Goal: Task Accomplishment & Management: Manage account settings

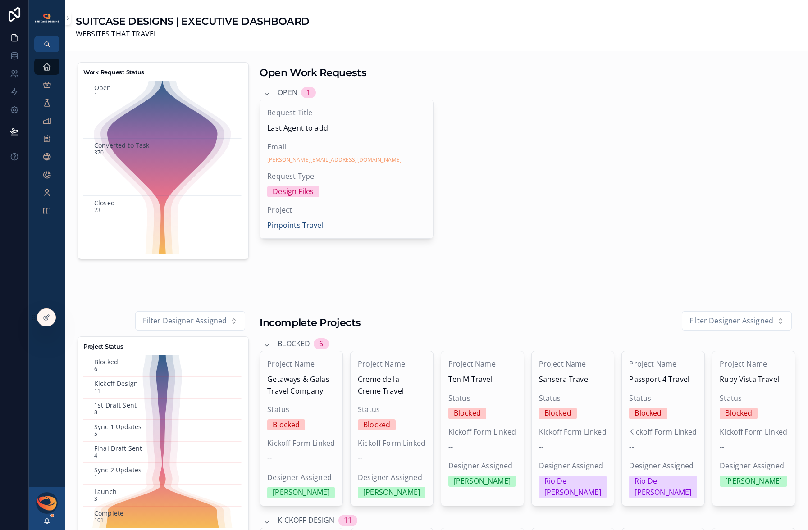
click at [0, 0] on icon at bounding box center [0, 0] width 0 height 0
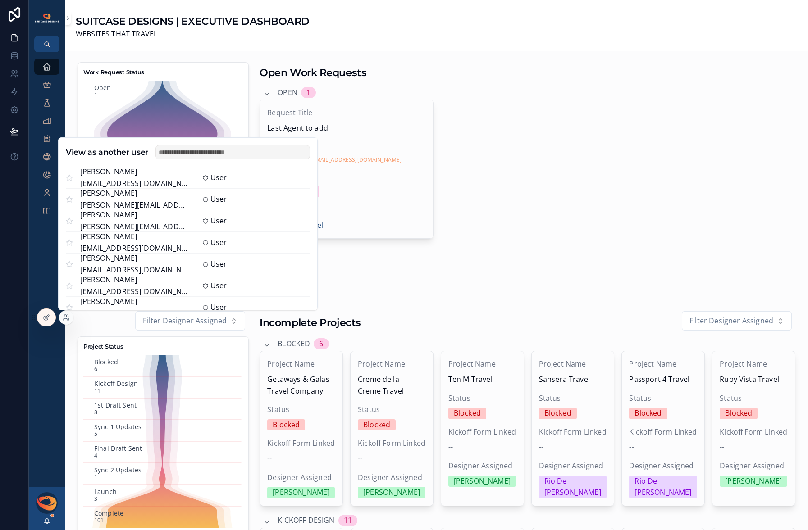
scroll to position [208, 0]
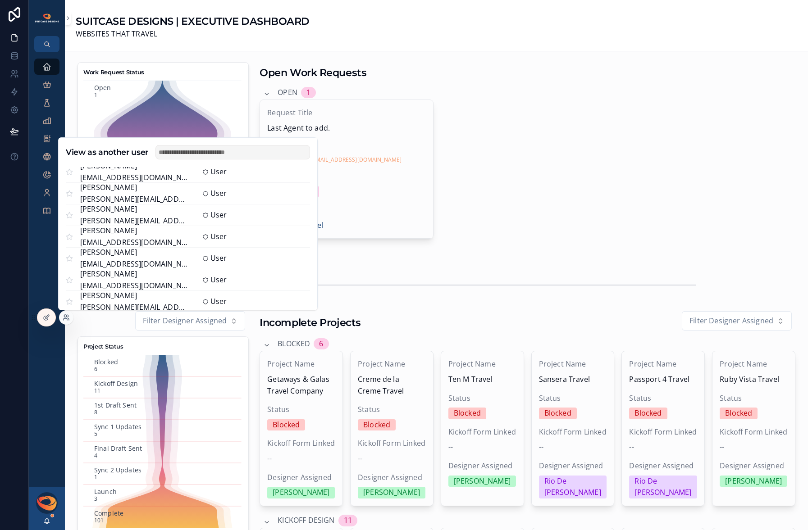
click at [0, 0] on button "Select" at bounding box center [0, 0] width 0 height 0
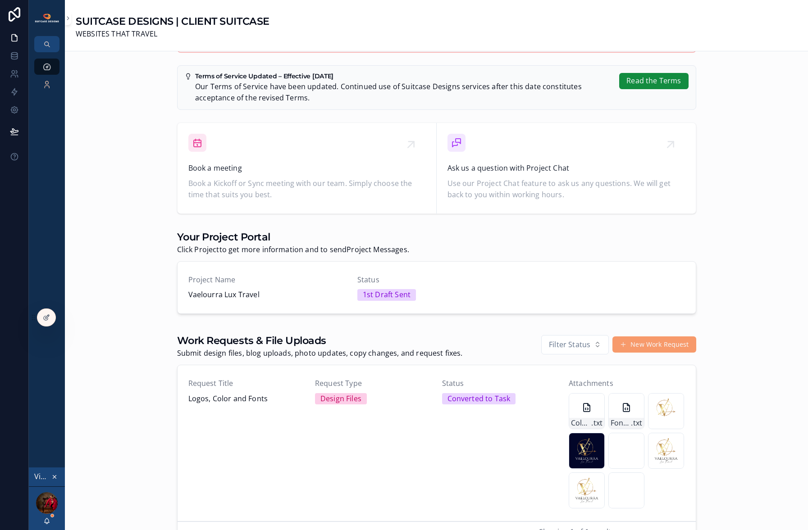
scroll to position [291, 0]
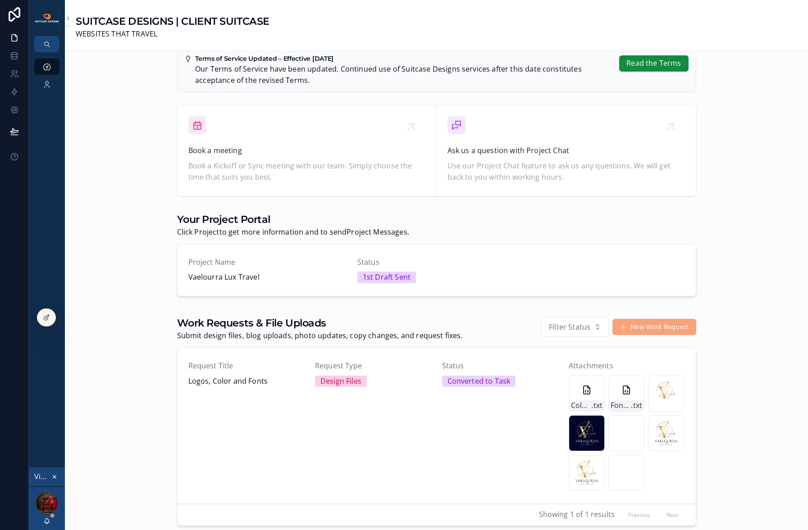
click at [637, 325] on button "New Work Request" at bounding box center [654, 327] width 83 height 16
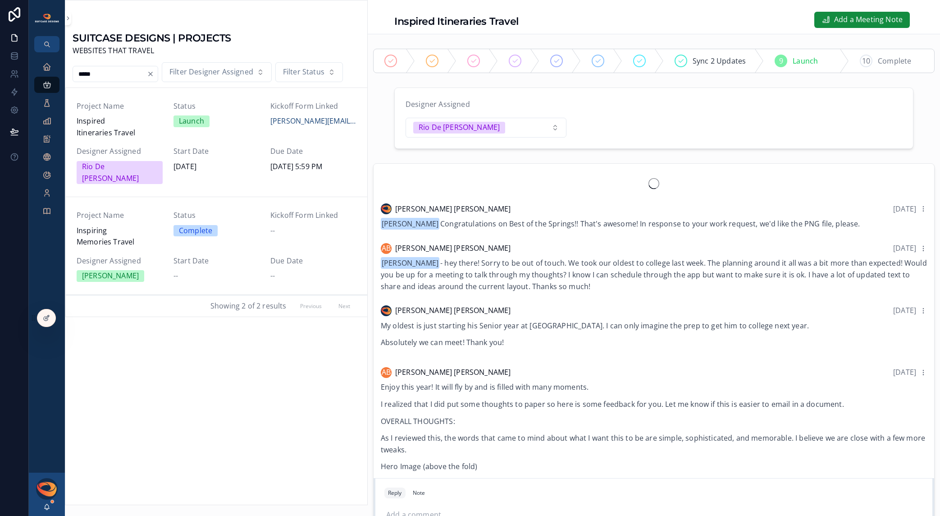
scroll to position [5, 0]
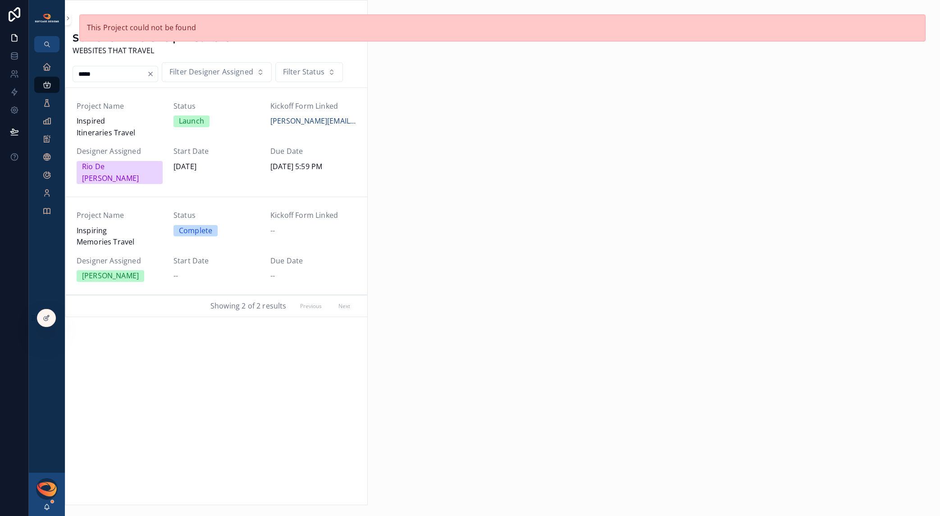
click at [105, 78] on input "*****" at bounding box center [110, 74] width 74 height 13
drag, startPoint x: 107, startPoint y: 75, endPoint x: 62, endPoint y: 72, distance: 44.7
click at [62, 72] on div "Executive Dashboard Projects Open Work Requests Tasks Project Meeting Notes Upd…" at bounding box center [484, 258] width 911 height 516
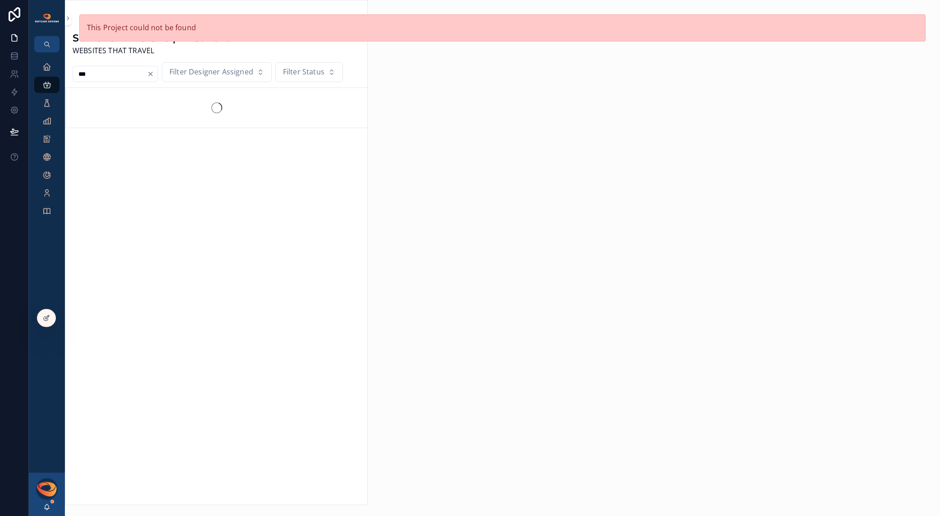
type input "***"
click at [45, 68] on icon "scrollable content" at bounding box center [46, 66] width 9 height 9
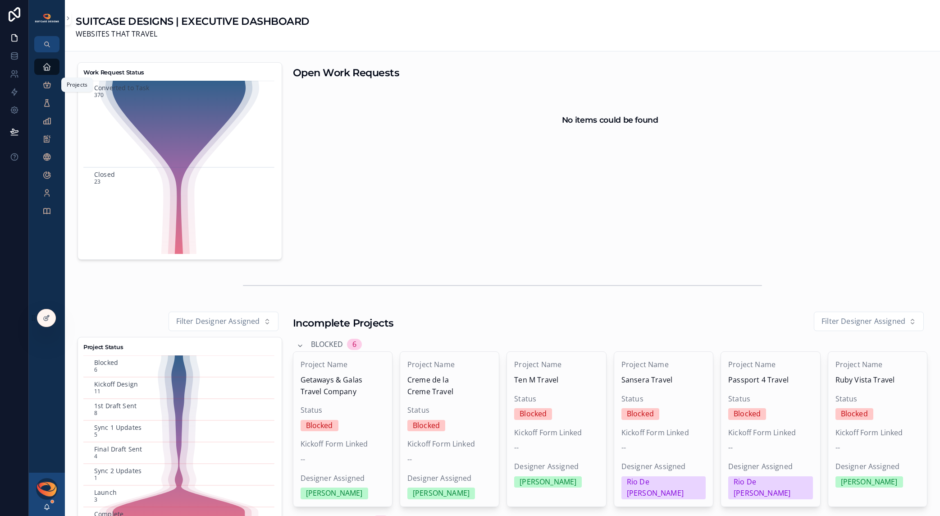
click at [45, 90] on div "Projects" at bounding box center [47, 85] width 14 height 14
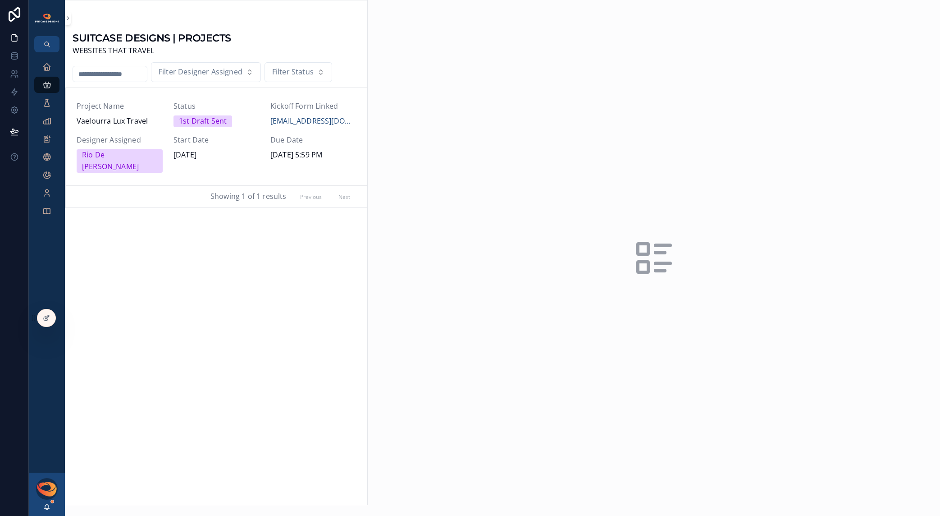
click at [106, 76] on input "scrollable content" at bounding box center [110, 74] width 74 height 13
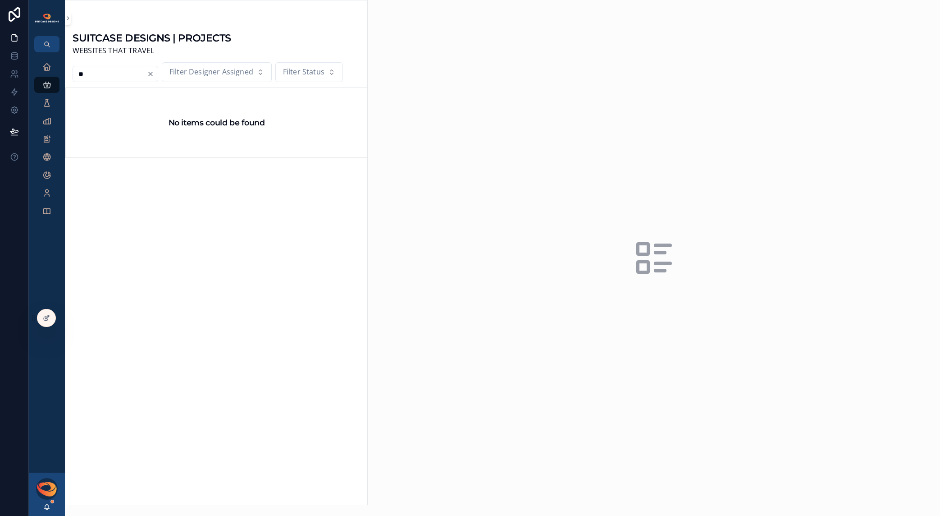
type input "*"
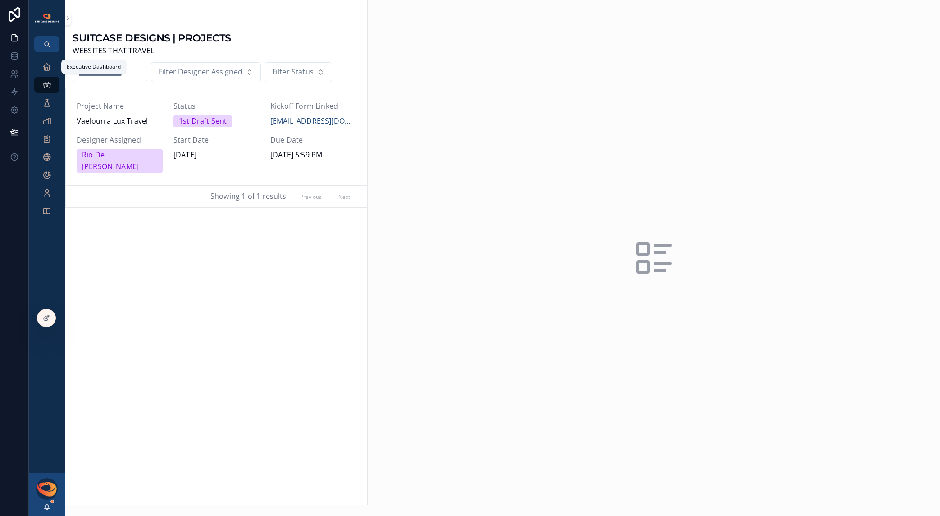
click at [46, 68] on icon "scrollable content" at bounding box center [46, 66] width 9 height 9
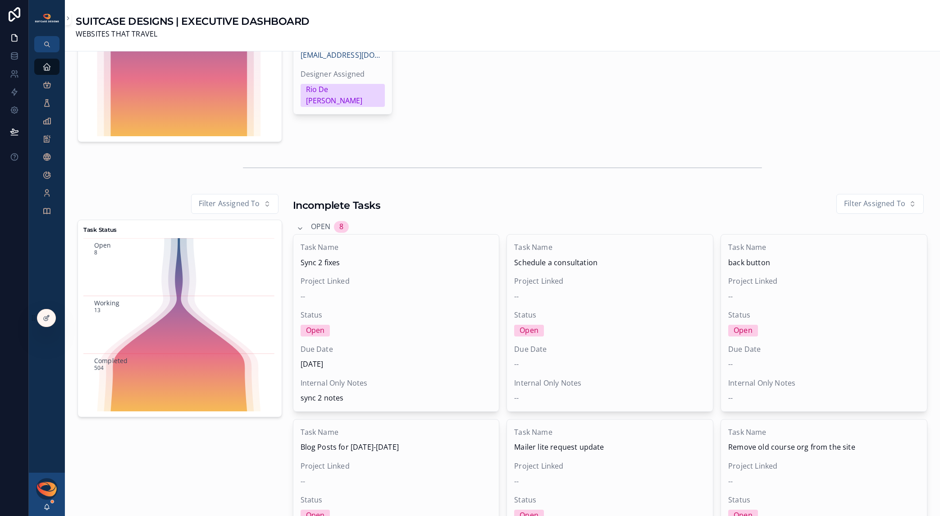
scroll to position [155, 0]
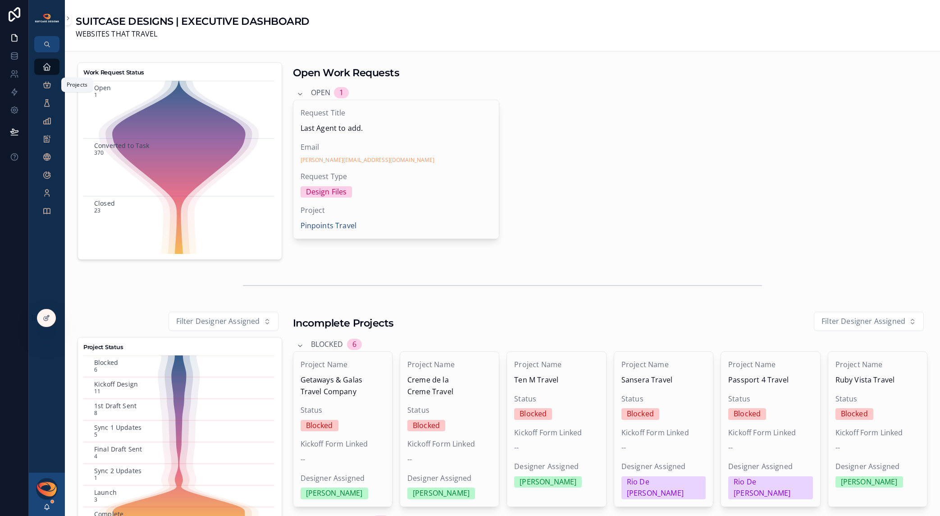
click at [44, 87] on icon "scrollable content" at bounding box center [46, 84] width 9 height 9
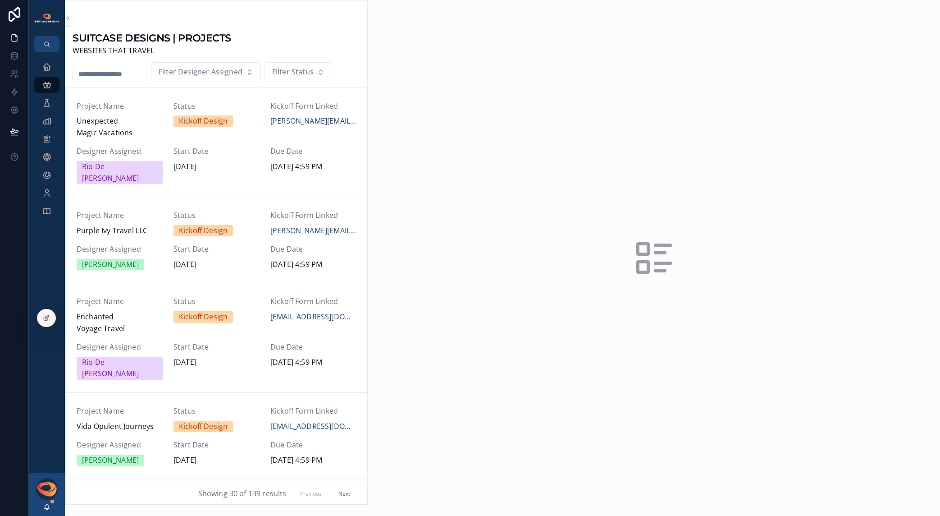
click at [104, 77] on input "scrollable content" at bounding box center [110, 74] width 74 height 13
type input "****"
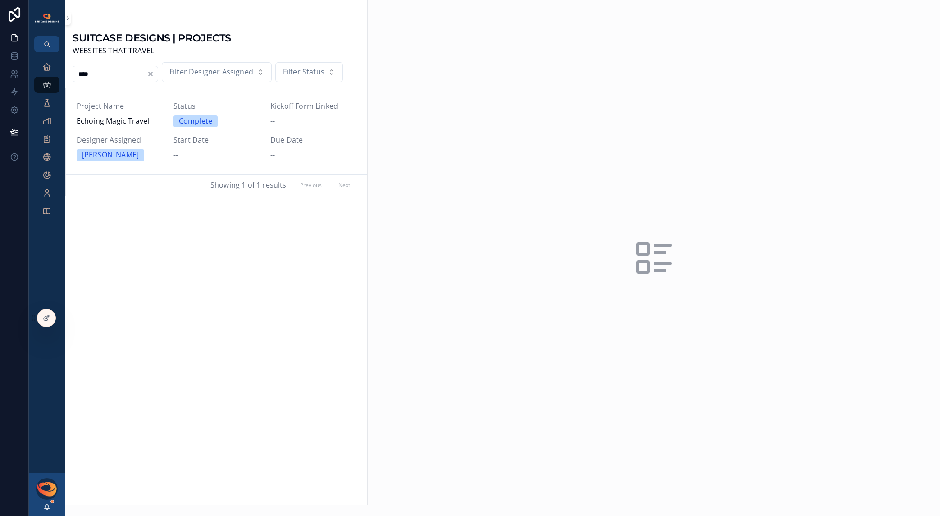
click at [148, 128] on div "Project Name Echoing Magic Travel Status Complete Kickoff Form Linked -- Design…" at bounding box center [217, 131] width 280 height 60
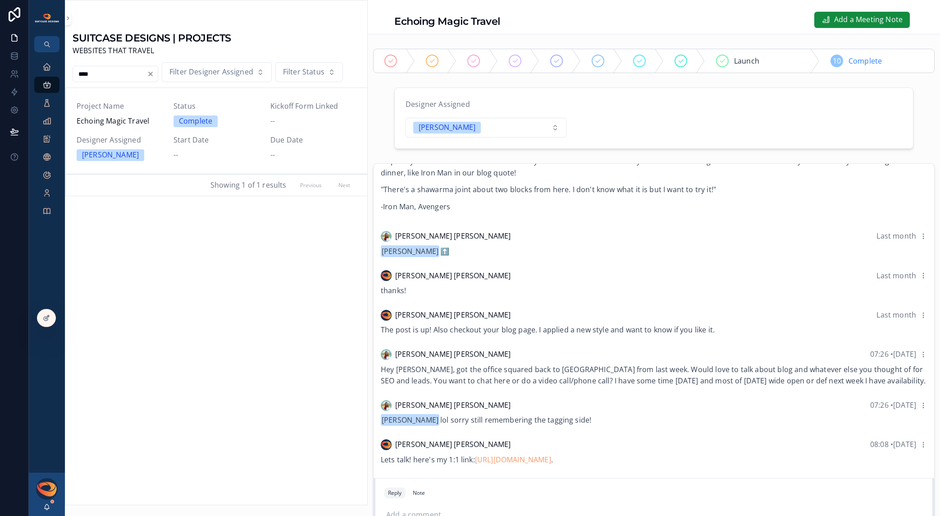
scroll to position [96, 0]
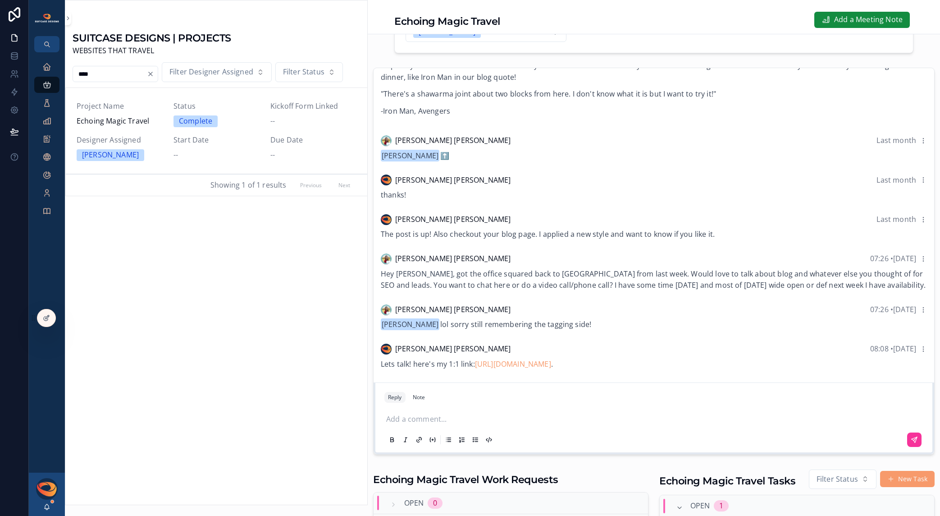
click at [109, 72] on input "****" at bounding box center [110, 74] width 74 height 13
click at [86, 72] on input "****" at bounding box center [110, 74] width 74 height 13
click at [141, 139] on span "Designer Assigned" at bounding box center [120, 140] width 86 height 12
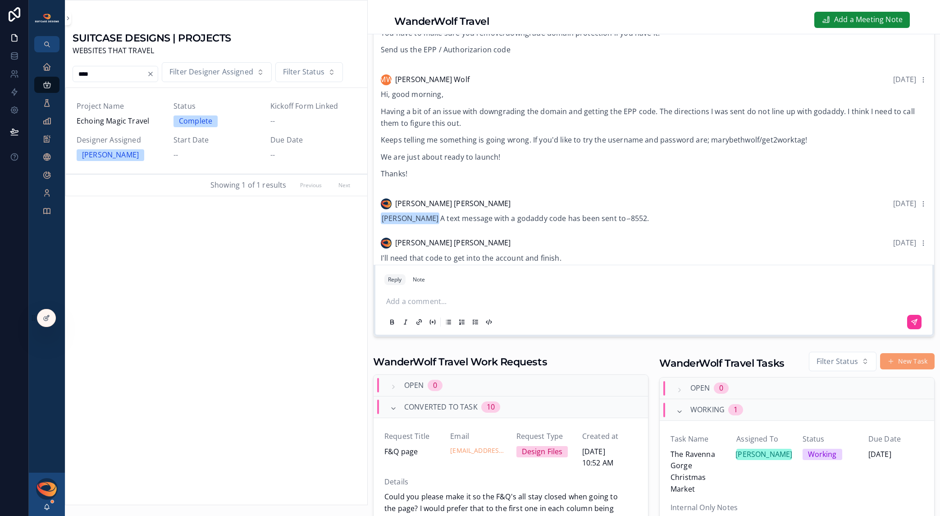
scroll to position [280, 0]
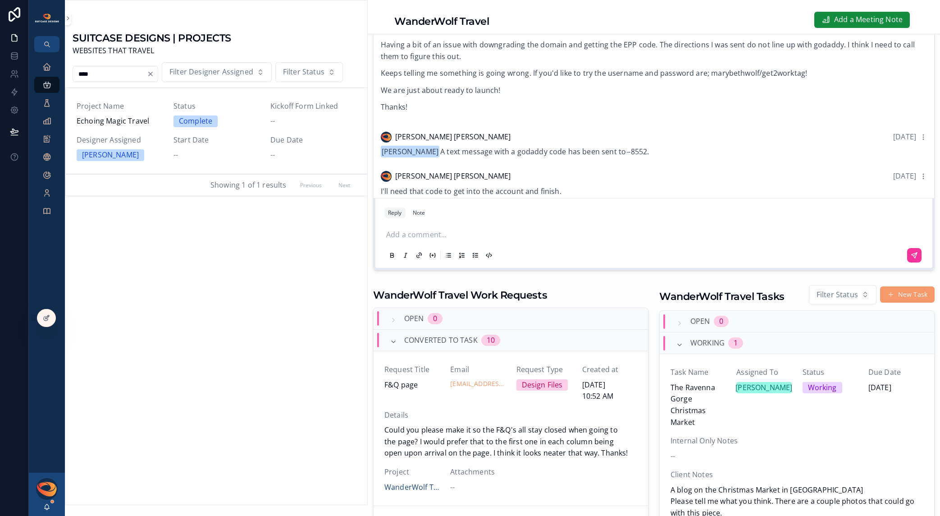
click at [87, 74] on input "****" at bounding box center [110, 74] width 74 height 13
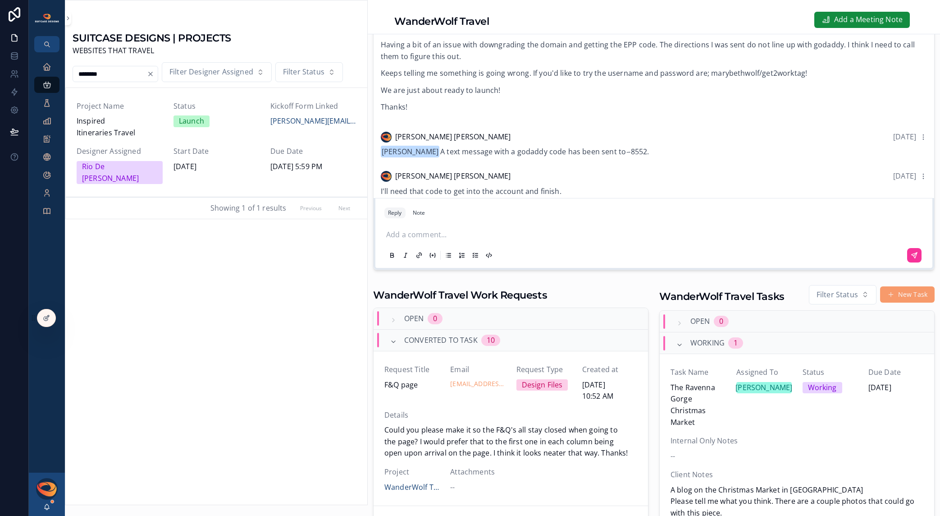
click at [109, 123] on span "Inspired Itineraries Travel" at bounding box center [120, 126] width 86 height 23
type input "****"
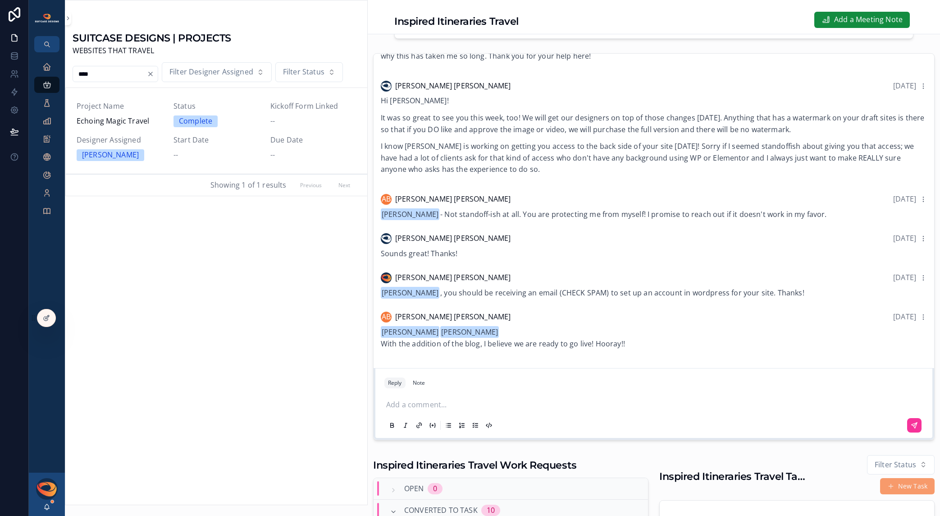
scroll to position [142, 0]
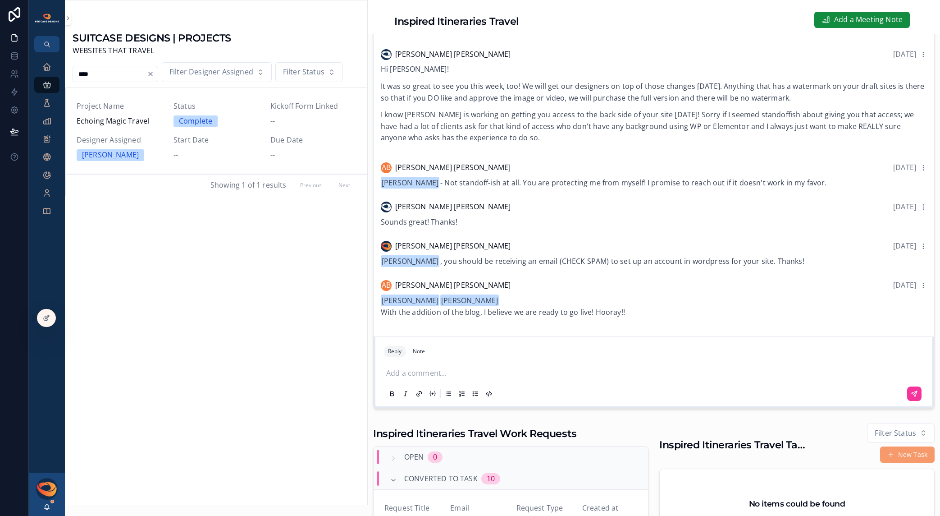
click at [440, 371] on p "scrollable content" at bounding box center [655, 373] width 539 height 12
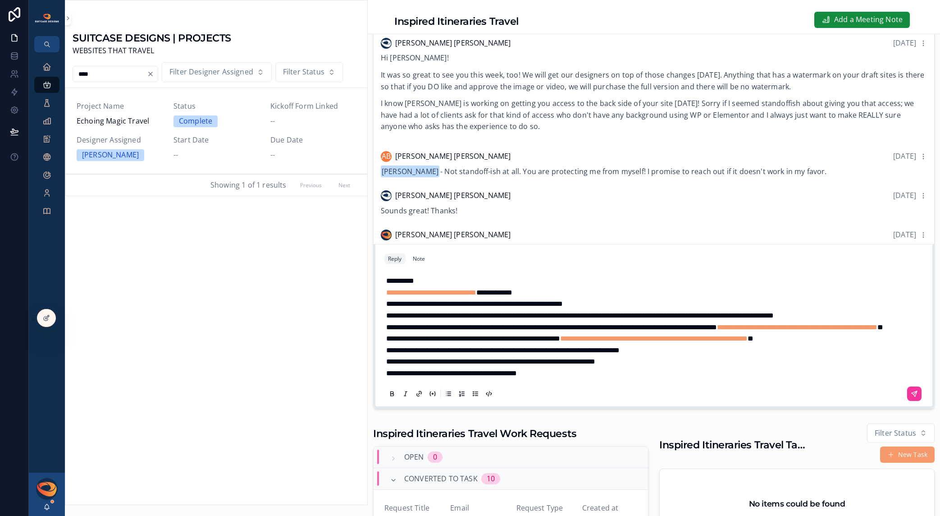
scroll to position [37, 0]
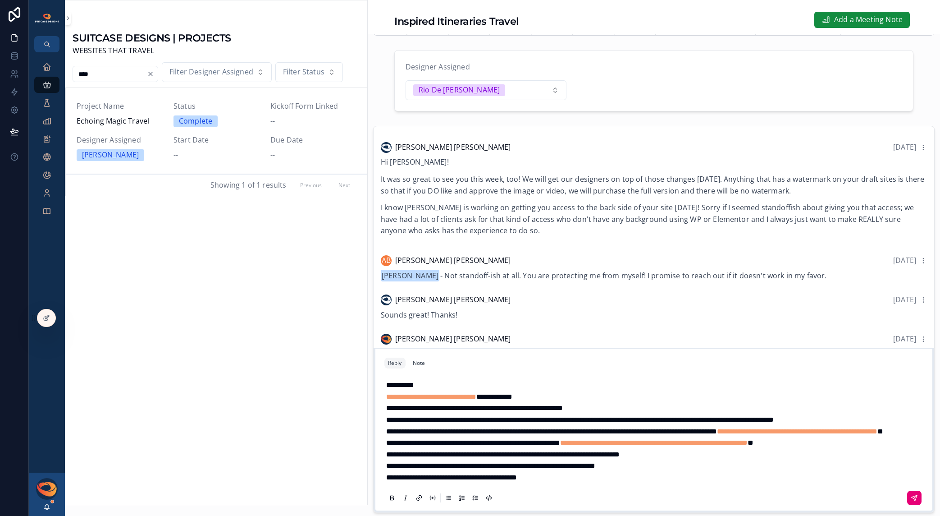
click at [911, 495] on icon "scrollable content" at bounding box center [914, 497] width 7 height 7
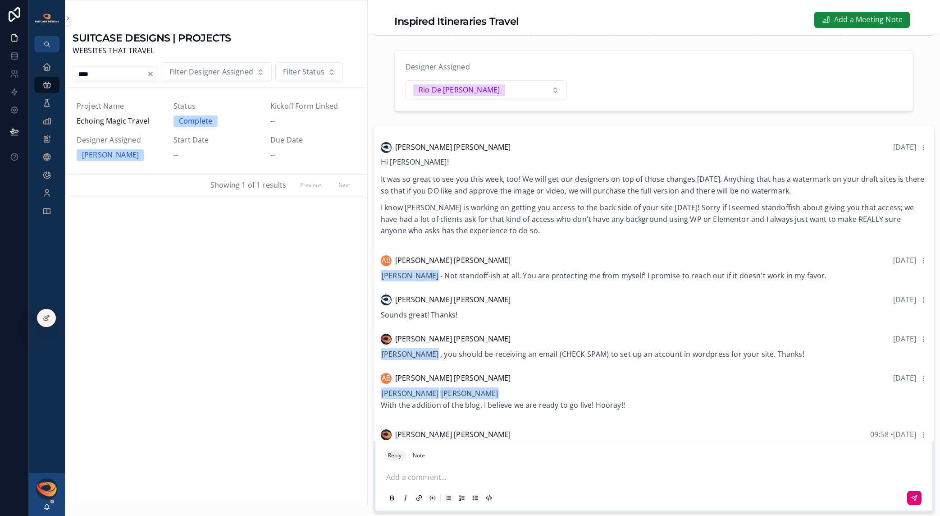
scroll to position [2357, 0]
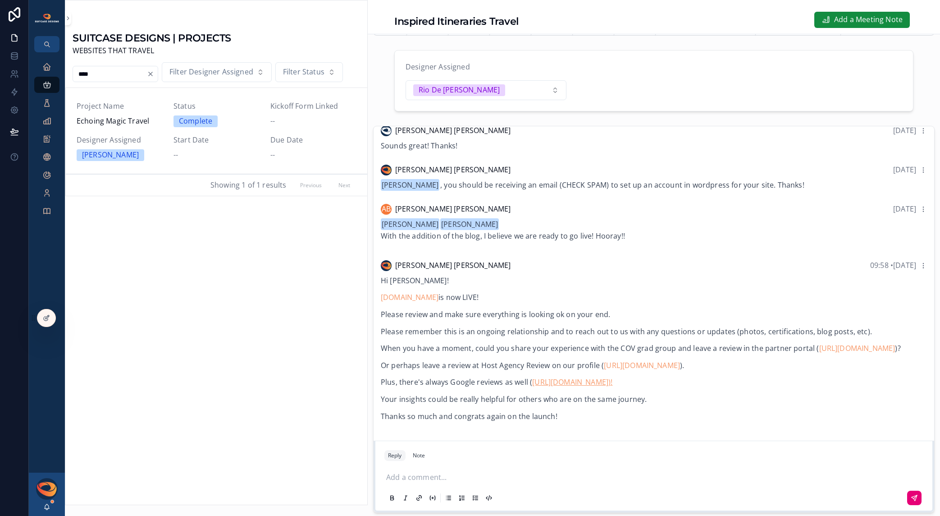
click at [613, 387] on link "https://g.page/r/CfnwO6khrRRnEAE/review)!" at bounding box center [572, 382] width 80 height 10
click at [410, 476] on p "scrollable content" at bounding box center [655, 477] width 539 height 12
click at [911, 496] on icon "scrollable content" at bounding box center [914, 497] width 7 height 7
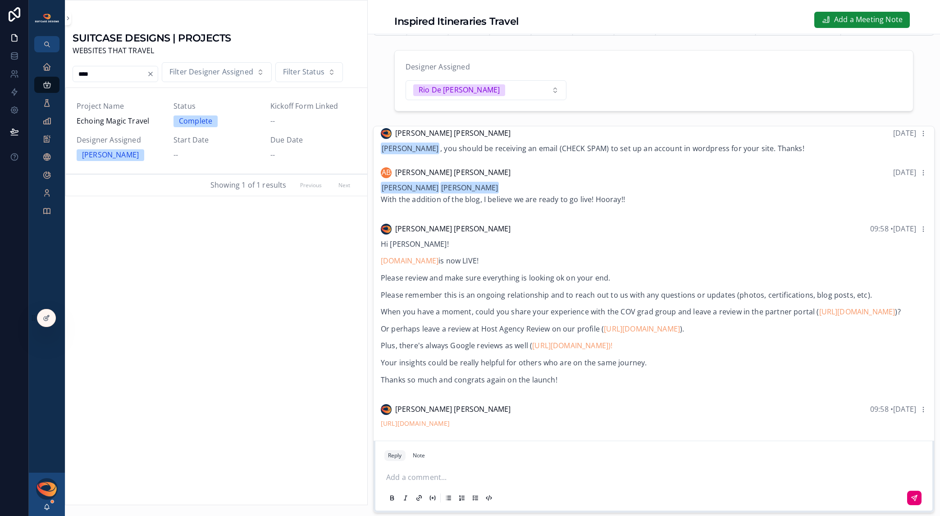
scroll to position [284, 0]
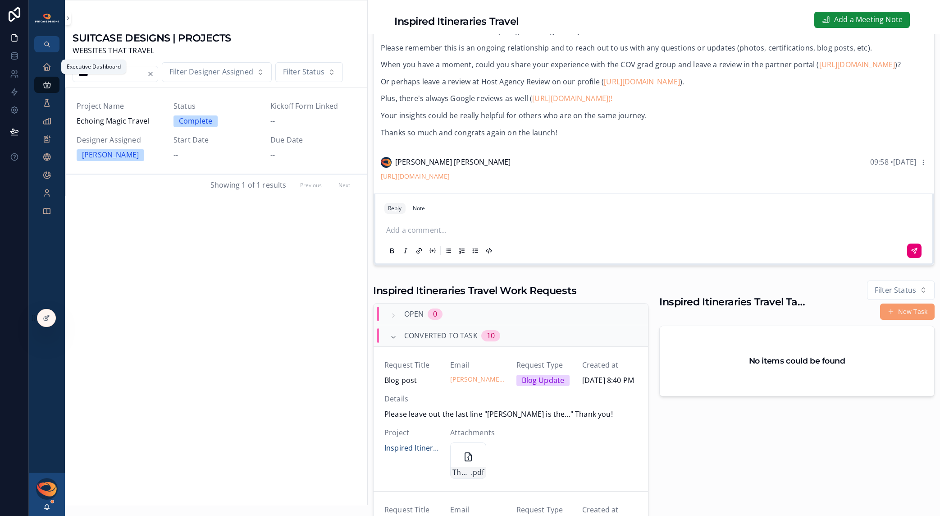
click at [42, 66] on icon "scrollable content" at bounding box center [46, 66] width 9 height 9
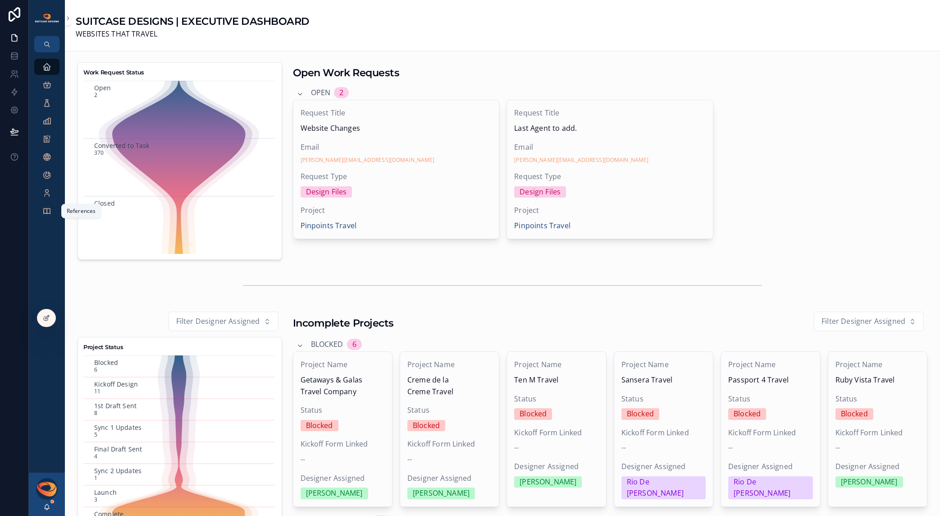
click at [46, 213] on icon "scrollable content" at bounding box center [46, 210] width 9 height 9
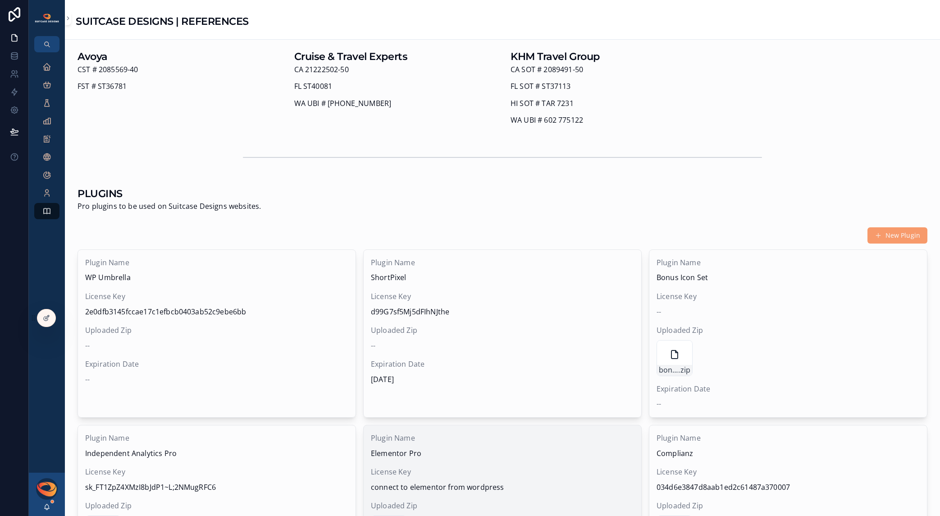
scroll to position [633, 0]
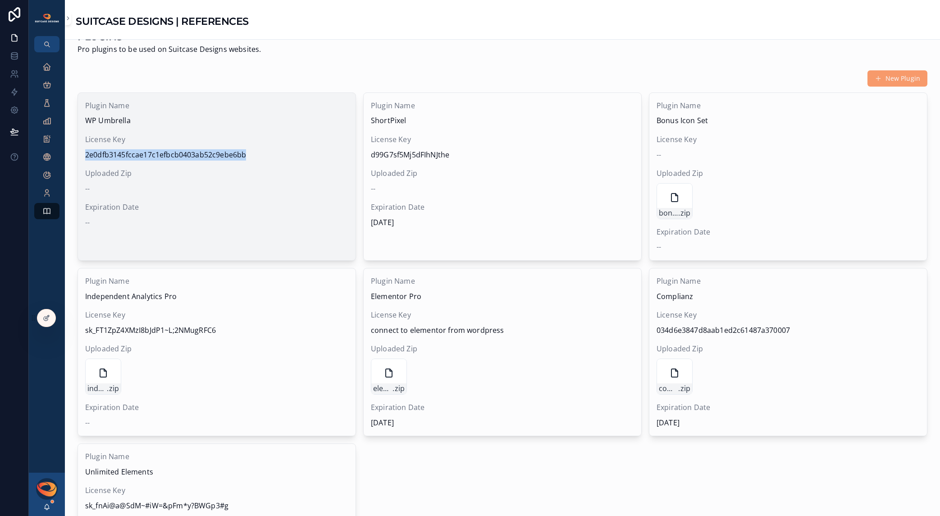
drag, startPoint x: 85, startPoint y: 152, endPoint x: 274, endPoint y: 153, distance: 188.4
click at [274, 153] on span "2e0dfb3145fccae17c1efbcb0403ab52c9ebe6bb" at bounding box center [216, 155] width 263 height 12
copy span "2e0dfb3145fccae17c1efbcb0403ab52c9ebe6bb"
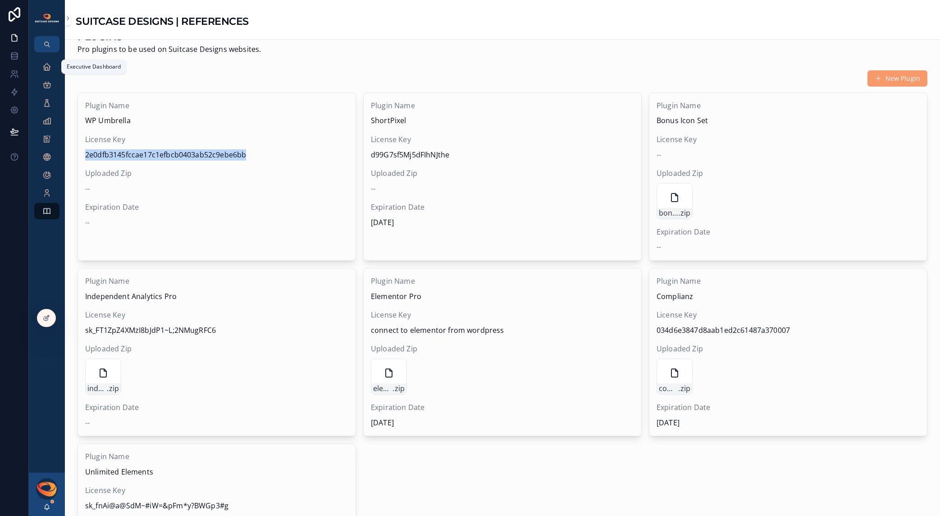
click at [47, 70] on icon "scrollable content" at bounding box center [46, 66] width 9 height 9
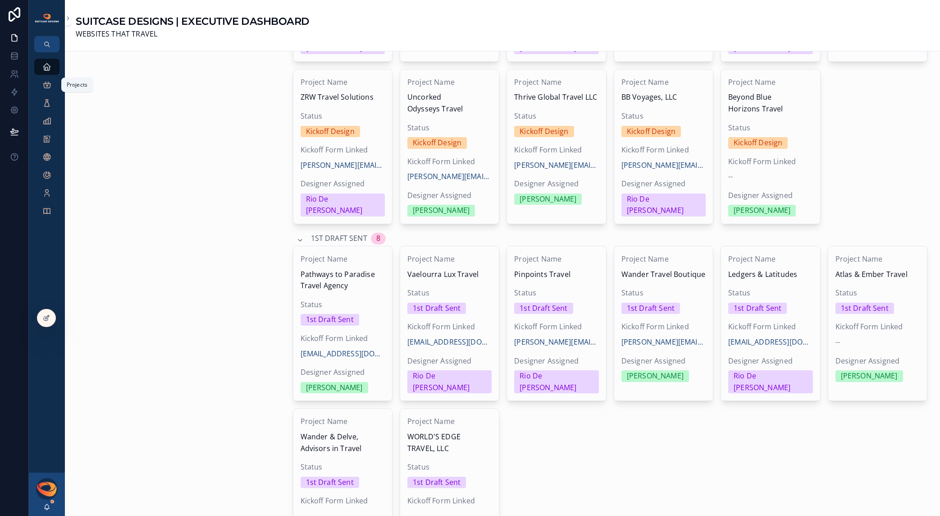
click at [48, 87] on icon "scrollable content" at bounding box center [46, 84] width 9 height 9
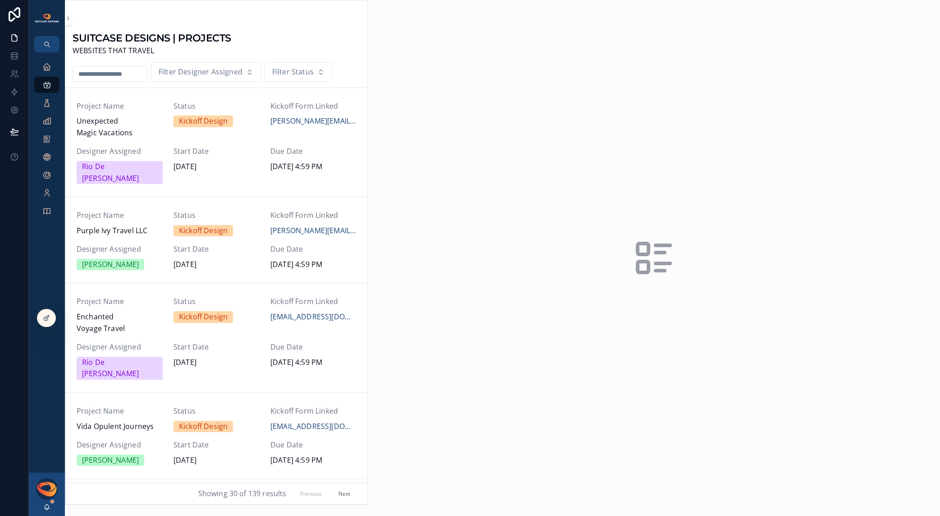
click at [101, 77] on input "scrollable content" at bounding box center [110, 74] width 74 height 13
type input "*******"
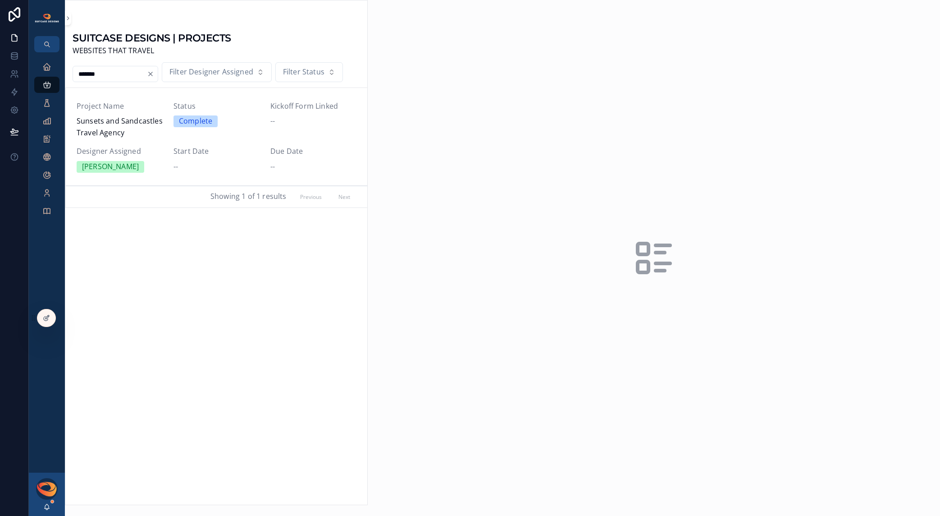
click at [133, 125] on span "Sunsets and Sandcastles Travel Agency" at bounding box center [120, 126] width 86 height 23
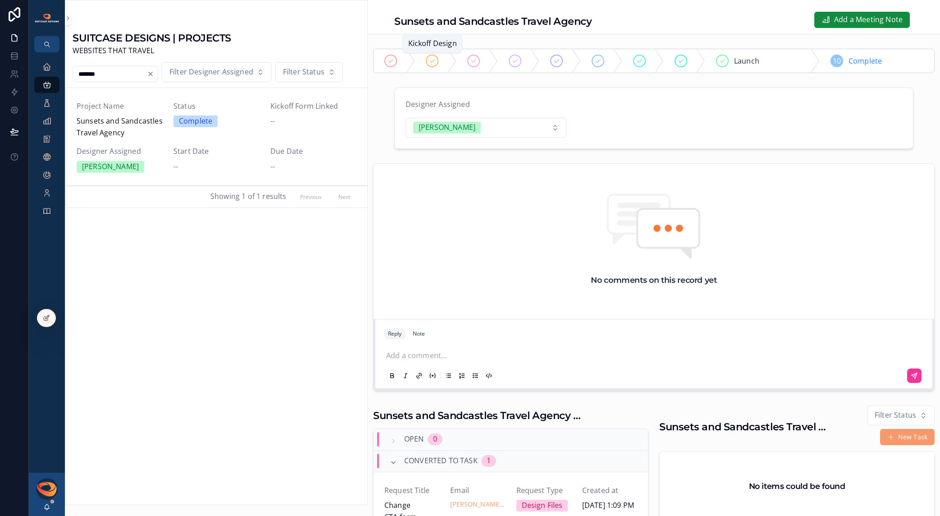
click at [438, 59] on div "scrollable content" at bounding box center [432, 61] width 13 height 13
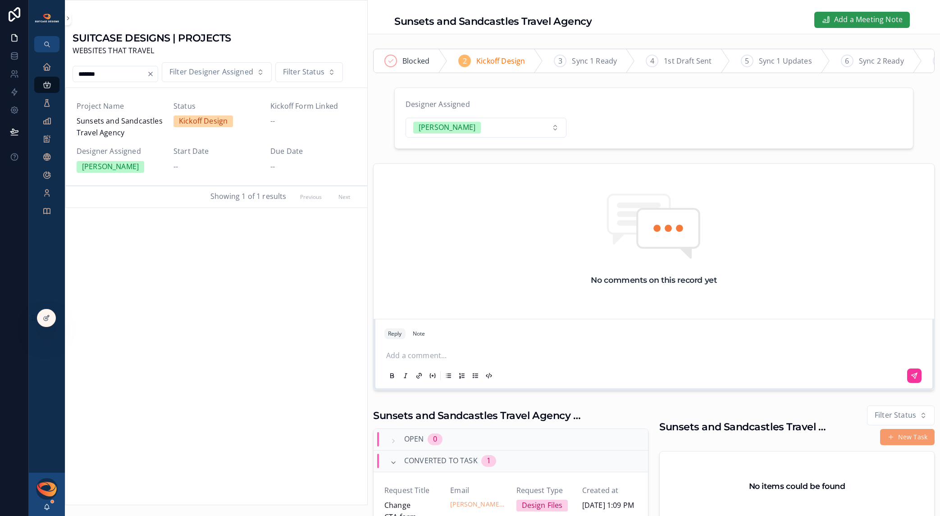
click at [835, 21] on span "Add a Meeting Note" at bounding box center [868, 20] width 69 height 12
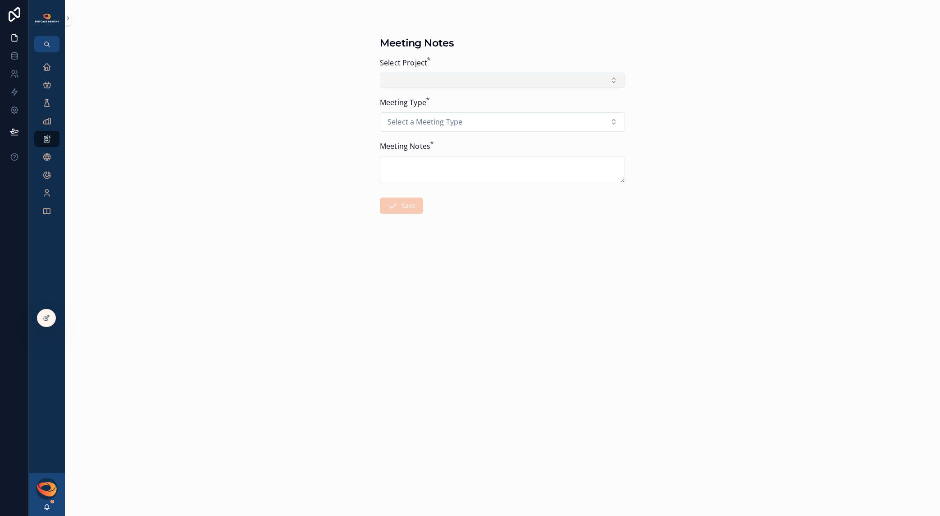
click at [417, 79] on button "Select Button" at bounding box center [502, 80] width 245 height 15
type input "*******"
click at [474, 121] on span "Sunsets and Sandcastles Travel Agency" at bounding box center [496, 122] width 107 height 23
click at [447, 123] on span "Select a Meeting Type" at bounding box center [425, 126] width 75 height 12
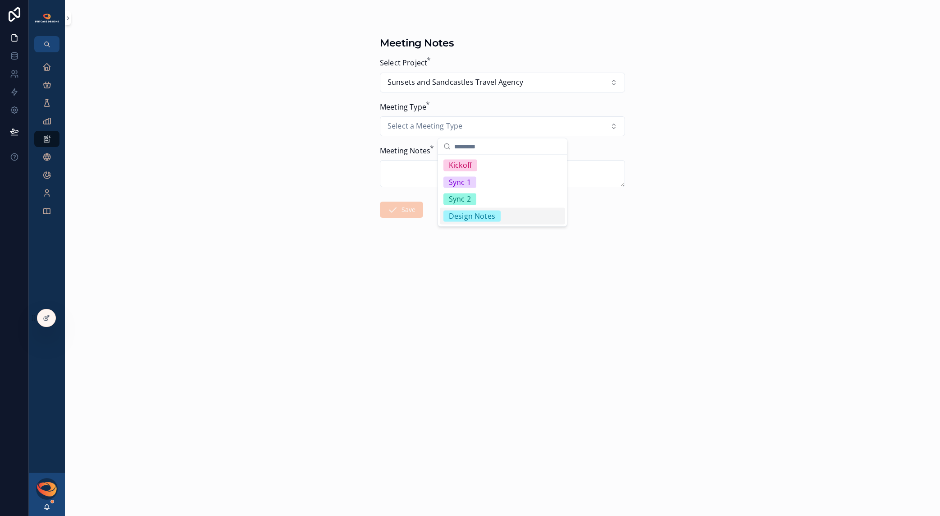
click at [476, 214] on div "Design Notes" at bounding box center [472, 216] width 46 height 12
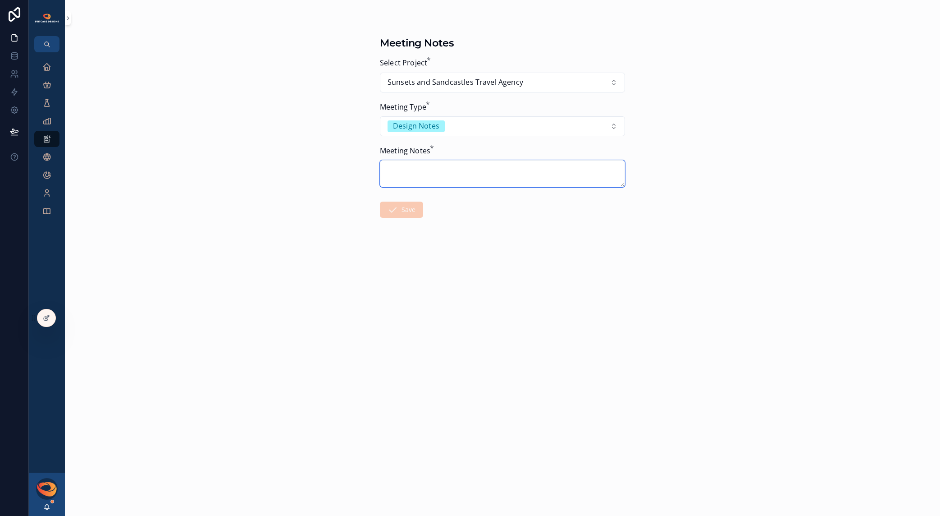
click at [425, 171] on textarea "scrollable content" at bounding box center [502, 173] width 245 height 27
paste textarea "**********"
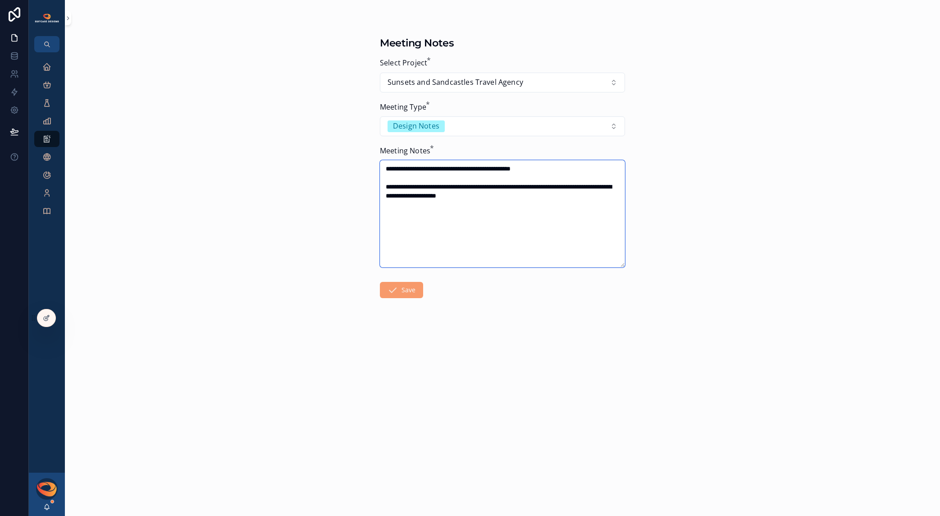
drag, startPoint x: 444, startPoint y: 196, endPoint x: 441, endPoint y: 222, distance: 26.7
click at [444, 196] on textarea "**********" at bounding box center [502, 213] width 245 height 107
type textarea "**********"
click at [400, 291] on button "Save" at bounding box center [401, 290] width 43 height 16
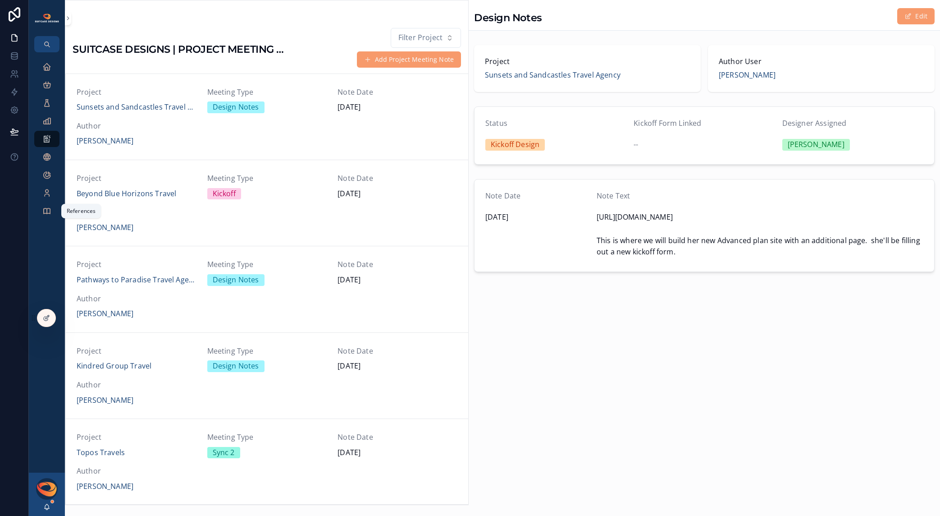
click at [50, 210] on icon "scrollable content" at bounding box center [46, 210] width 9 height 9
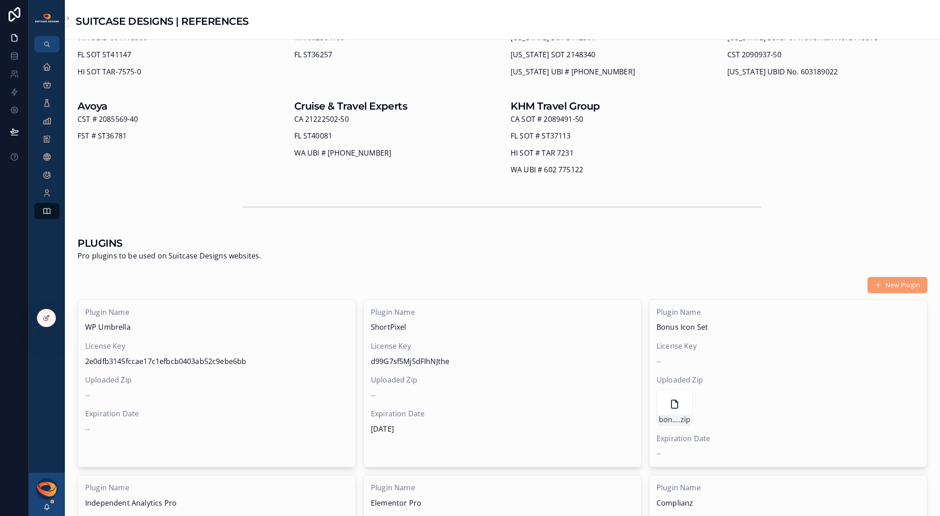
scroll to position [473, 0]
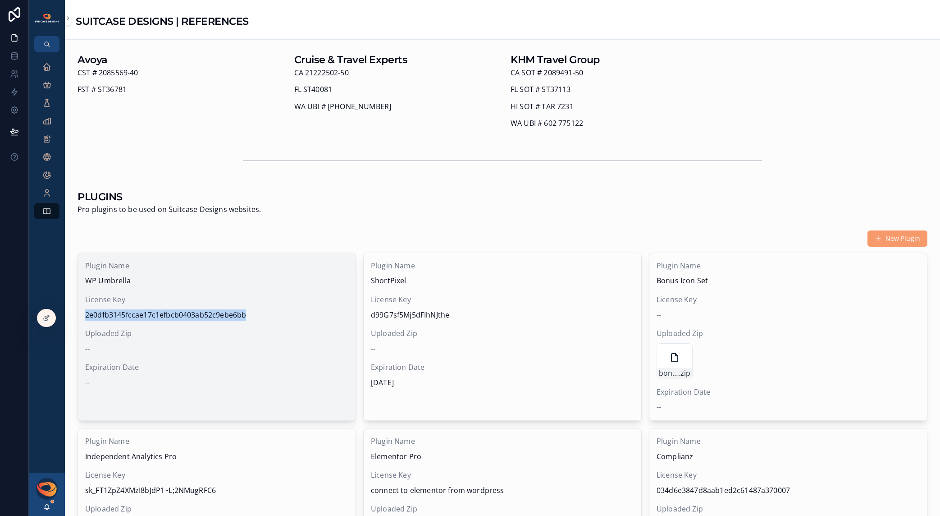
drag, startPoint x: 86, startPoint y: 314, endPoint x: 288, endPoint y: 312, distance: 202.4
click at [288, 312] on span "2e0dfb3145fccae17c1efbcb0403ab52c9ebe6bb" at bounding box center [216, 315] width 263 height 12
copy span "2e0dfb3145fccae17c1efbcb0403ab52c9ebe6bb"
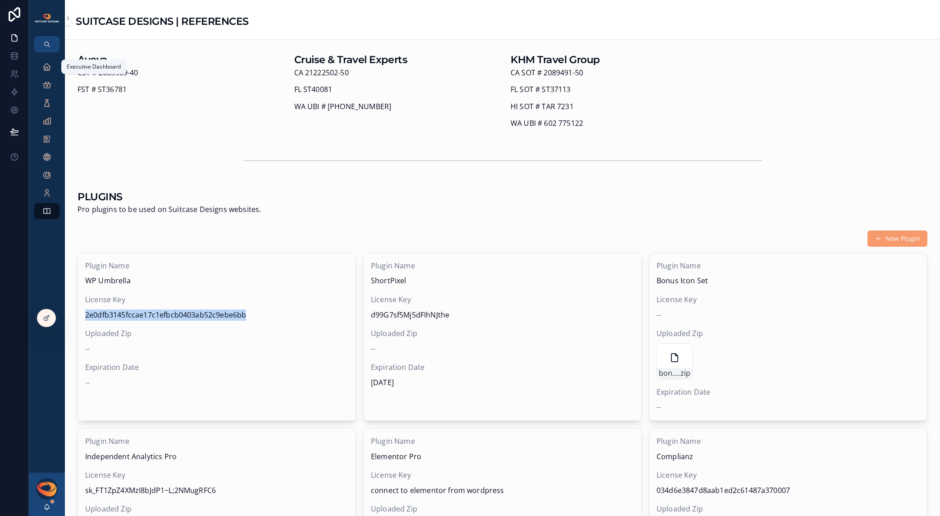
click at [46, 69] on icon "scrollable content" at bounding box center [46, 66] width 9 height 9
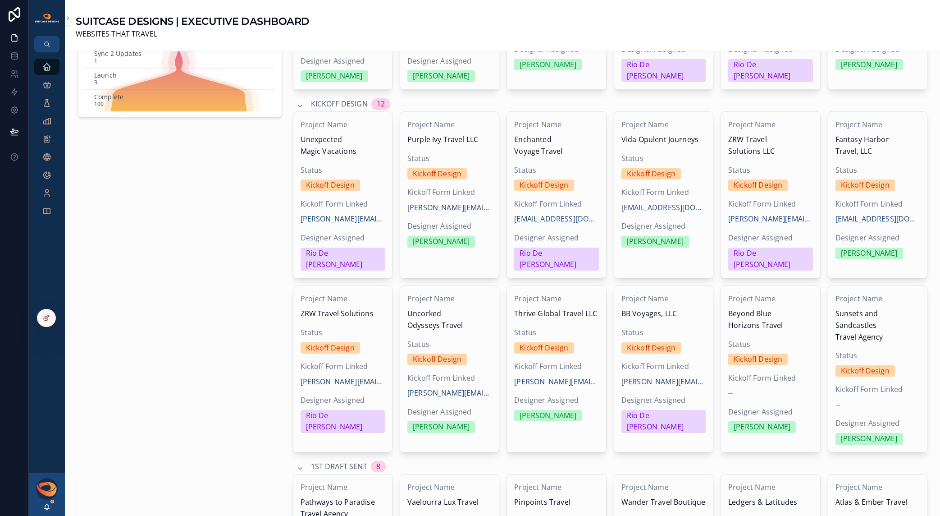
scroll to position [405, 0]
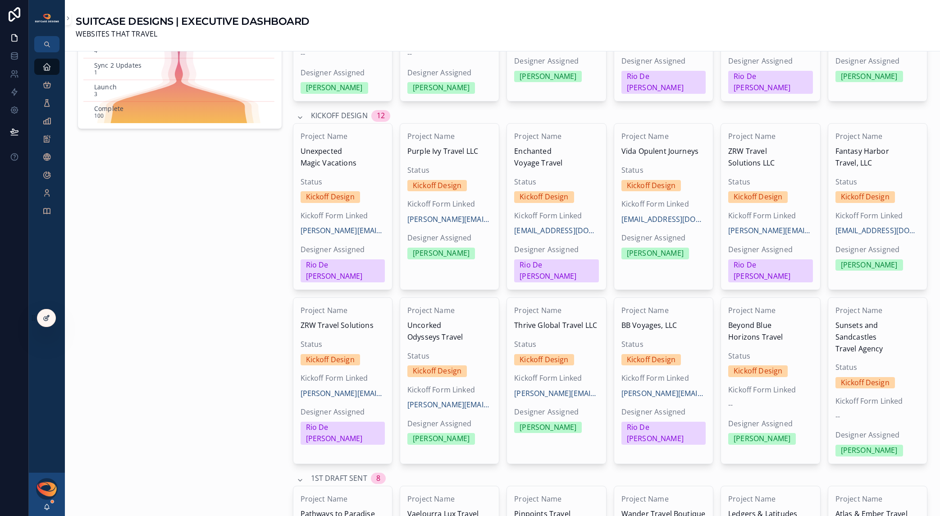
click at [46, 320] on icon at bounding box center [46, 317] width 7 height 7
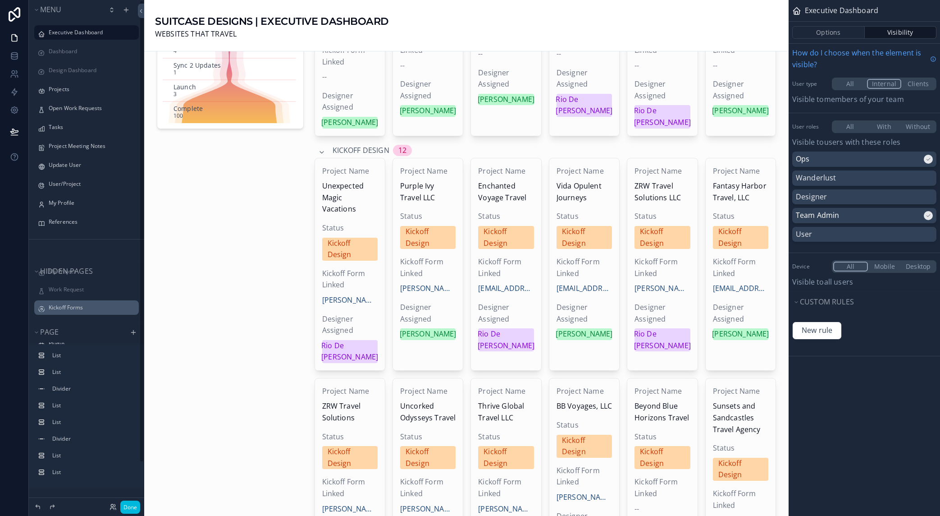
scroll to position [46, 0]
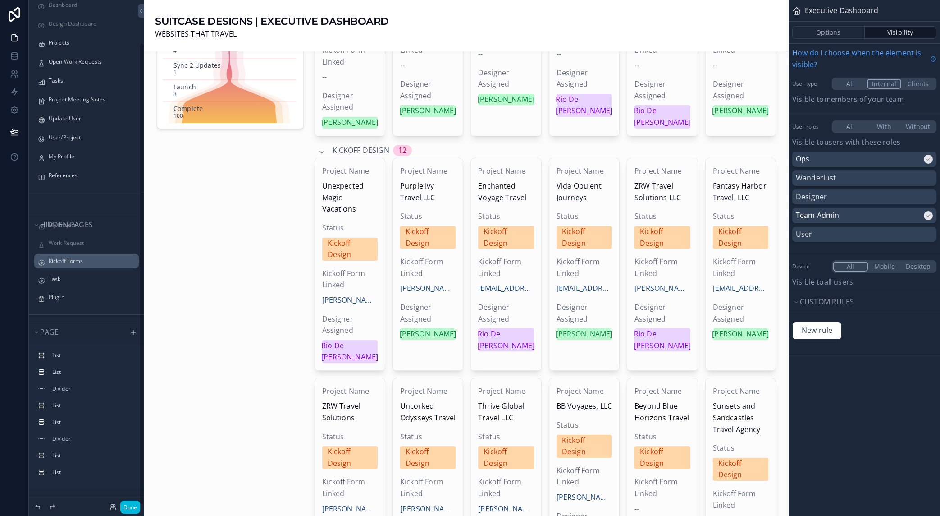
click at [71, 260] on label "Kickoff Forms" at bounding box center [91, 260] width 85 height 7
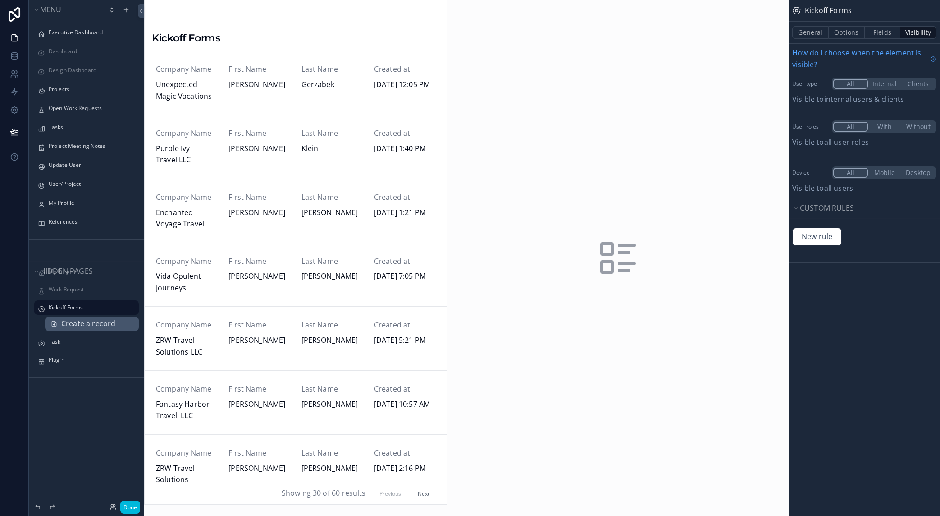
click at [82, 325] on span "Create a record" at bounding box center [88, 324] width 54 height 12
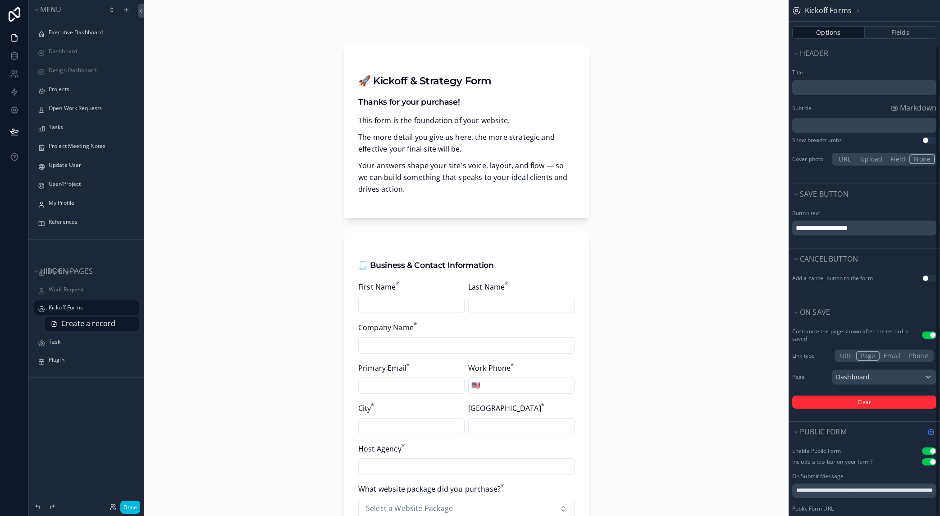
scroll to position [49, 0]
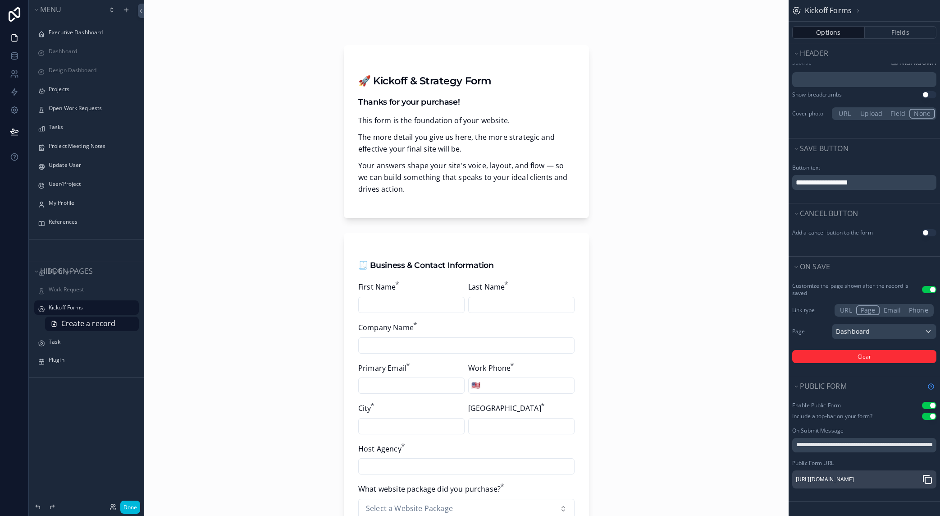
click at [925, 475] on icon "scrollable content" at bounding box center [927, 479] width 11 height 11
click at [13, 75] on icon at bounding box center [13, 76] width 5 height 2
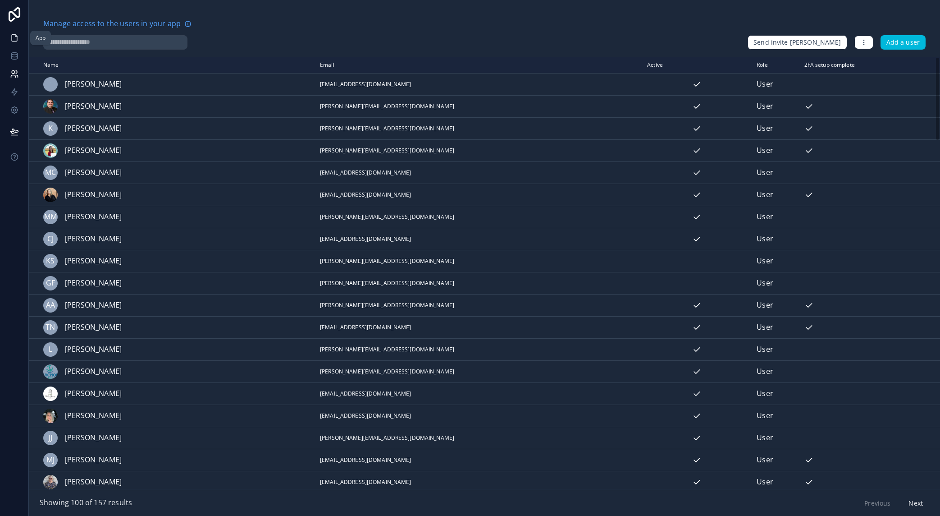
click at [14, 40] on icon at bounding box center [14, 37] width 9 height 9
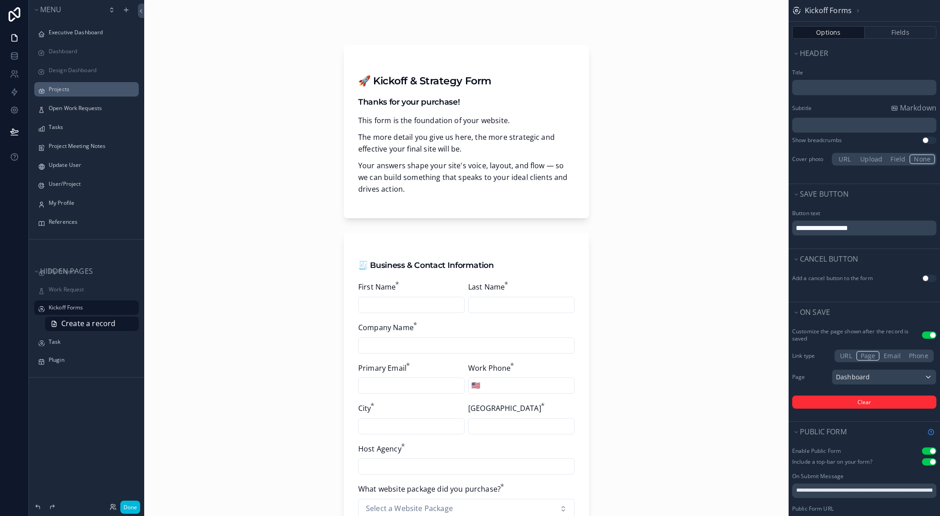
click at [58, 92] on label "Projects" at bounding box center [91, 89] width 85 height 7
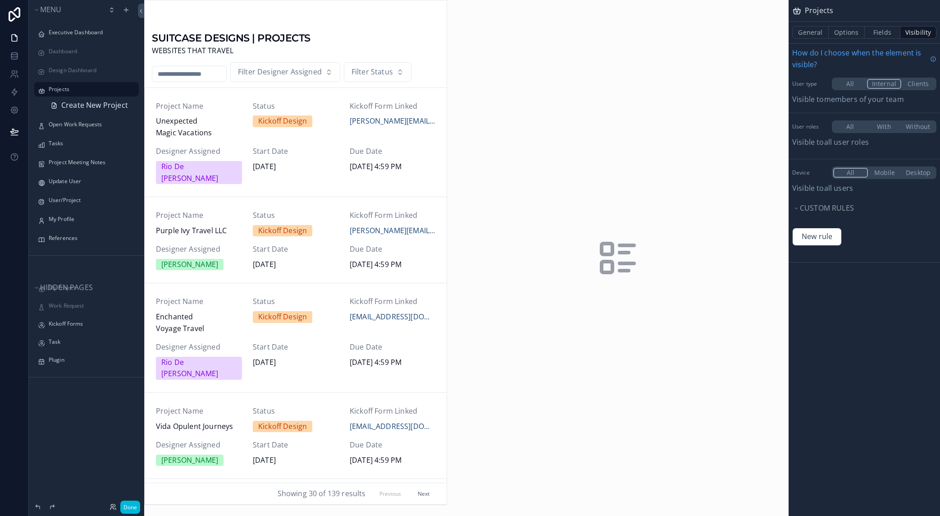
click at [190, 76] on div "scrollable content" at bounding box center [296, 252] width 302 height 504
click at [189, 75] on input "scrollable content" at bounding box center [189, 74] width 74 height 13
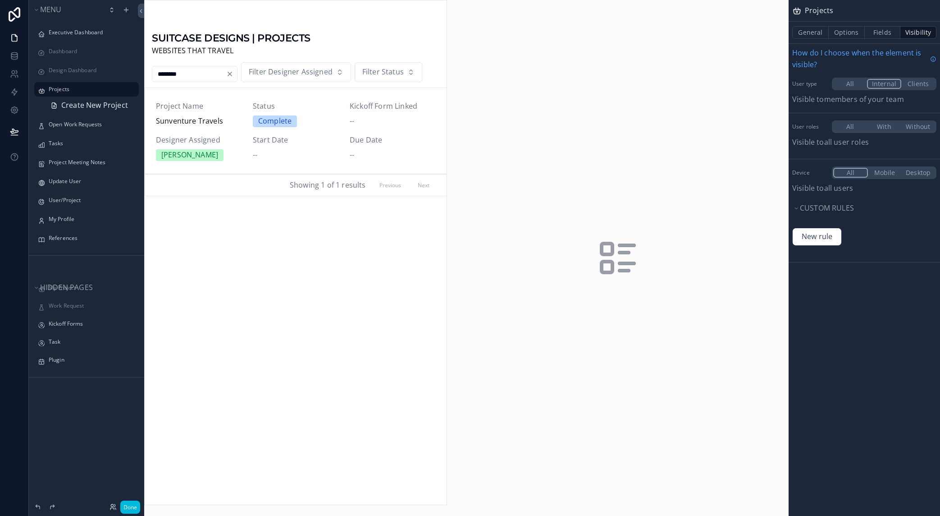
type input "********"
click at [192, 114] on div "Project Name Sunventure Travels" at bounding box center [199, 114] width 86 height 27
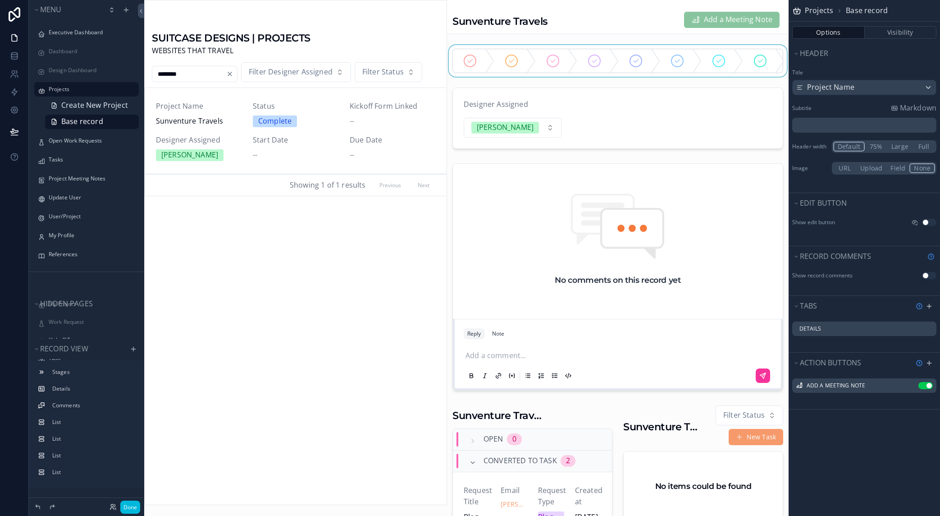
click at [514, 61] on div "scrollable content" at bounding box center [618, 61] width 342 height 32
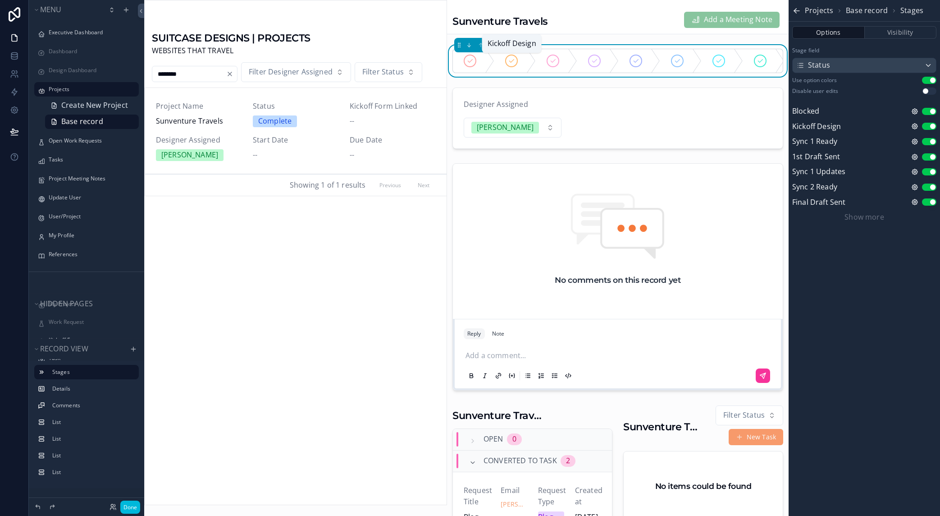
click at [511, 63] on icon "scrollable content" at bounding box center [511, 60] width 7 height 7
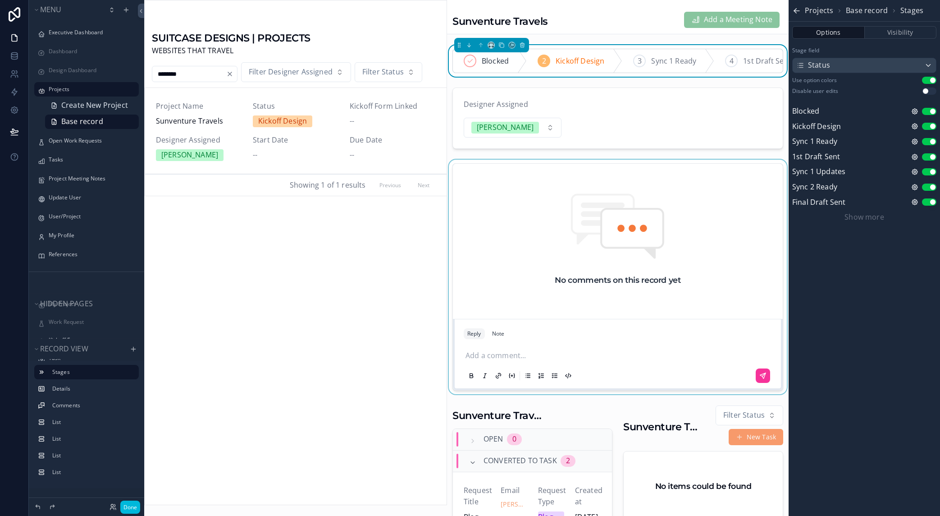
click at [508, 366] on div "scrollable content" at bounding box center [618, 277] width 342 height 235
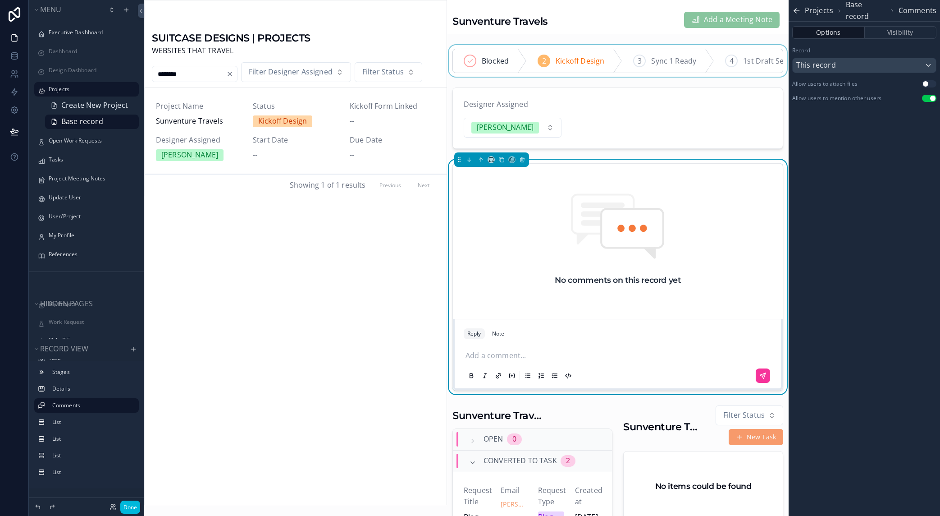
click at [508, 361] on p "scrollable content" at bounding box center [620, 356] width 308 height 12
click at [759, 379] on icon "scrollable content" at bounding box center [762, 375] width 7 height 7
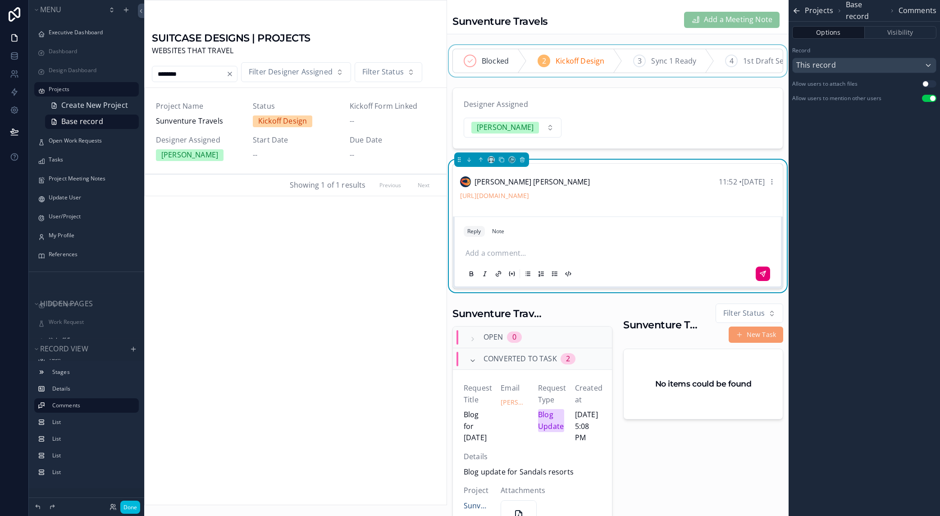
click at [498, 259] on p "scrollable content" at bounding box center [620, 253] width 308 height 12
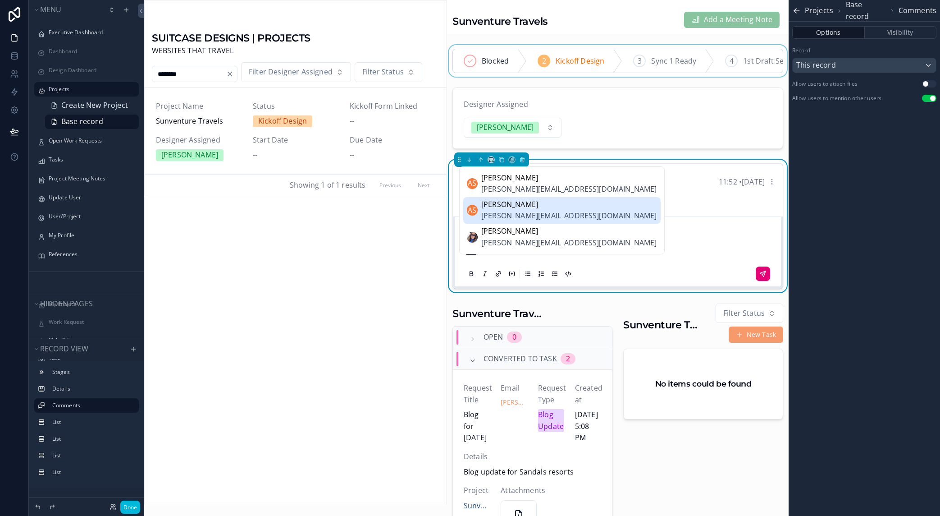
click at [536, 213] on span "[PERSON_NAME][EMAIL_ADDRESS][DOMAIN_NAME]" at bounding box center [569, 216] width 176 height 12
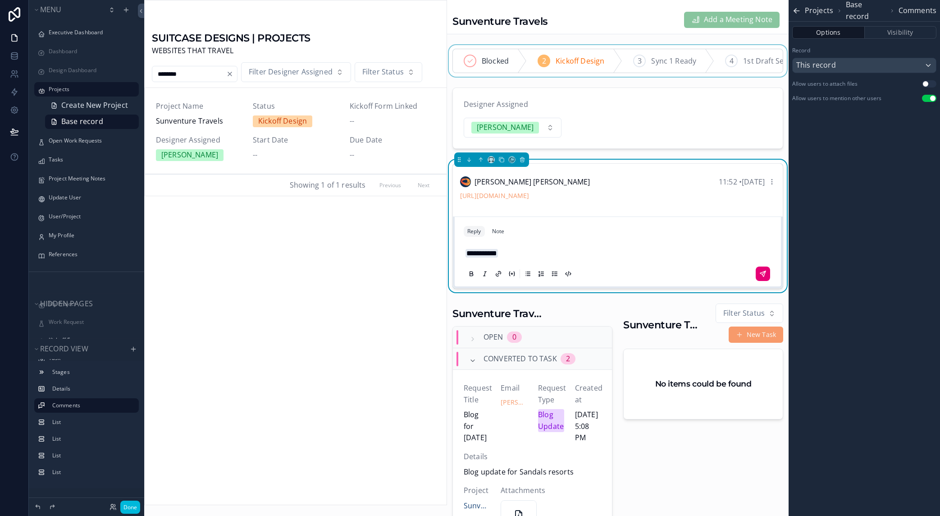
click at [759, 276] on icon "scrollable content" at bounding box center [762, 273] width 7 height 7
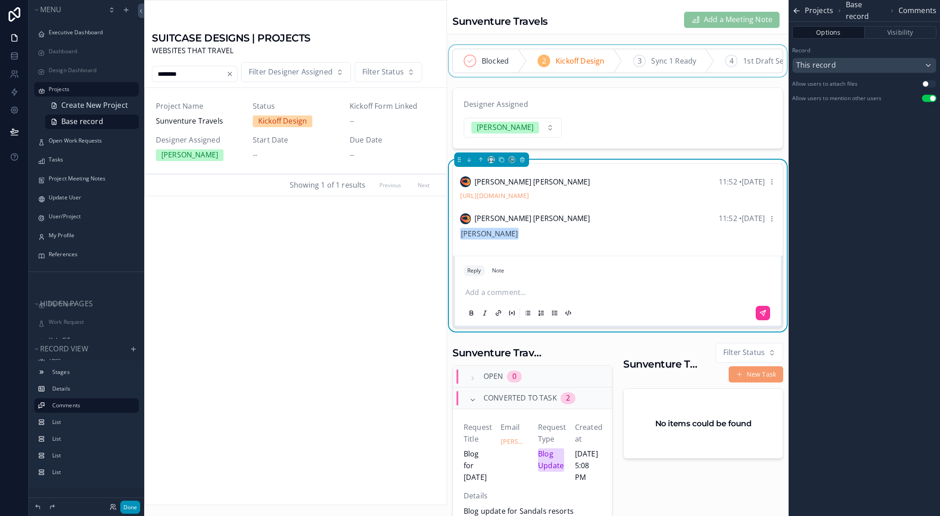
click at [129, 504] on button "Done" at bounding box center [130, 506] width 20 height 13
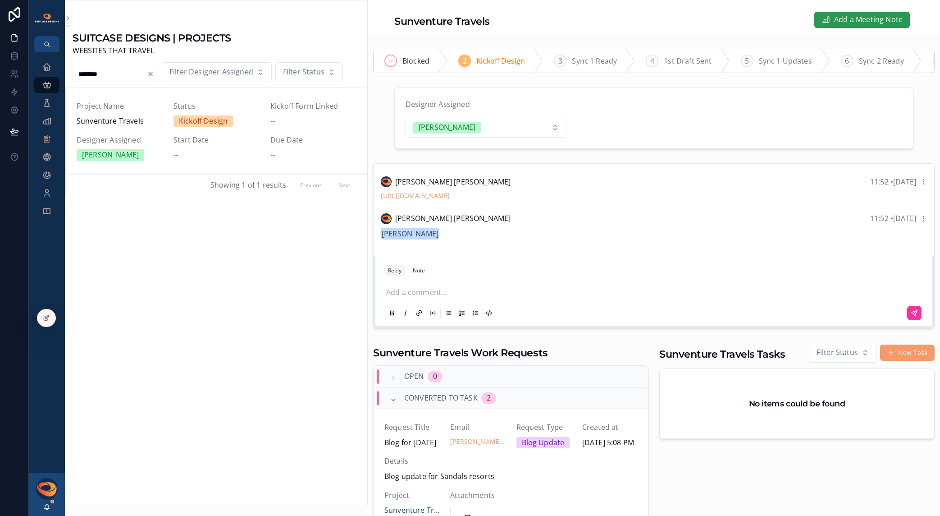
click at [841, 22] on span "Add a Meeting Note" at bounding box center [868, 20] width 69 height 12
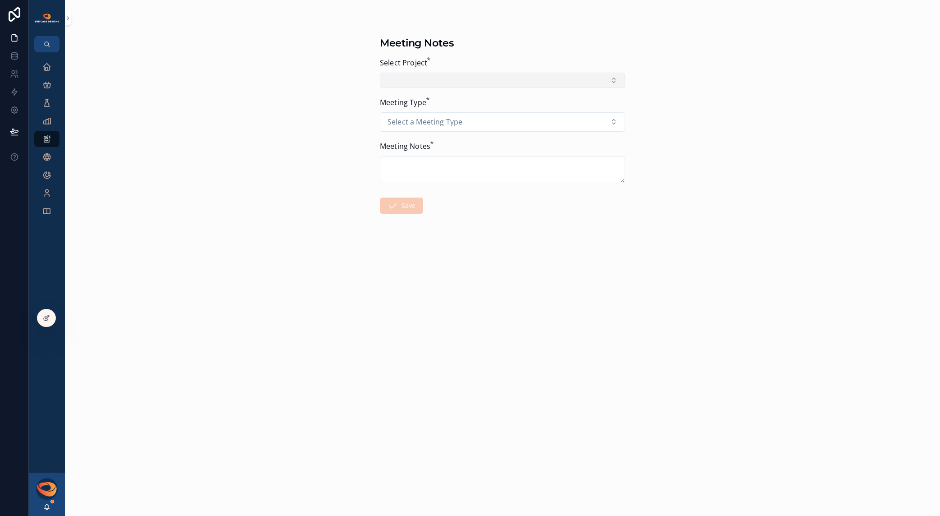
click at [504, 78] on button "Select Button" at bounding box center [502, 80] width 245 height 15
type input "**********"
click at [501, 120] on span "Sunventure Travels" at bounding box center [476, 117] width 67 height 12
click at [500, 128] on button "Select a Meeting Type" at bounding box center [502, 126] width 245 height 20
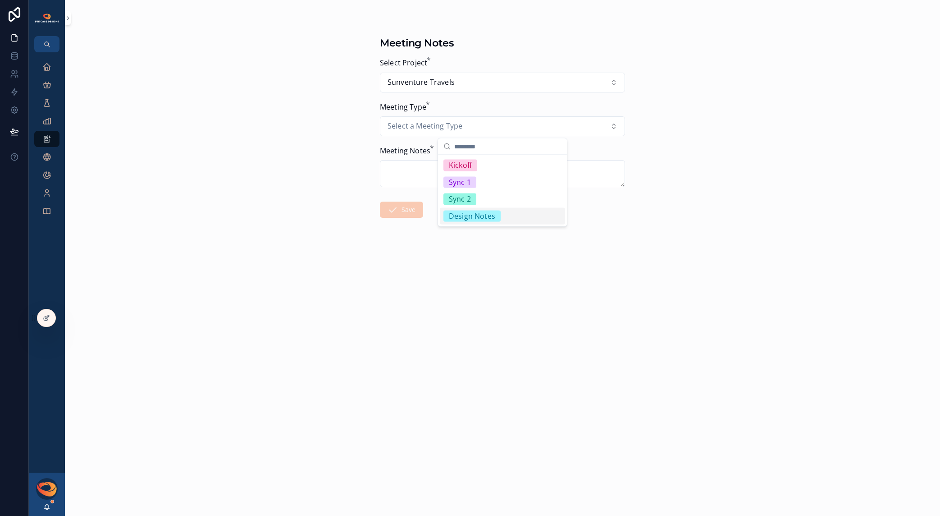
click at [483, 217] on div "Design Notes" at bounding box center [472, 216] width 46 height 12
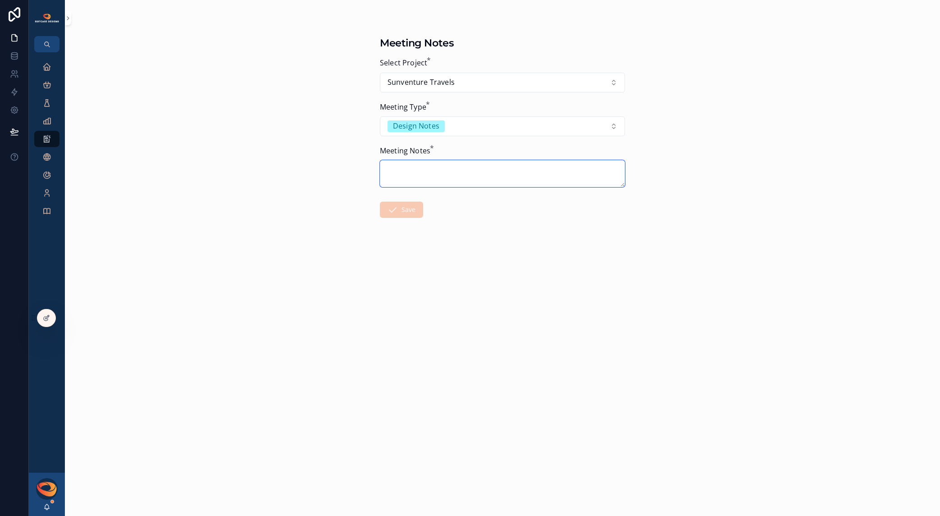
click at [448, 170] on textarea "scrollable content" at bounding box center [502, 173] width 245 height 27
paste textarea "**********"
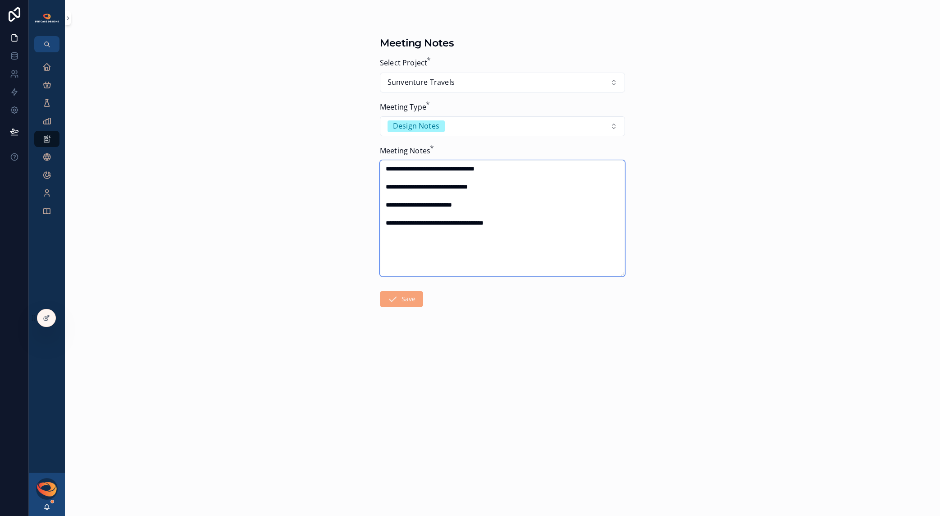
type textarea "**********"
click at [405, 302] on button "Save" at bounding box center [401, 299] width 43 height 16
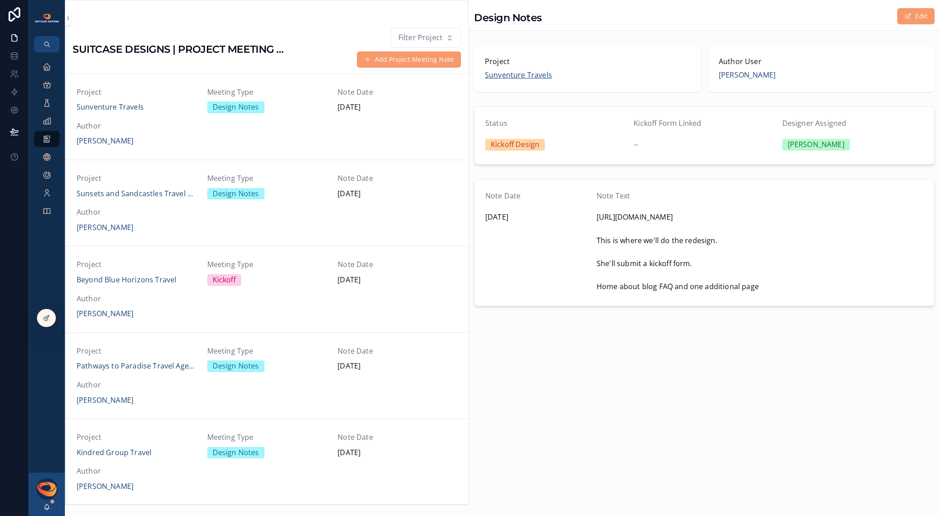
click at [534, 75] on span "Sunventure Travels" at bounding box center [518, 75] width 67 height 12
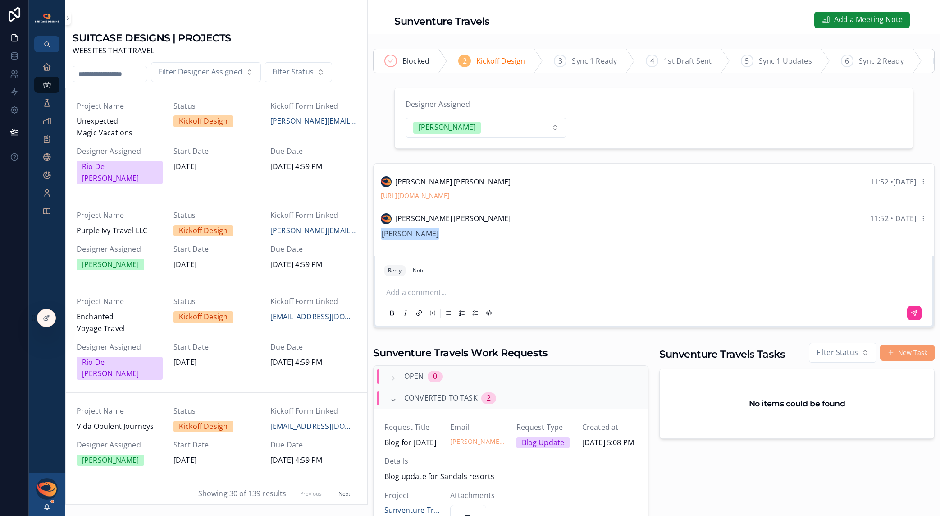
click at [111, 76] on input "scrollable content" at bounding box center [110, 74] width 74 height 13
type input "*******"
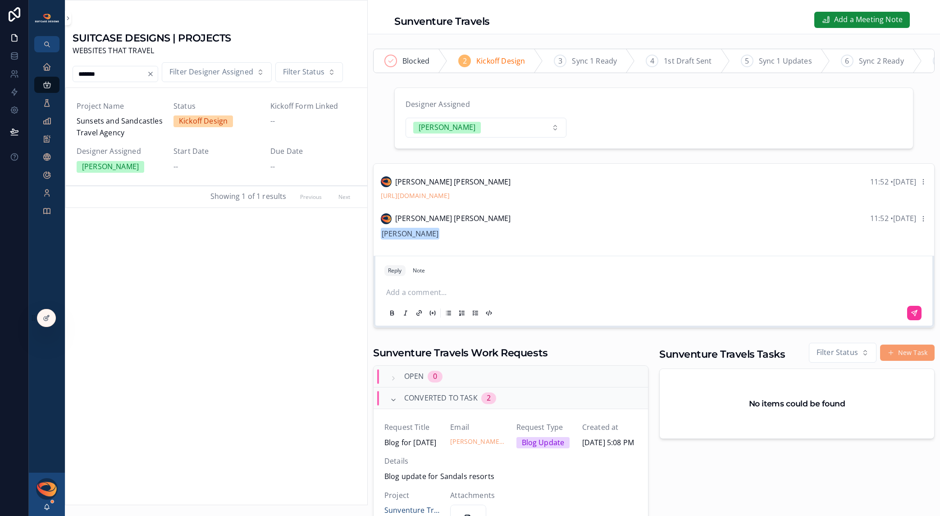
click at [121, 122] on span "Sunsets and Sandcastles Travel Agency" at bounding box center [120, 126] width 86 height 23
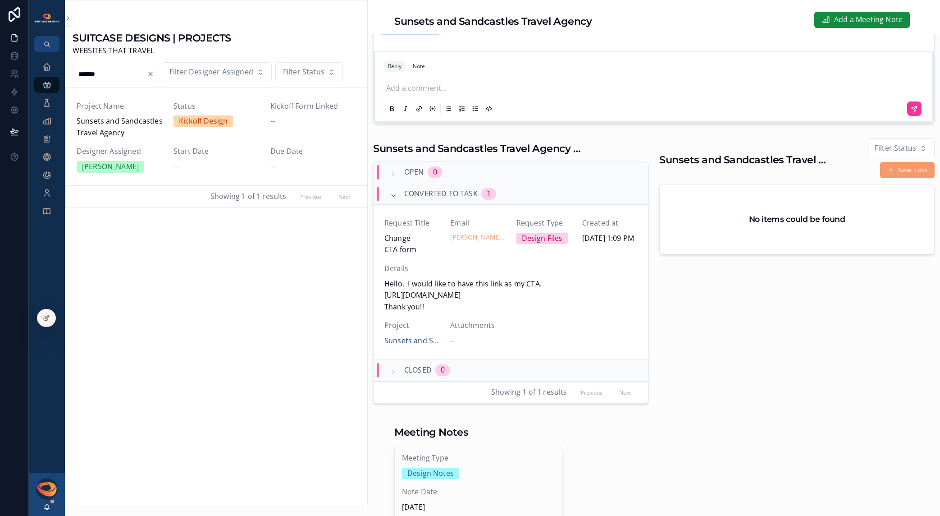
scroll to position [401, 0]
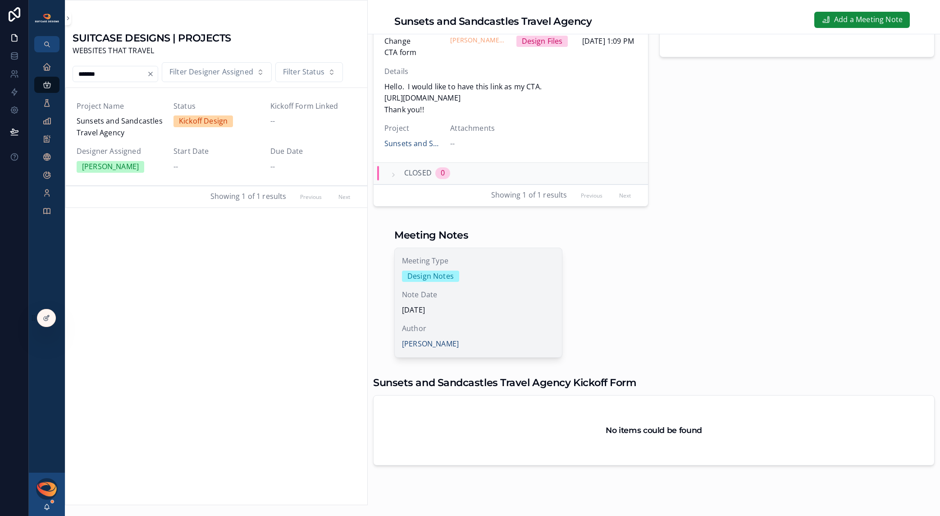
click at [526, 301] on span "Note Date" at bounding box center [478, 295] width 153 height 12
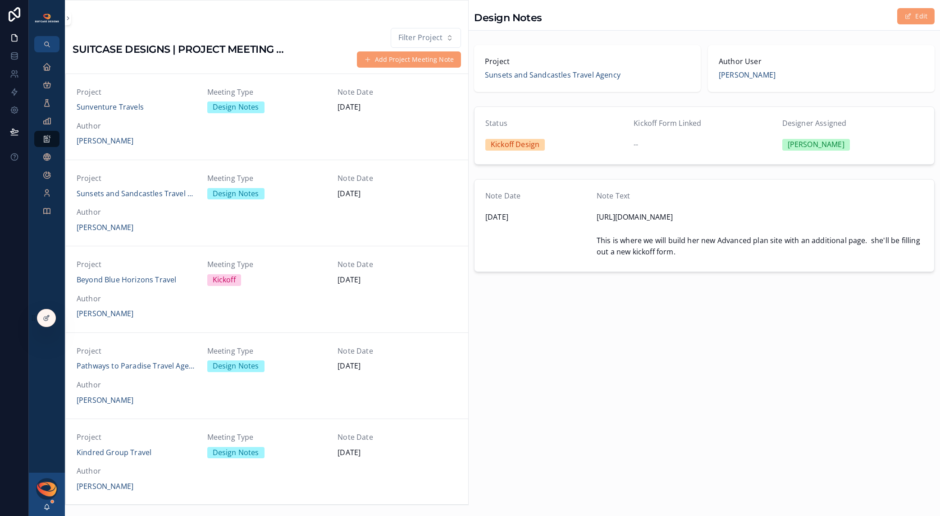
scroll to position [86, 0]
click at [910, 19] on span "scrollable content" at bounding box center [908, 16] width 7 height 7
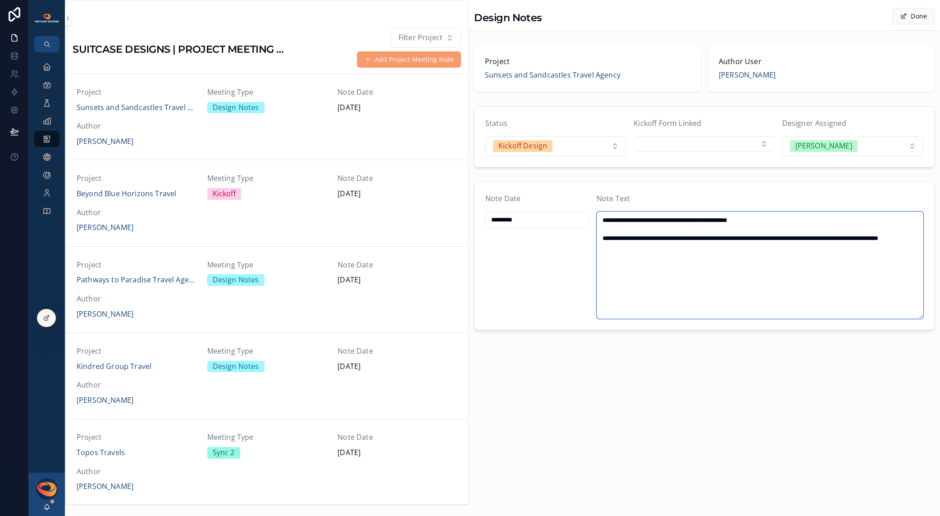
click at [791, 238] on textarea "**********" at bounding box center [760, 264] width 327 height 107
type textarea "**********"
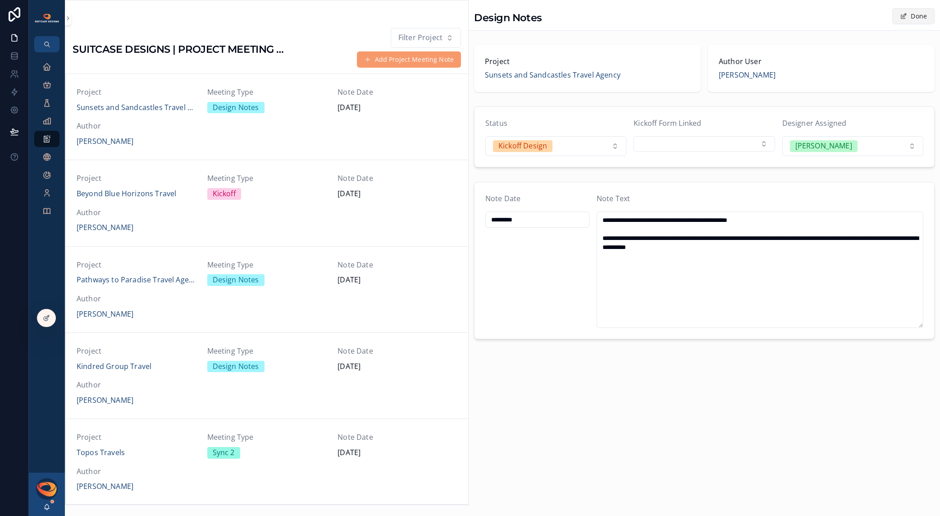
click at [904, 16] on span "scrollable content" at bounding box center [903, 16] width 7 height 7
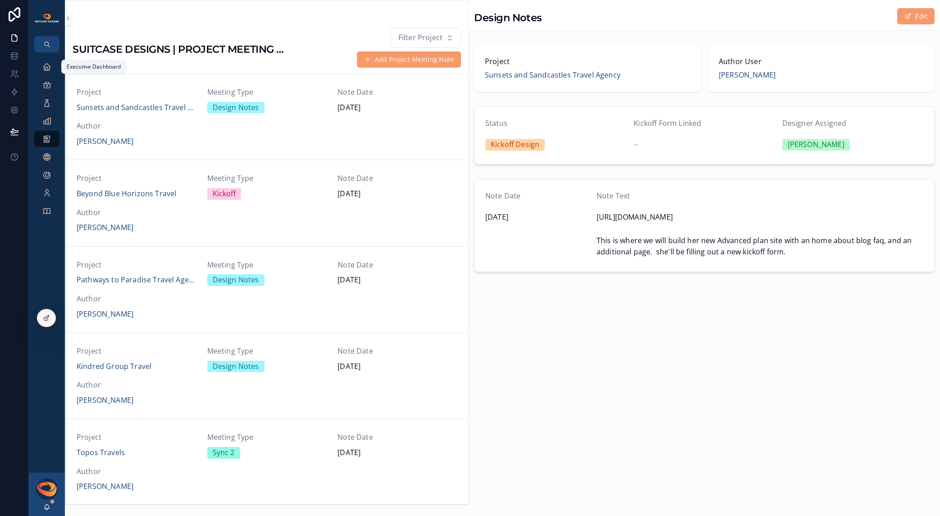
click at [49, 65] on icon "scrollable content" at bounding box center [46, 66] width 9 height 9
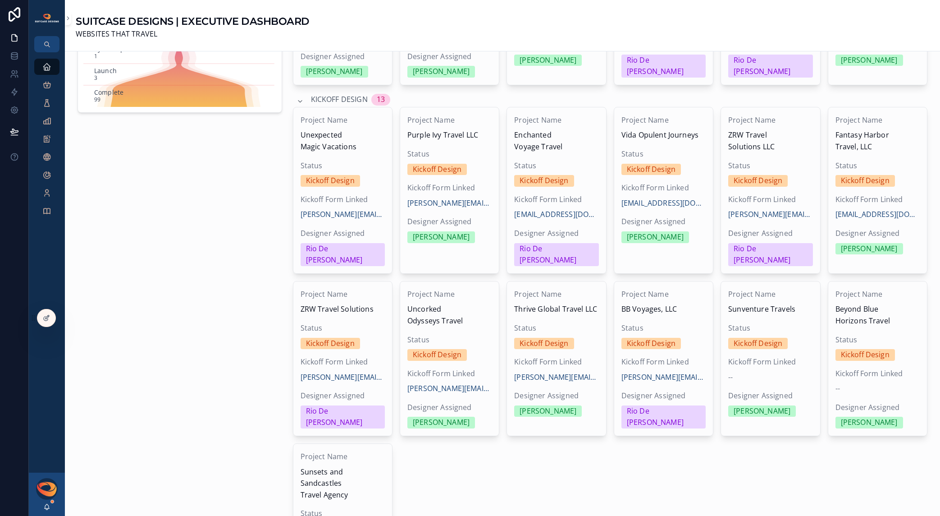
scroll to position [295, 0]
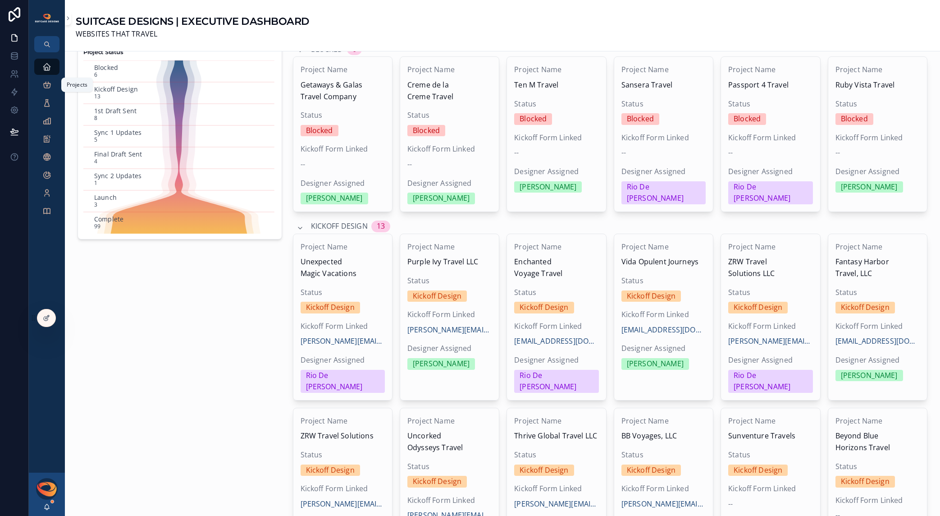
click at [45, 86] on icon "scrollable content" at bounding box center [46, 84] width 9 height 9
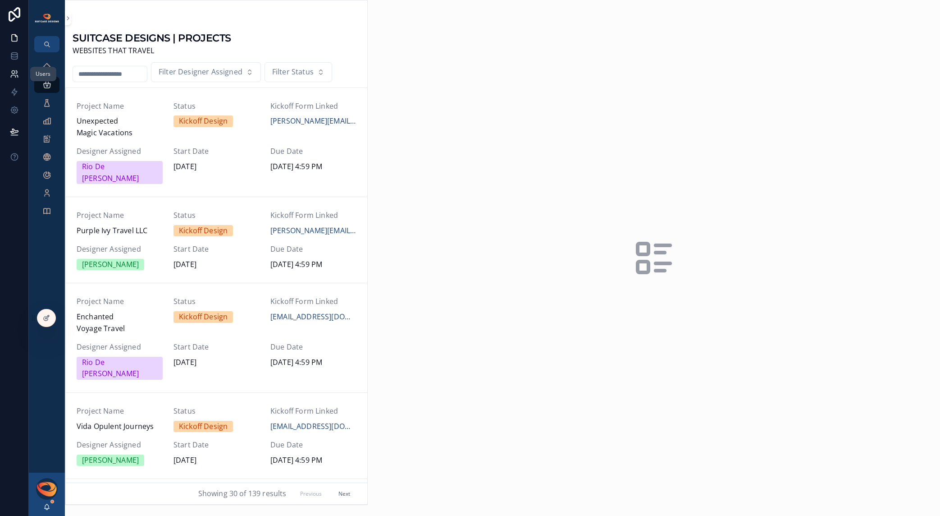
click at [16, 71] on icon at bounding box center [14, 73] width 9 height 9
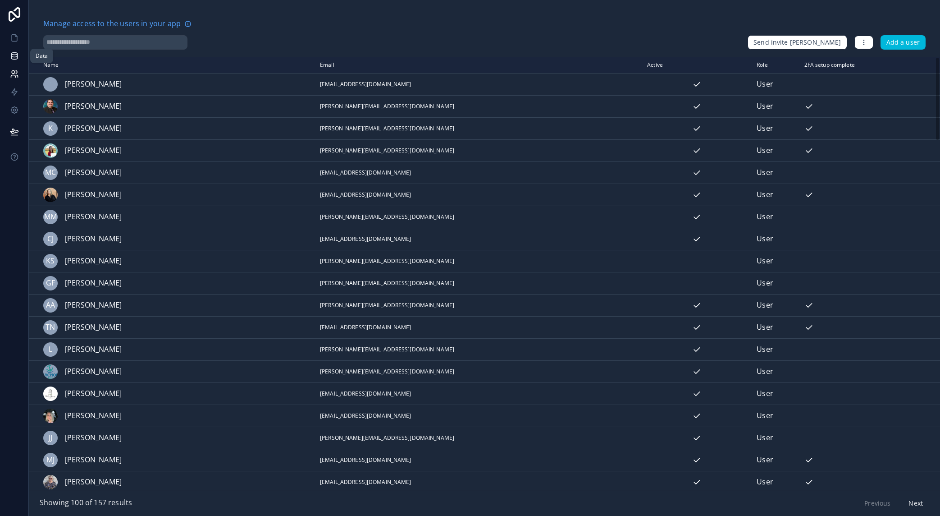
click at [18, 62] on link at bounding box center [14, 56] width 28 height 18
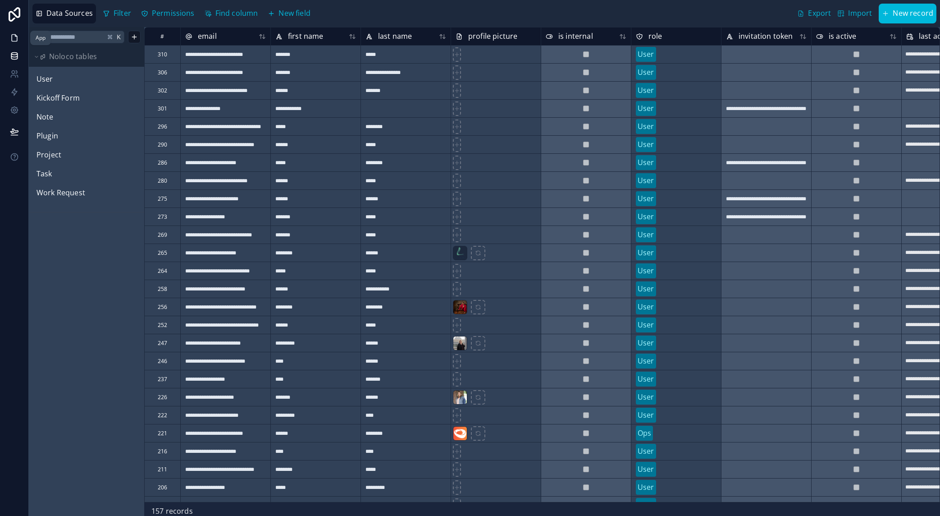
click at [16, 43] on link at bounding box center [14, 38] width 28 height 18
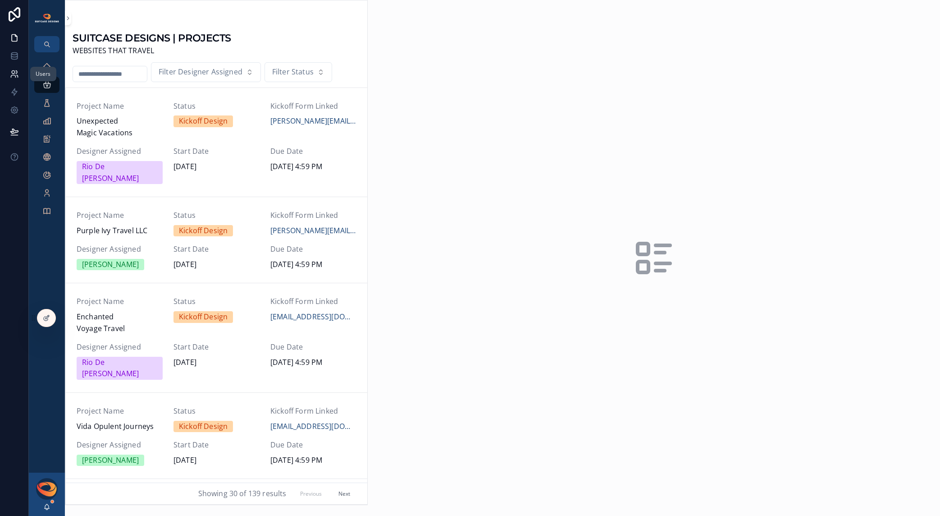
click at [18, 75] on icon at bounding box center [14, 73] width 9 height 9
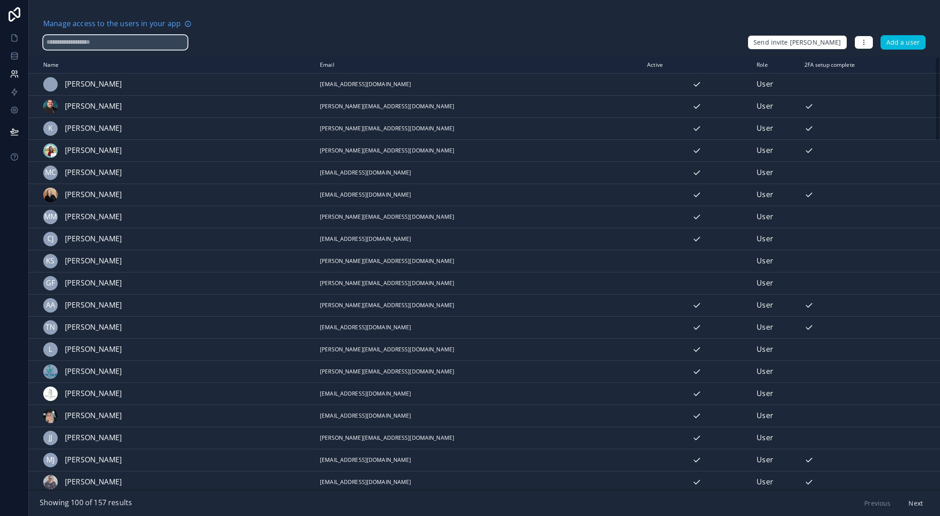
click at [88, 46] on input "text" at bounding box center [115, 42] width 144 height 14
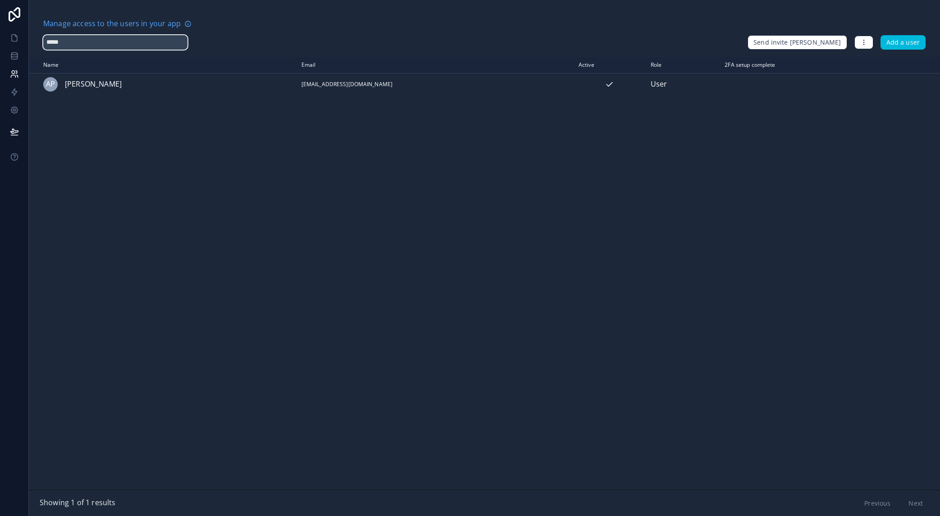
type input "*****"
click at [13, 40] on icon at bounding box center [14, 37] width 9 height 9
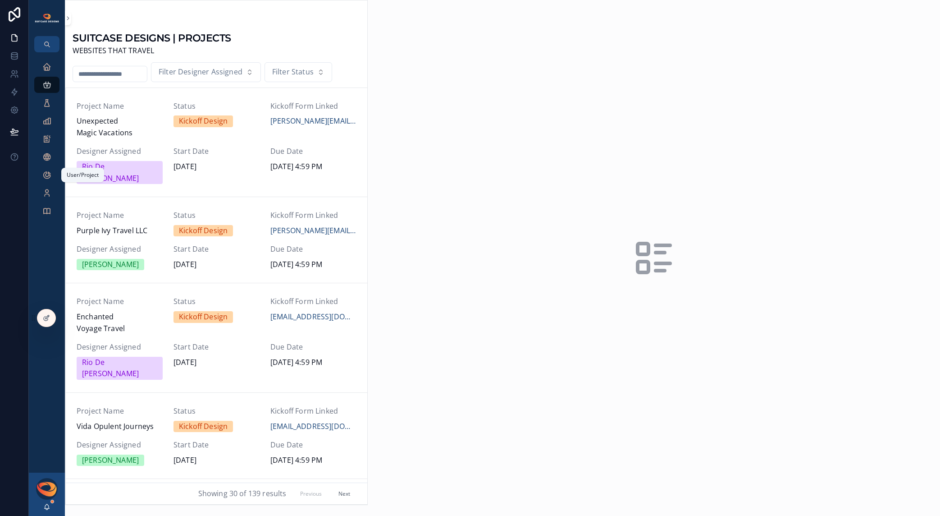
click at [45, 178] on icon "scrollable content" at bounding box center [46, 174] width 9 height 9
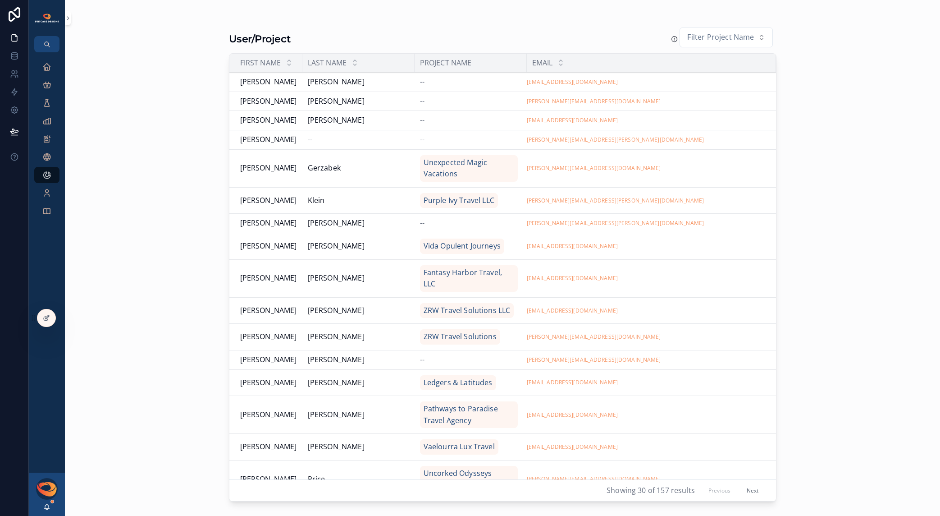
click at [444, 83] on div "--" at bounding box center [470, 82] width 101 height 12
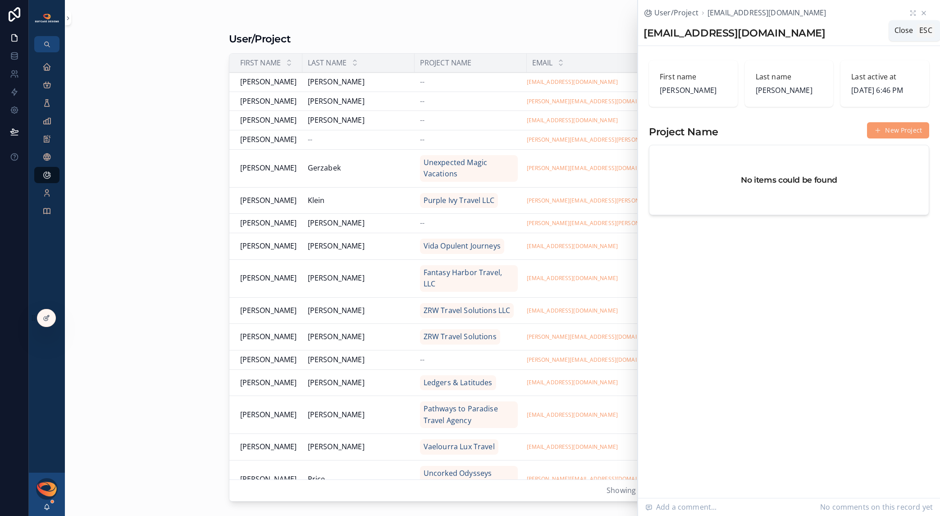
click at [926, 13] on icon "scrollable content" at bounding box center [923, 12] width 7 height 7
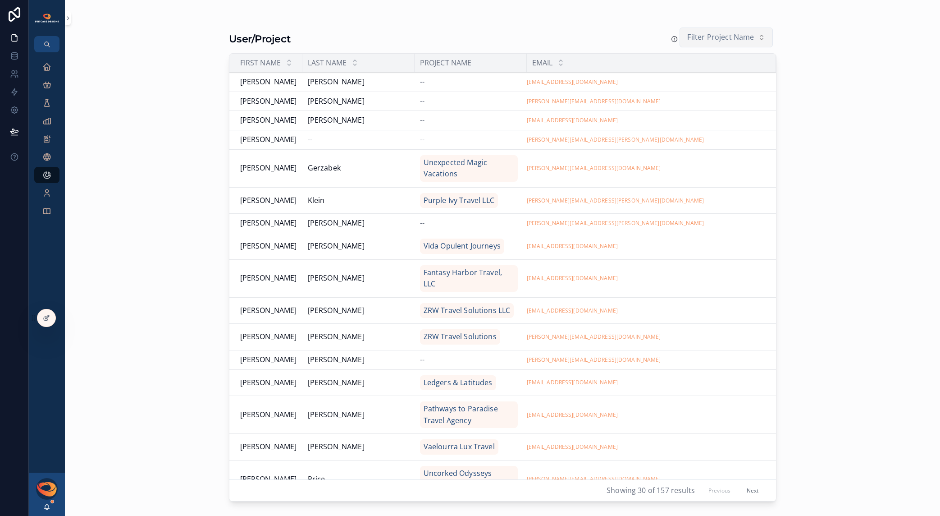
click at [722, 38] on span "Filter Project Name" at bounding box center [720, 38] width 67 height 12
click at [706, 75] on div "No Project Assigned" at bounding box center [726, 75] width 125 height 14
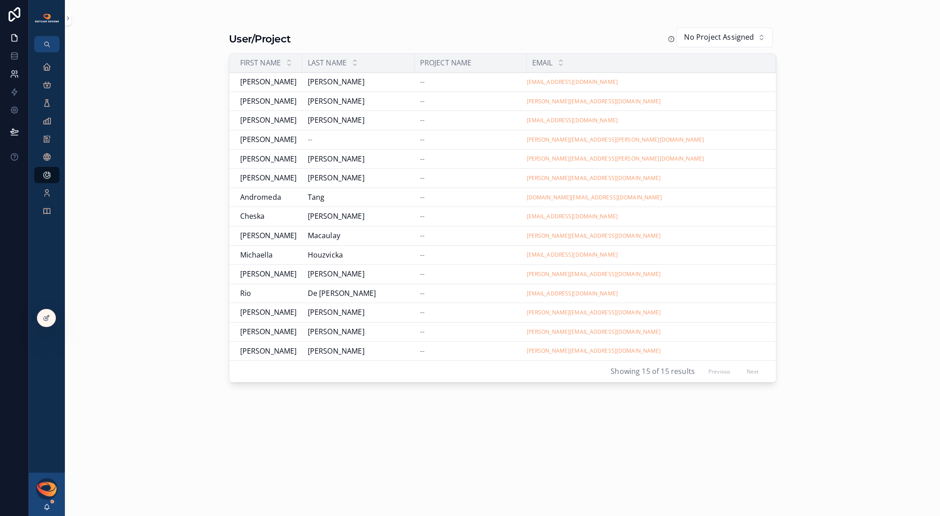
click at [12, 73] on icon at bounding box center [13, 72] width 3 height 3
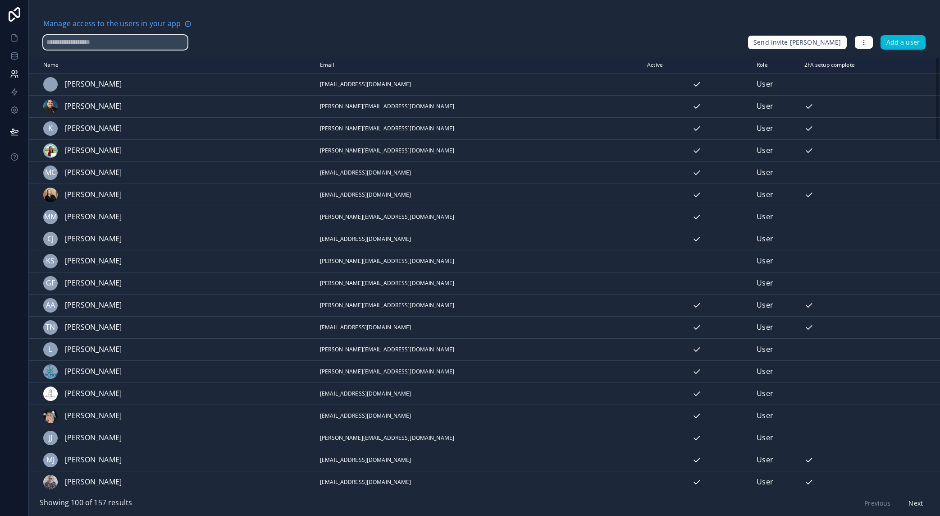
click at [83, 46] on input "text" at bounding box center [115, 42] width 144 height 14
type input "*****"
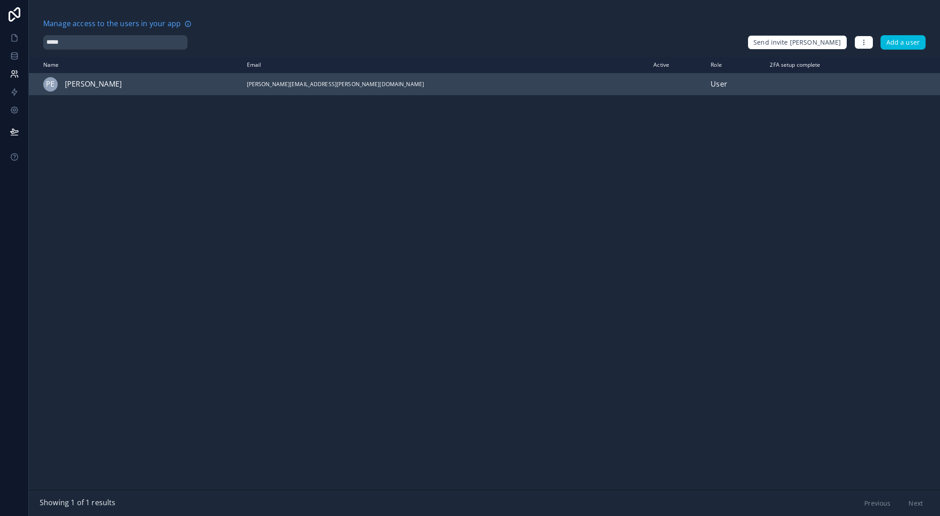
click at [0, 0] on icon "scrollable content" at bounding box center [0, 0] width 0 height 0
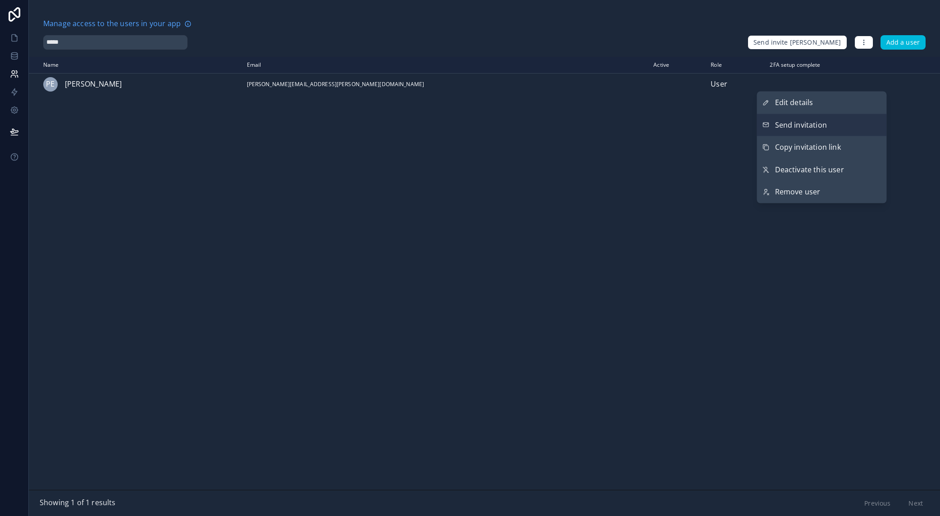
click at [835, 122] on button "Send invitation" at bounding box center [822, 125] width 130 height 23
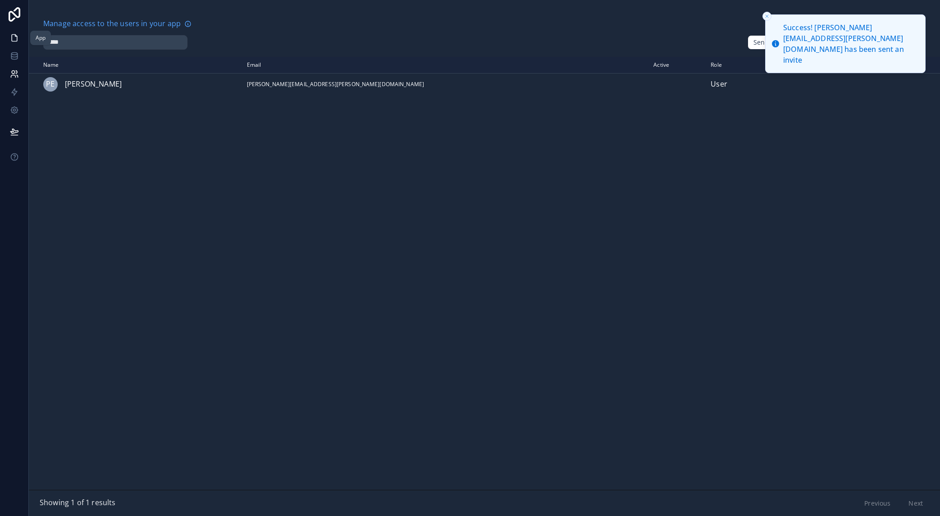
click at [14, 33] on icon at bounding box center [14, 37] width 9 height 9
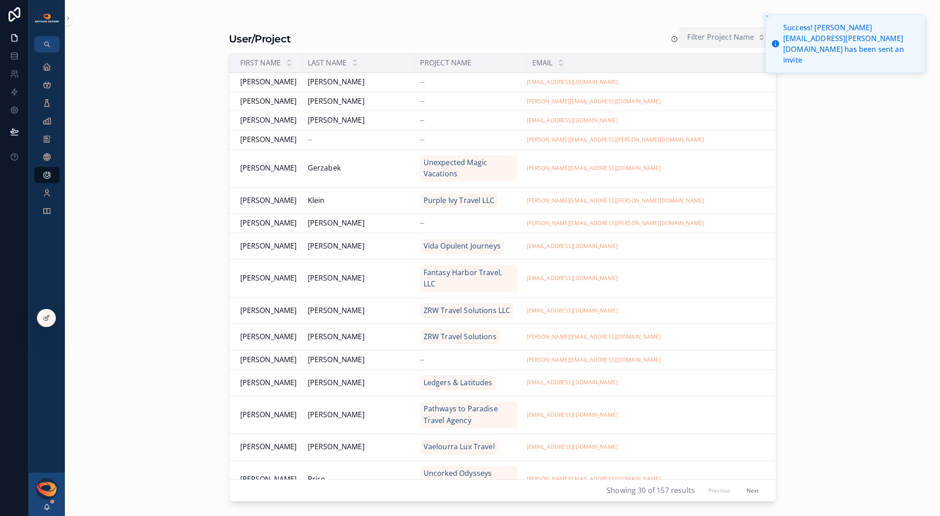
click at [717, 42] on span "Filter Project Name" at bounding box center [720, 38] width 67 height 12
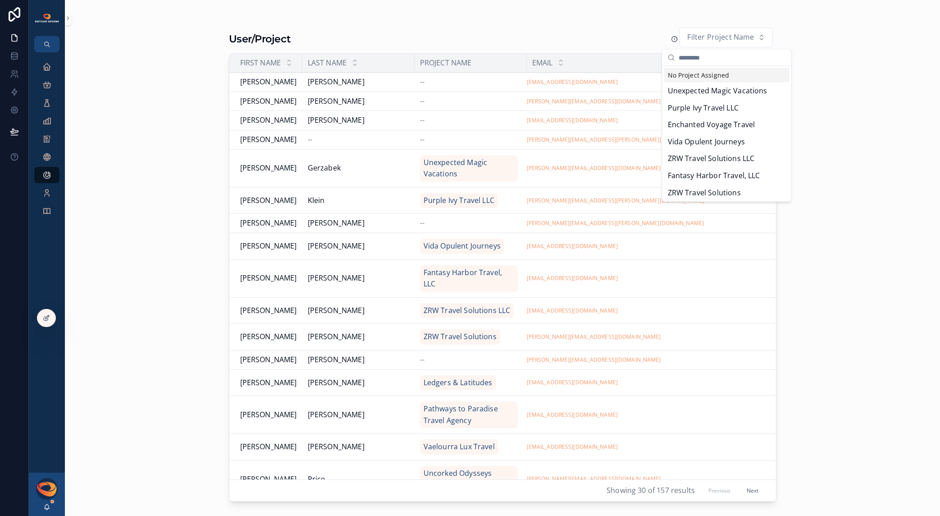
click at [715, 77] on div "No Project Assigned" at bounding box center [726, 75] width 125 height 14
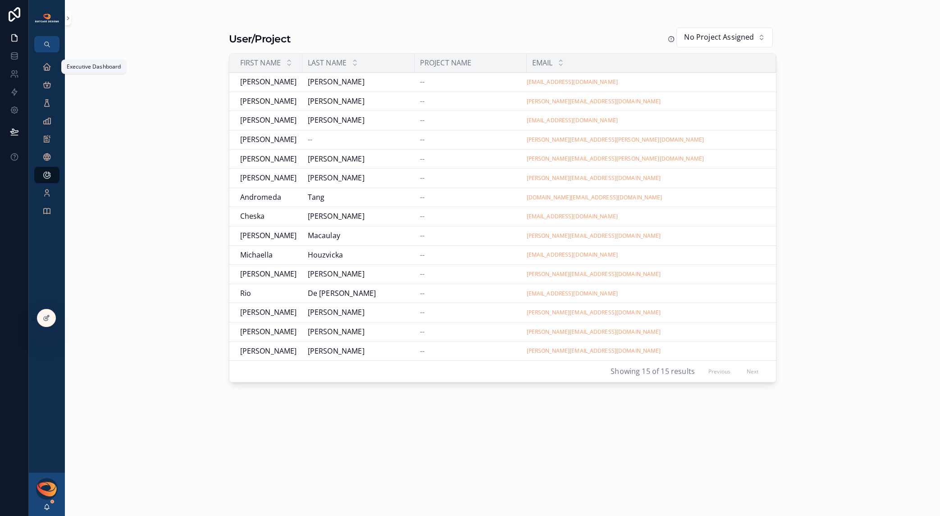
click at [47, 67] on icon "scrollable content" at bounding box center [46, 66] width 9 height 9
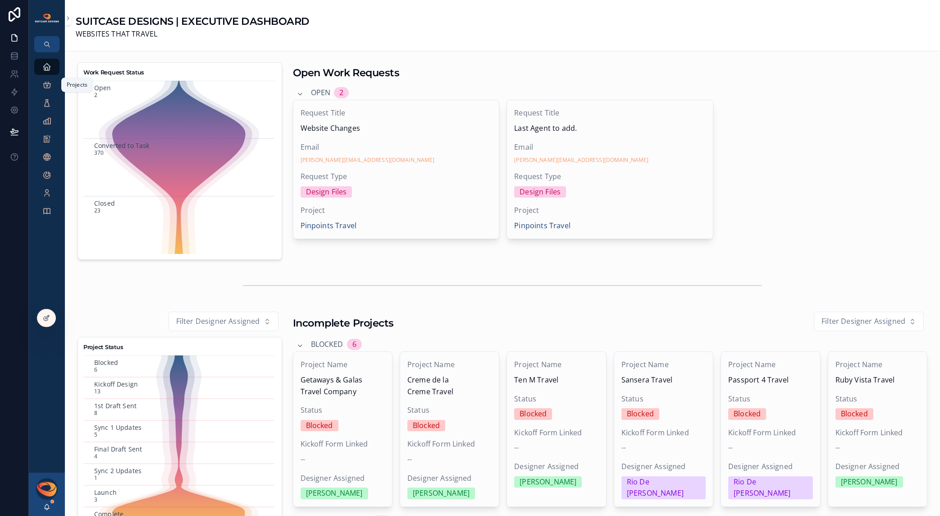
click at [46, 87] on icon "scrollable content" at bounding box center [46, 84] width 9 height 9
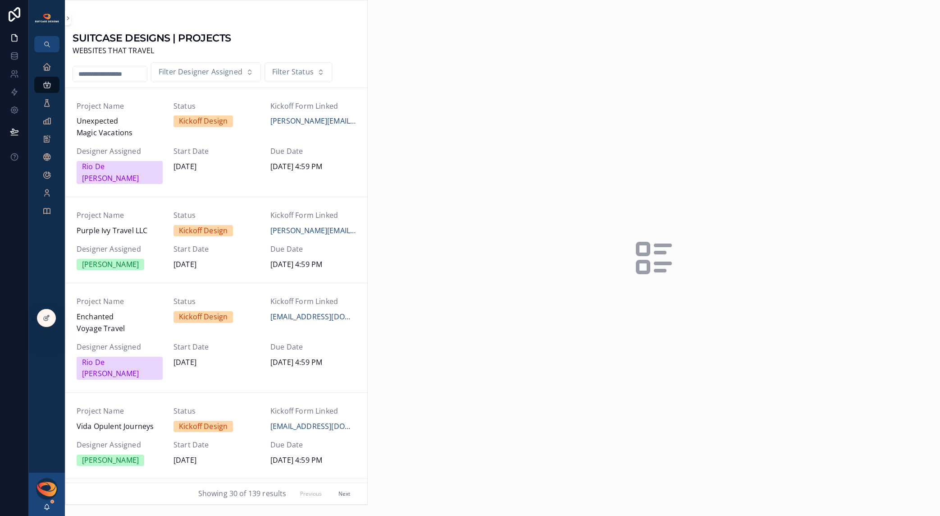
click at [116, 74] on input "scrollable content" at bounding box center [110, 74] width 74 height 13
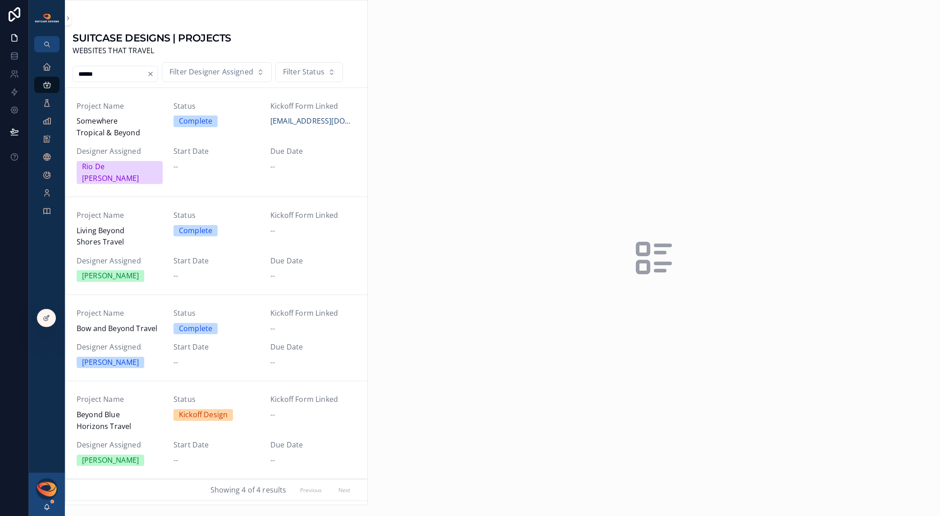
click at [119, 409] on span "Beyond Blue Horizons Travel" at bounding box center [120, 420] width 86 height 23
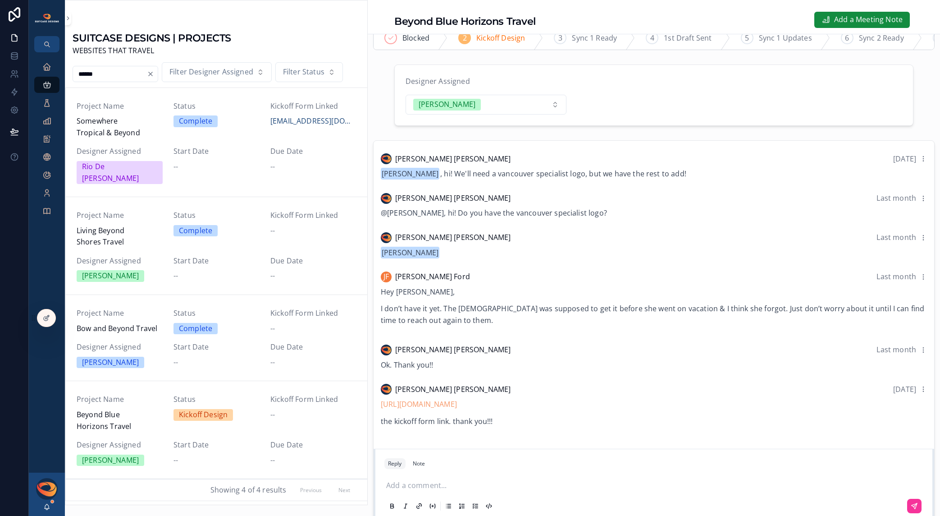
scroll to position [29, 0]
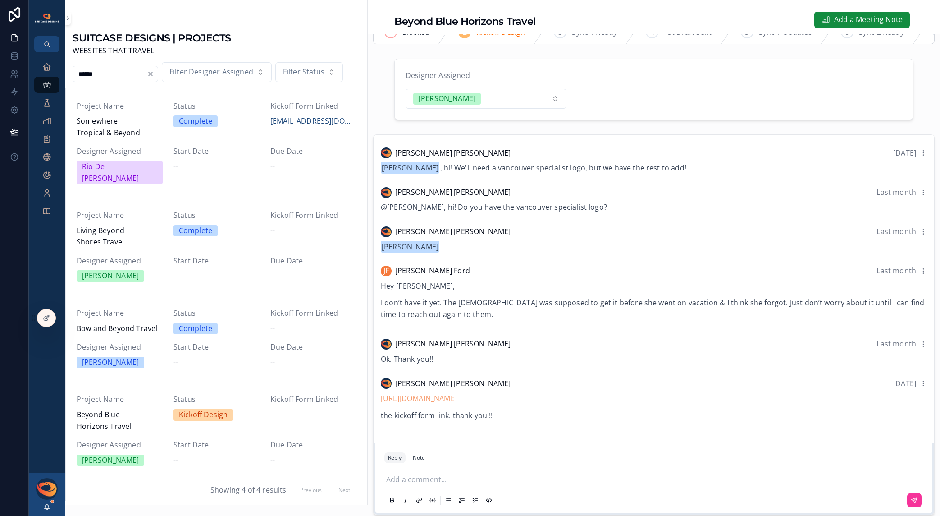
click at [91, 74] on input "******" at bounding box center [110, 74] width 74 height 13
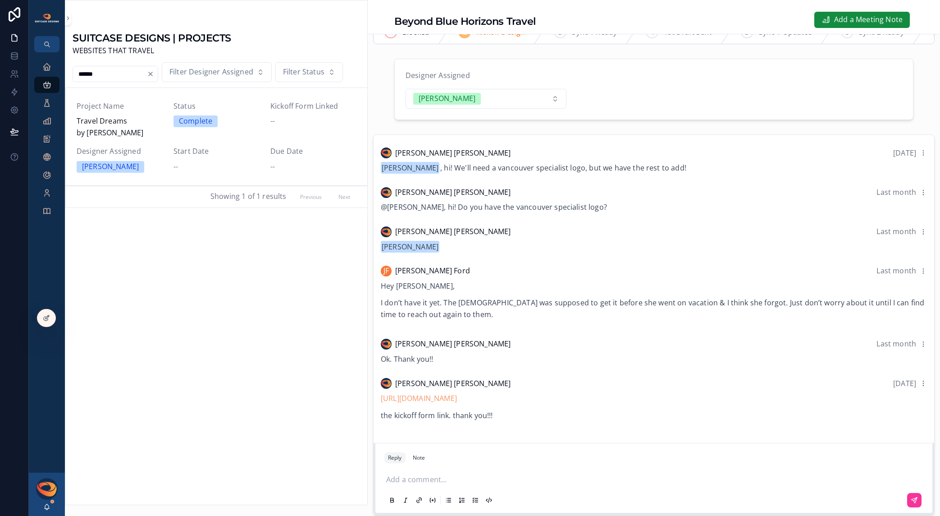
click at [114, 126] on span "Travel Dreams by [PERSON_NAME]" at bounding box center [120, 126] width 86 height 23
type input "******"
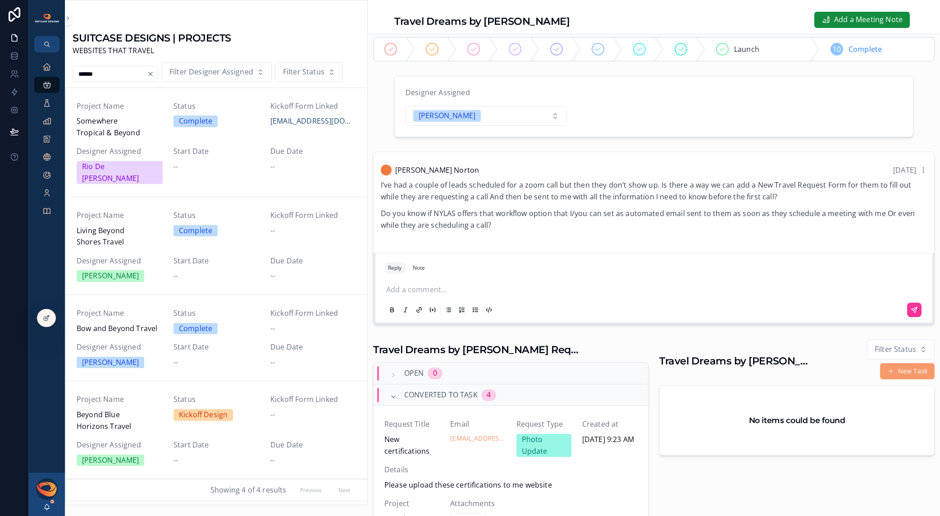
scroll to position [6, 0]
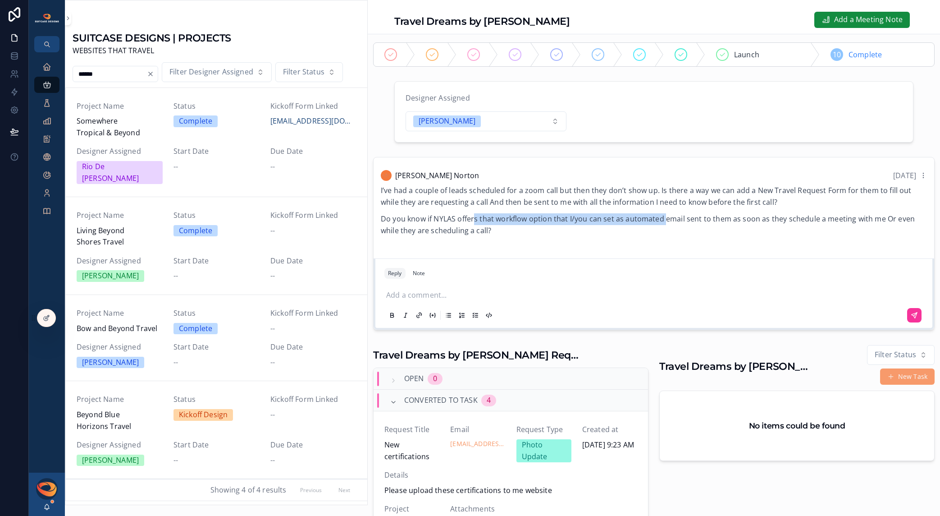
drag, startPoint x: 480, startPoint y: 215, endPoint x: 721, endPoint y: 220, distance: 241.2
click at [687, 220] on p "Do you know if NYLAS offers that workflow option that I/you can set as automate…" at bounding box center [654, 224] width 546 height 23
click at [721, 220] on p "Do you know if NYLAS offers that workflow option that I/you can set as automate…" at bounding box center [654, 224] width 546 height 23
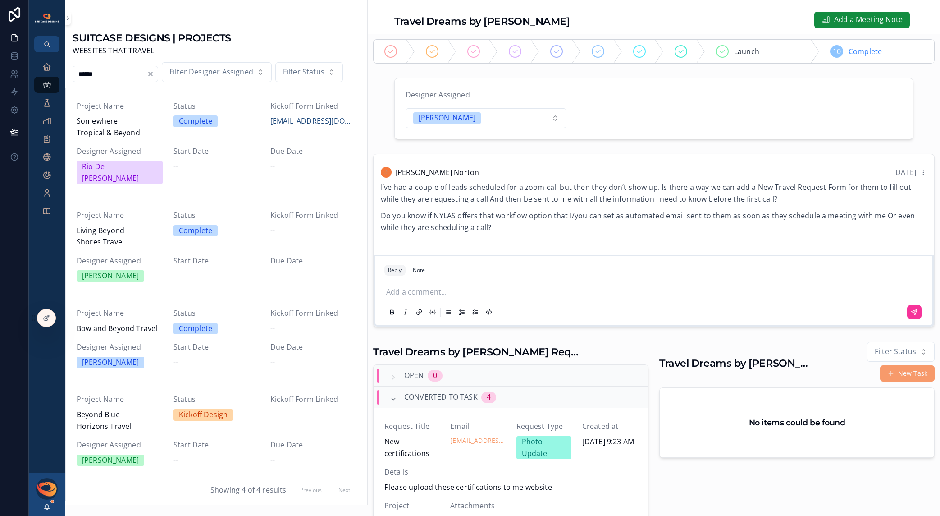
scroll to position [0, 0]
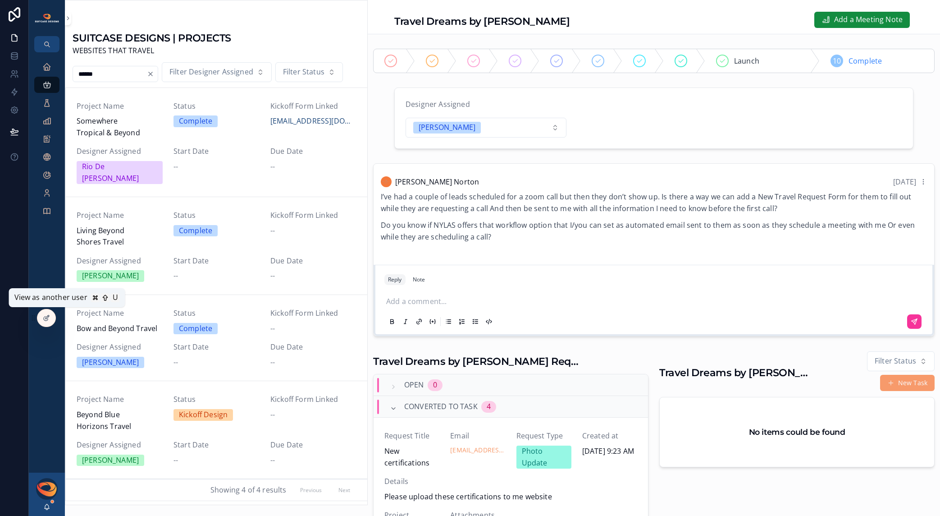
click at [0, 0] on icon at bounding box center [0, 0] width 0 height 0
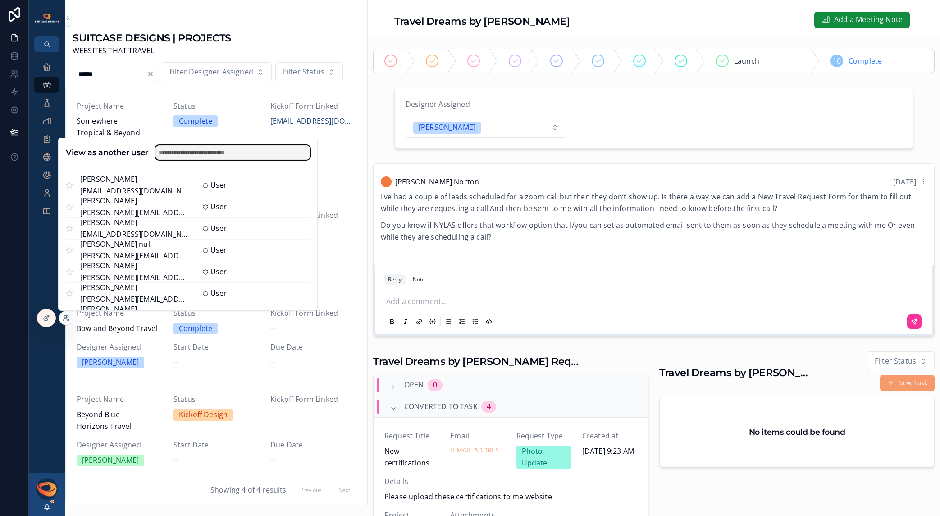
click at [199, 157] on input "text" at bounding box center [232, 152] width 155 height 14
type input "******"
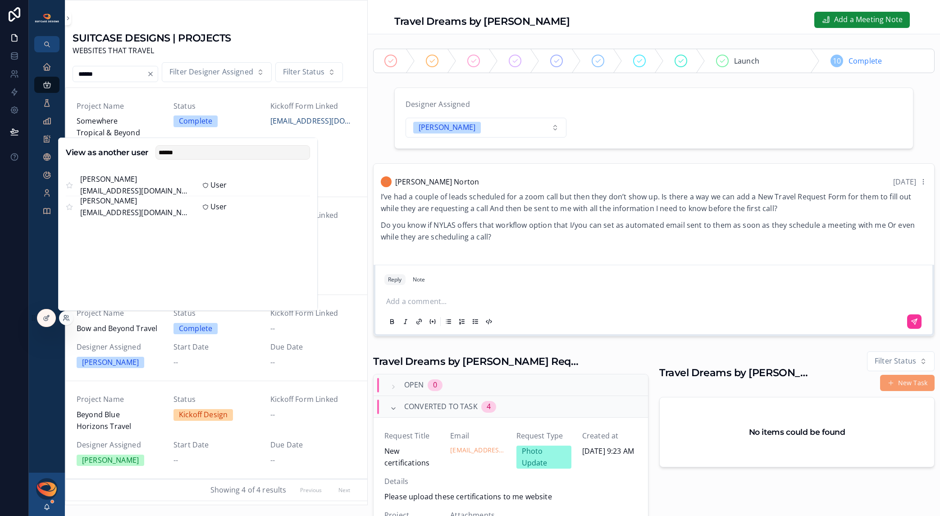
click at [0, 0] on button "Select" at bounding box center [0, 0] width 0 height 0
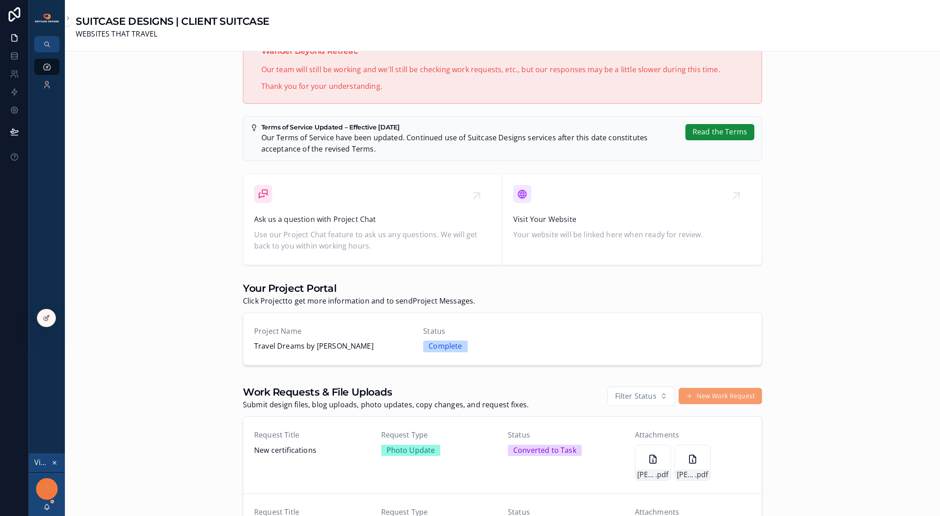
scroll to position [287, 0]
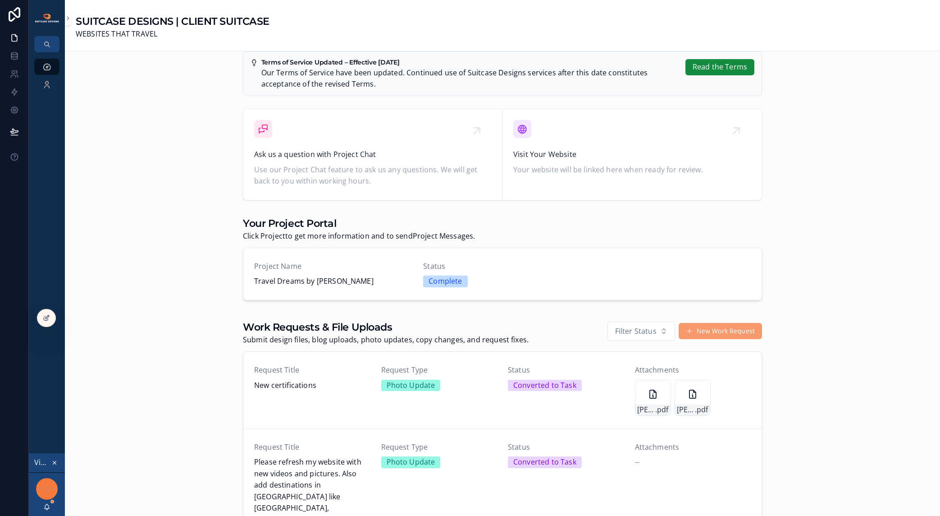
click at [374, 277] on span "Travel Dreams by Leslie" at bounding box center [333, 281] width 158 height 12
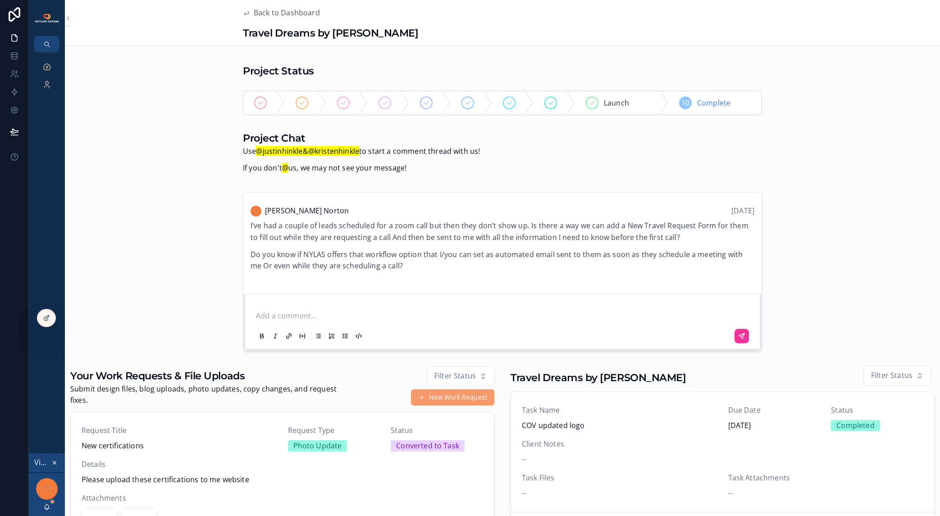
scroll to position [6, 0]
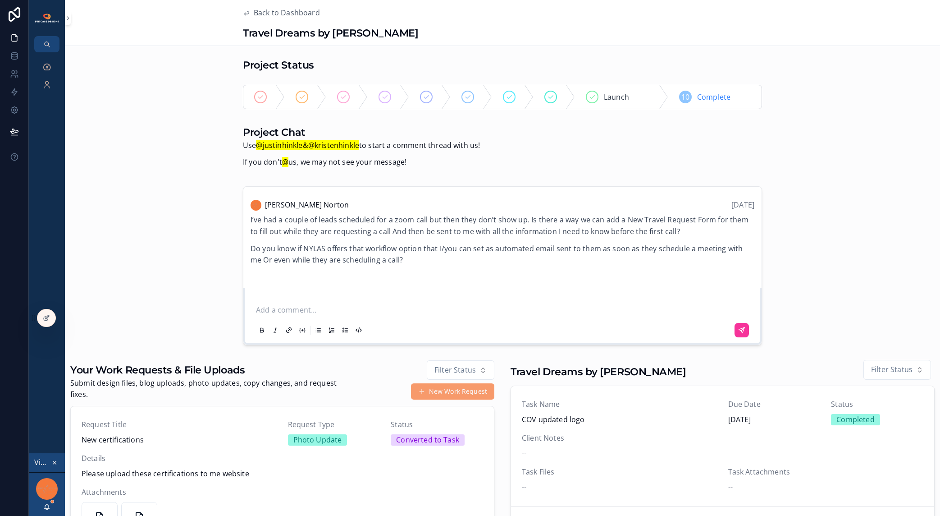
click at [56, 463] on icon "scrollable content" at bounding box center [54, 462] width 3 height 3
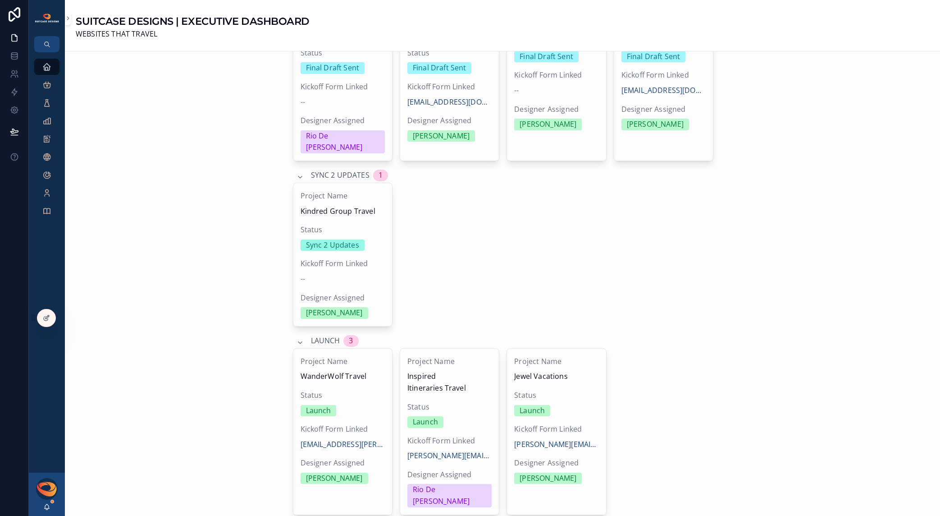
scroll to position [1703, 0]
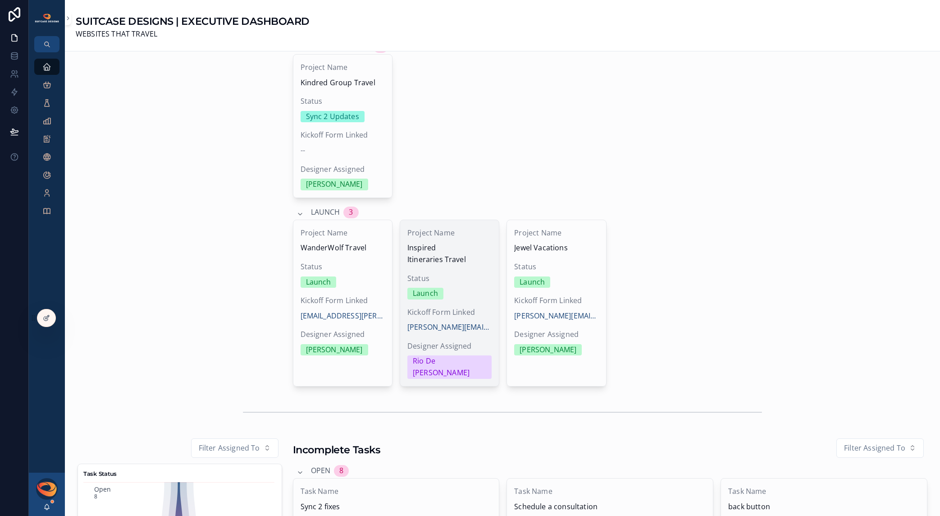
click at [471, 288] on div "Launch" at bounding box center [449, 294] width 84 height 12
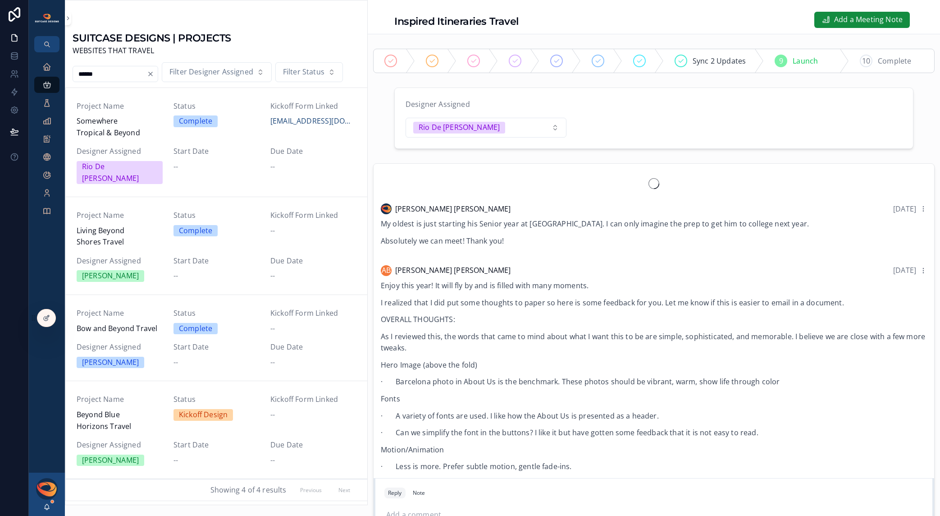
scroll to position [2300, 0]
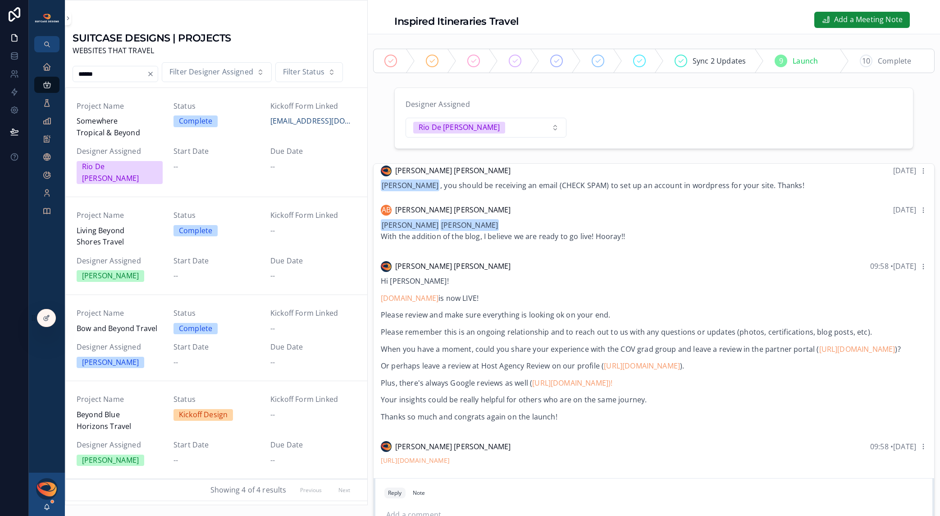
click at [882, 64] on span "Complete" at bounding box center [894, 61] width 33 height 12
click at [47, 71] on icon "scrollable content" at bounding box center [46, 66] width 9 height 9
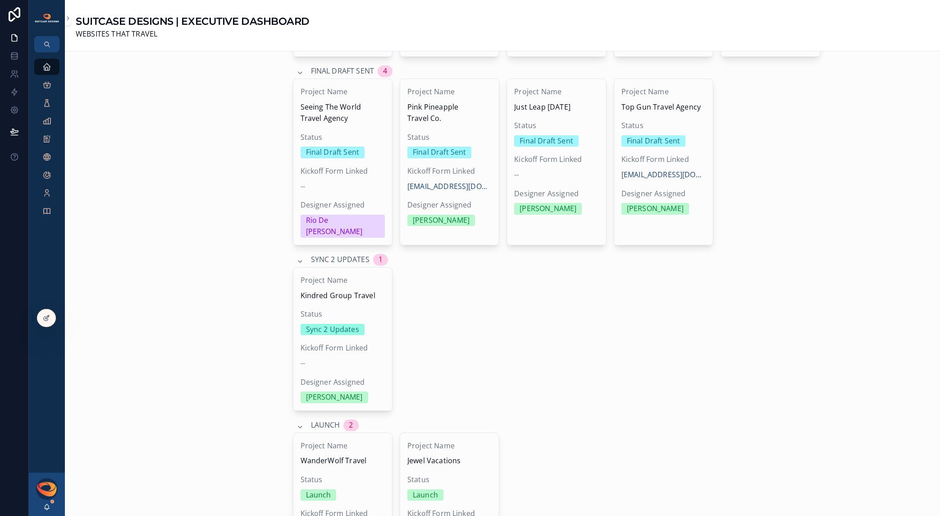
scroll to position [1479, 0]
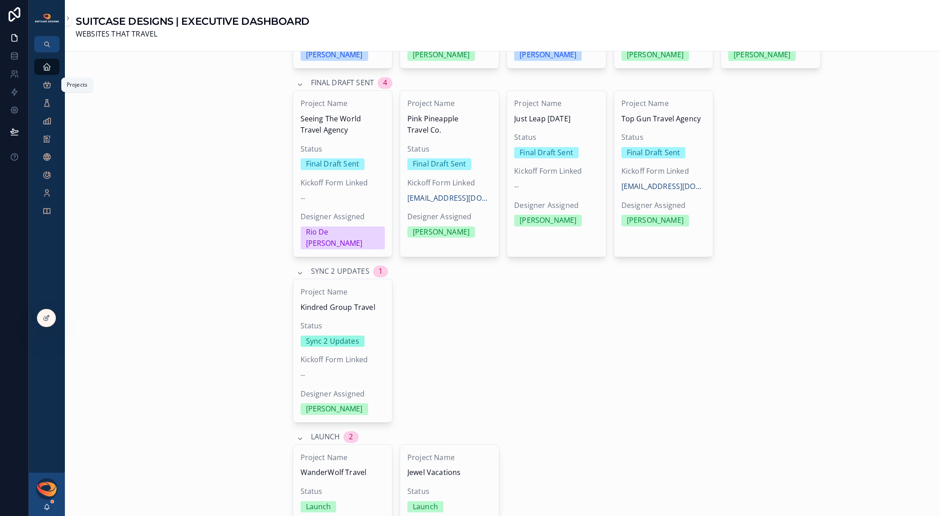
click at [50, 87] on icon "scrollable content" at bounding box center [46, 84] width 9 height 9
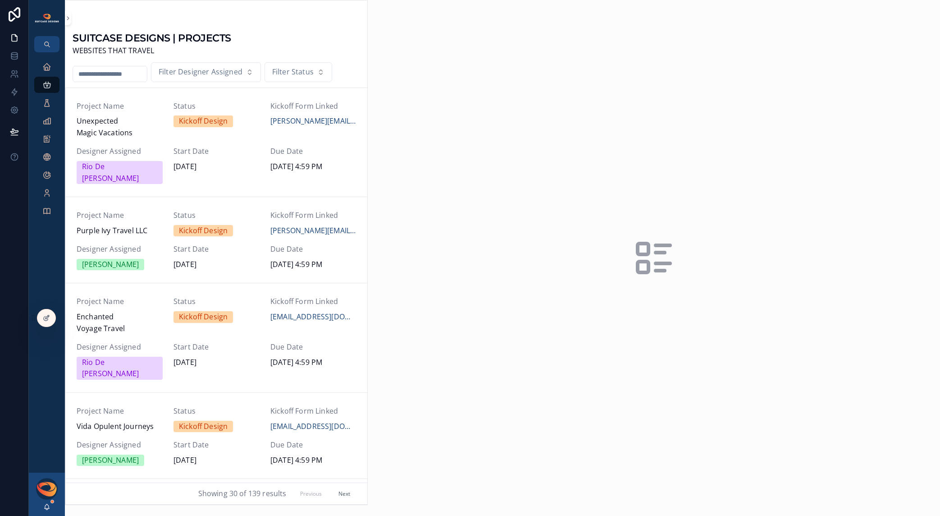
click at [120, 77] on input "scrollable content" at bounding box center [110, 74] width 74 height 13
type input "*"
type input "*****"
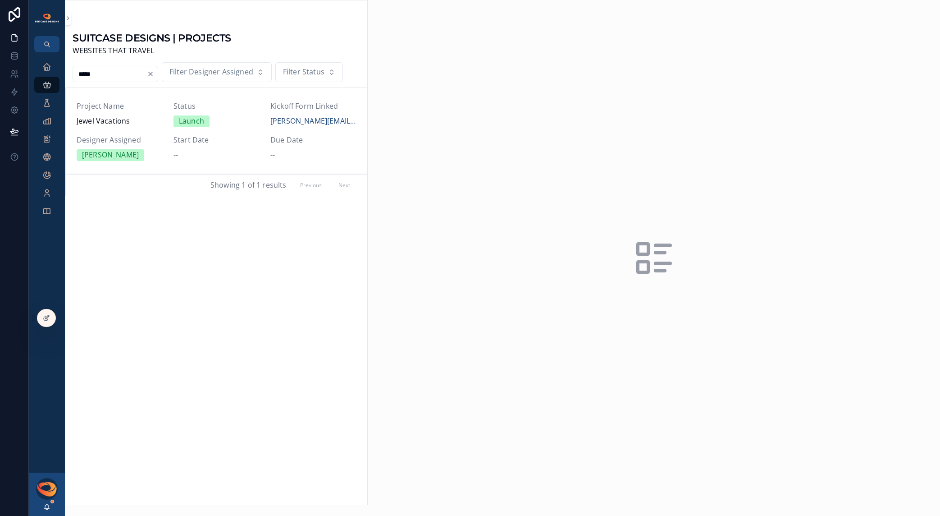
click at [119, 119] on span "Jewel Vacations" at bounding box center [120, 121] width 86 height 12
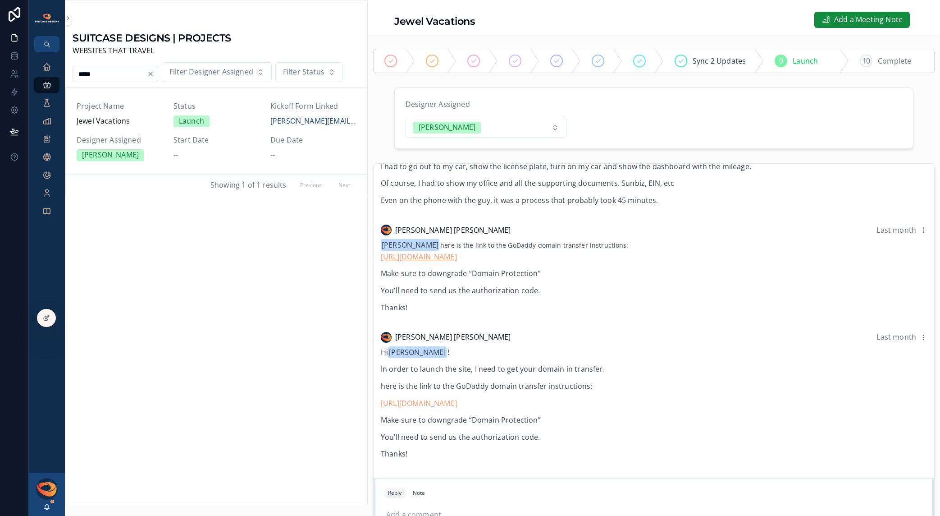
scroll to position [68, 0]
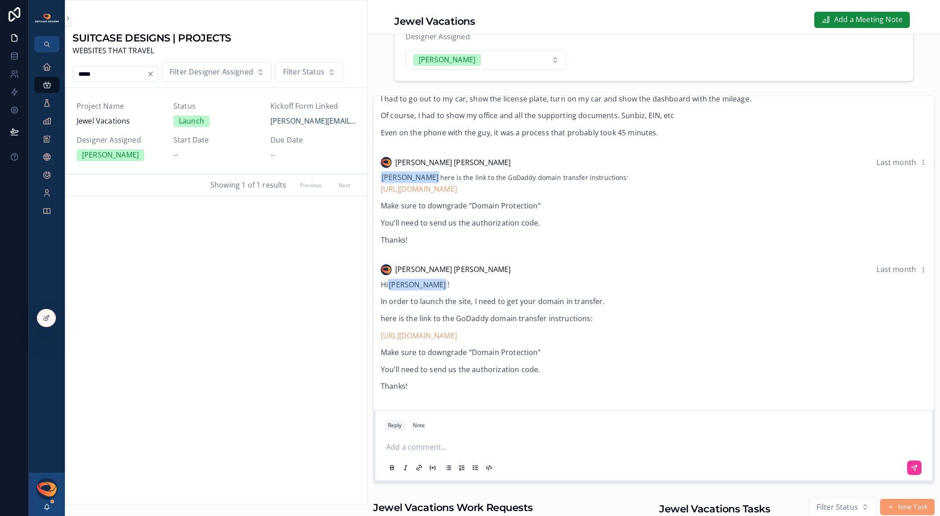
click at [429, 446] on p "scrollable content" at bounding box center [655, 447] width 539 height 12
click at [912, 467] on icon "scrollable content" at bounding box center [914, 467] width 5 height 5
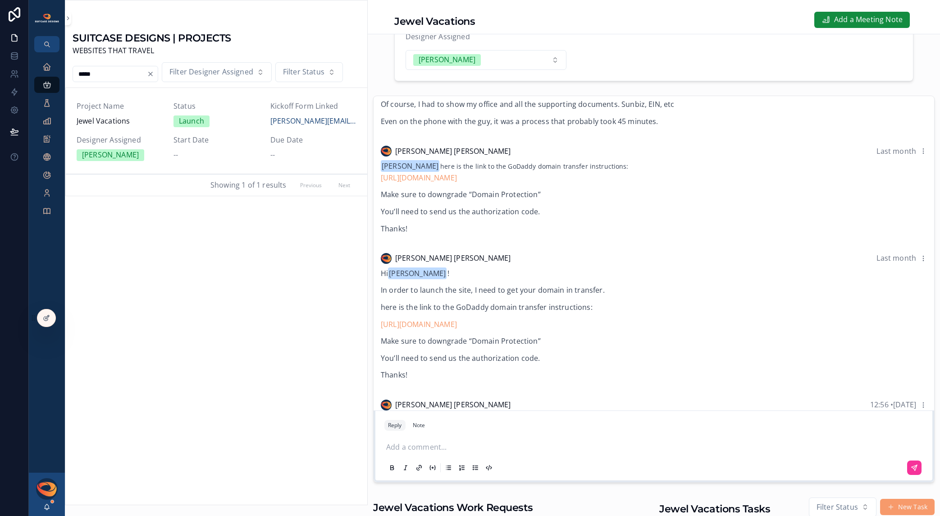
scroll to position [870, 0]
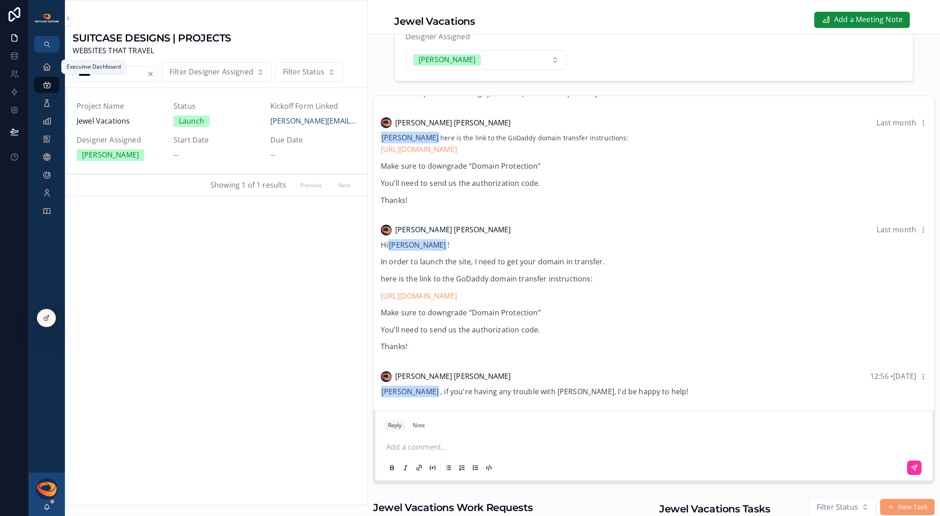
click at [44, 68] on icon "scrollable content" at bounding box center [46, 66] width 9 height 9
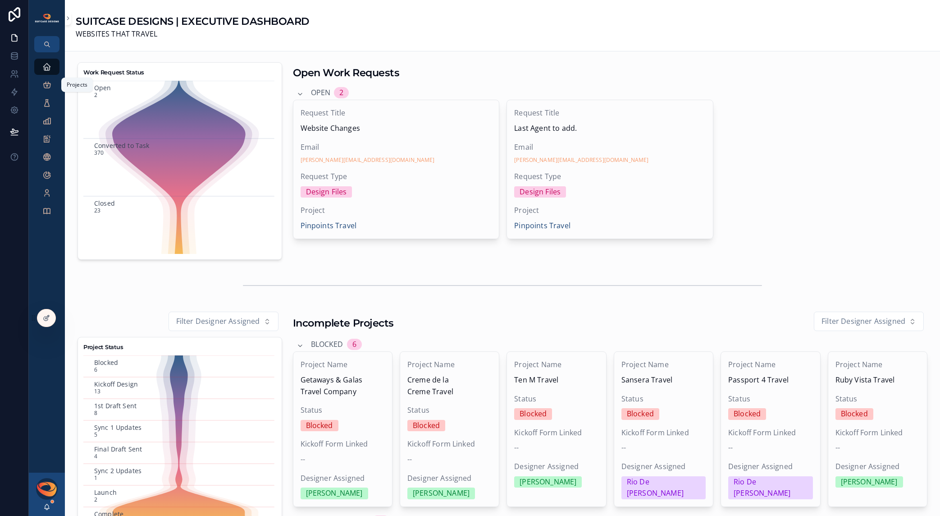
click at [48, 86] on icon "scrollable content" at bounding box center [46, 84] width 9 height 9
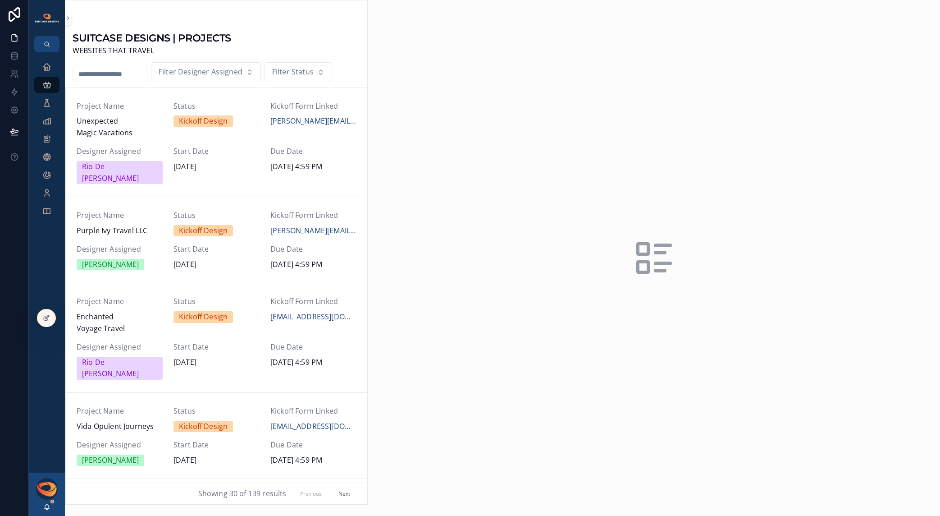
click at [135, 73] on input "scrollable content" at bounding box center [110, 74] width 74 height 13
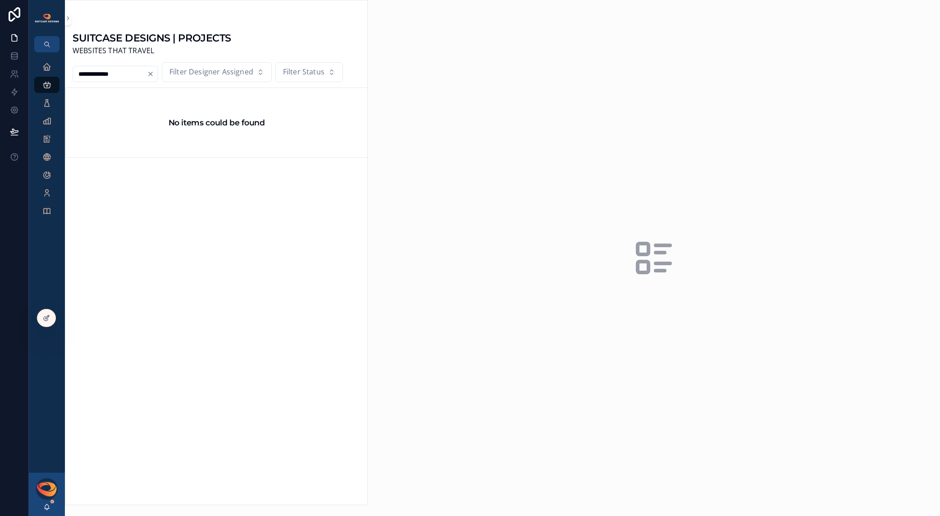
click at [85, 78] on input "**********" at bounding box center [110, 74] width 74 height 13
type input "******"
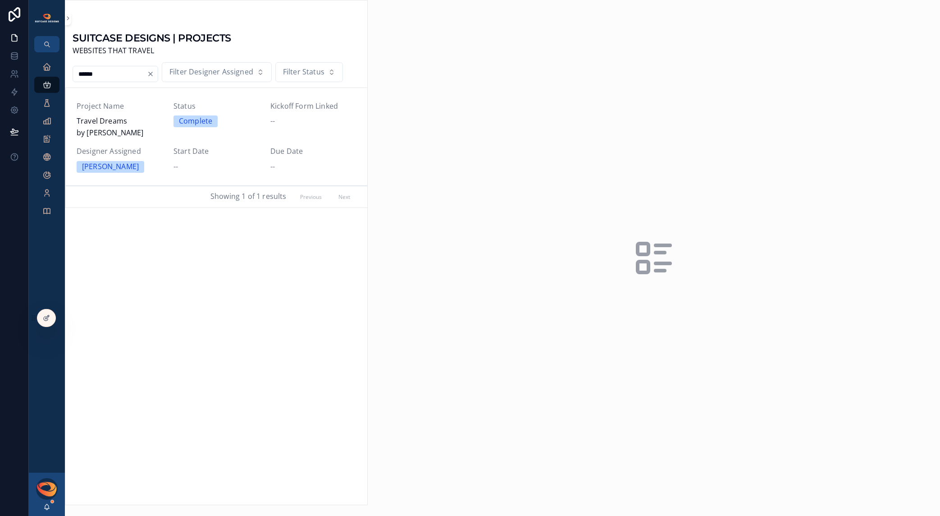
click at [124, 120] on span "Travel Dreams by [PERSON_NAME]" at bounding box center [120, 126] width 86 height 23
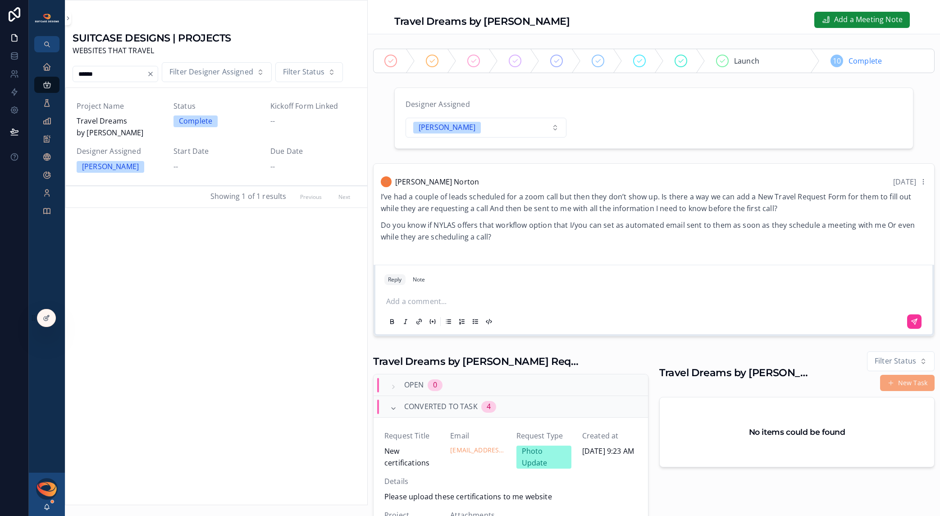
click at [887, 384] on span "scrollable content" at bounding box center [890, 382] width 7 height 7
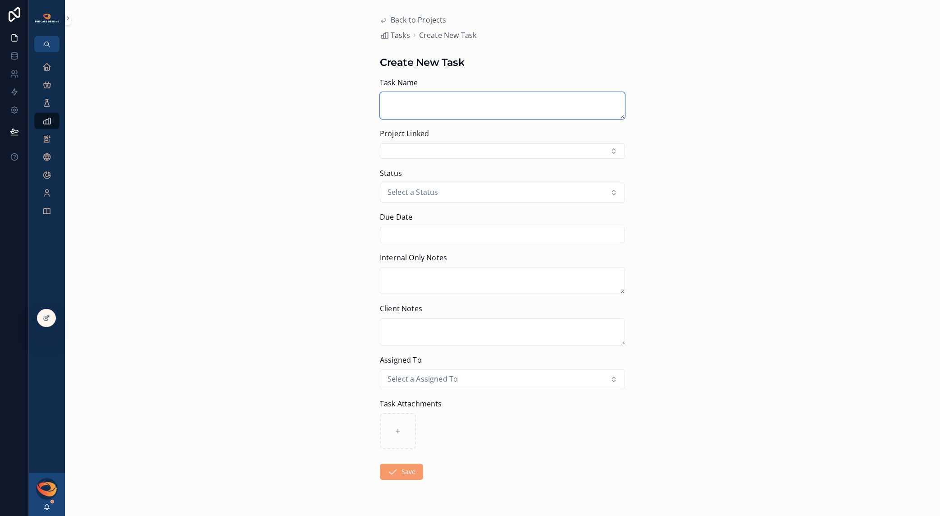
click at [419, 109] on textarea "scrollable content" at bounding box center [502, 105] width 245 height 27
type textarea "**********"
click at [447, 151] on button "Select Button" at bounding box center [502, 150] width 245 height 15
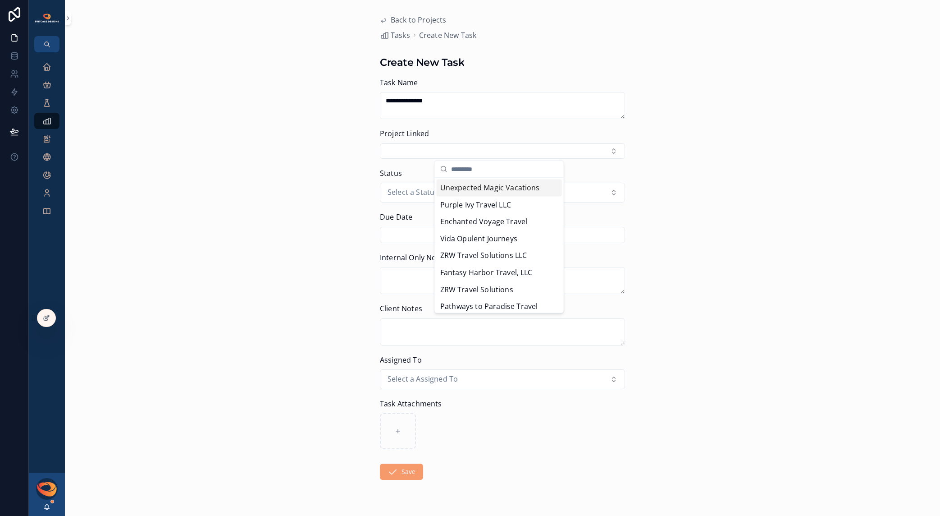
click at [470, 172] on input "scrollable content" at bounding box center [504, 169] width 107 height 16
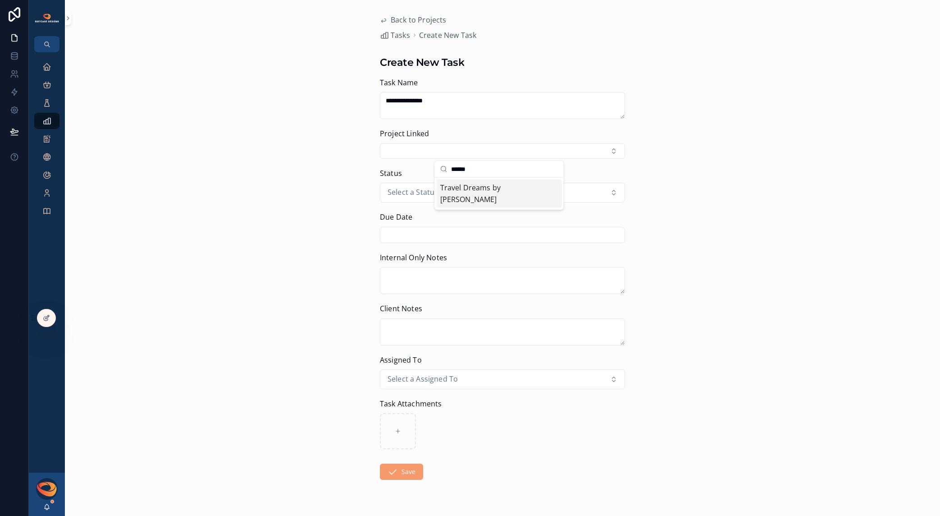
type input "******"
click at [489, 191] on span "Travel Dreams by [PERSON_NAME]" at bounding box center [493, 193] width 107 height 23
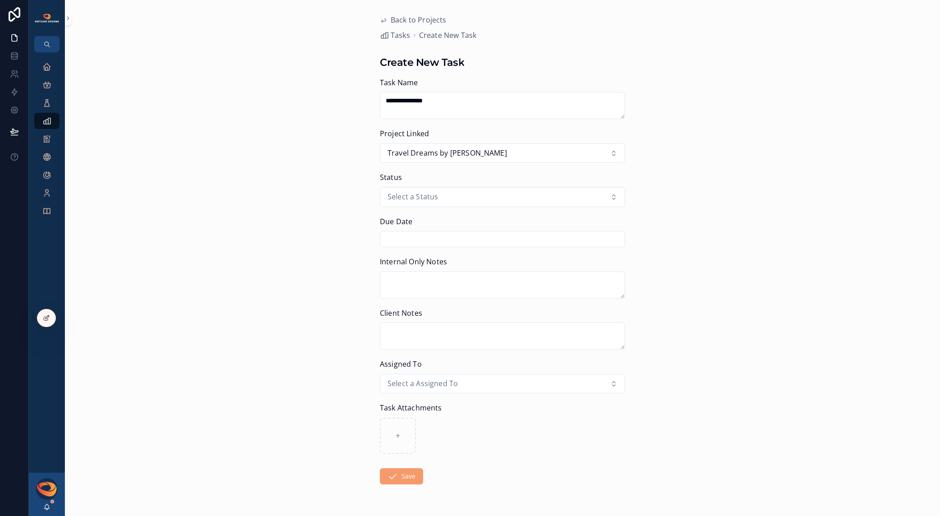
click at [631, 218] on div "**********" at bounding box center [502, 258] width 875 height 516
click at [470, 103] on textarea "**********" at bounding box center [502, 105] width 245 height 27
type textarea "**********"
click at [460, 199] on button "Select a Status" at bounding box center [502, 197] width 245 height 20
click at [466, 237] on span "Open" at bounding box center [455, 236] width 30 height 12
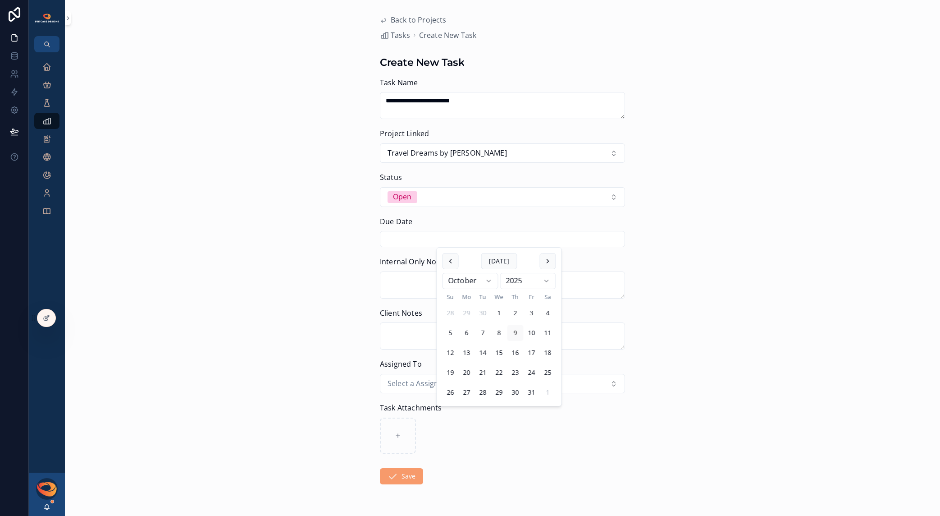
click at [442, 241] on input "scrollable content" at bounding box center [502, 239] width 244 height 13
click at [535, 334] on button "10" at bounding box center [532, 333] width 16 height 16
type input "**********"
click at [392, 285] on textarea "scrollable content" at bounding box center [502, 284] width 245 height 27
click at [400, 332] on textarea "scrollable content" at bounding box center [502, 335] width 245 height 27
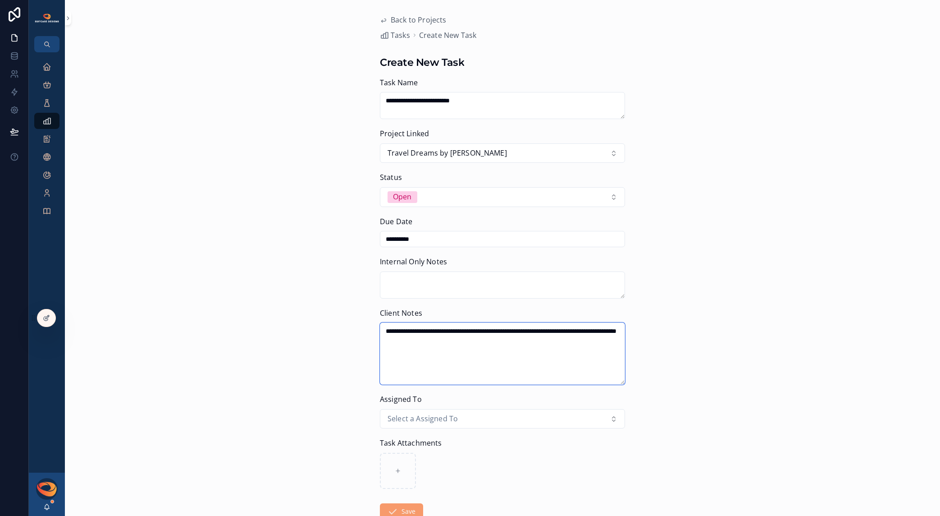
click at [490, 340] on textarea "**********" at bounding box center [502, 353] width 245 height 62
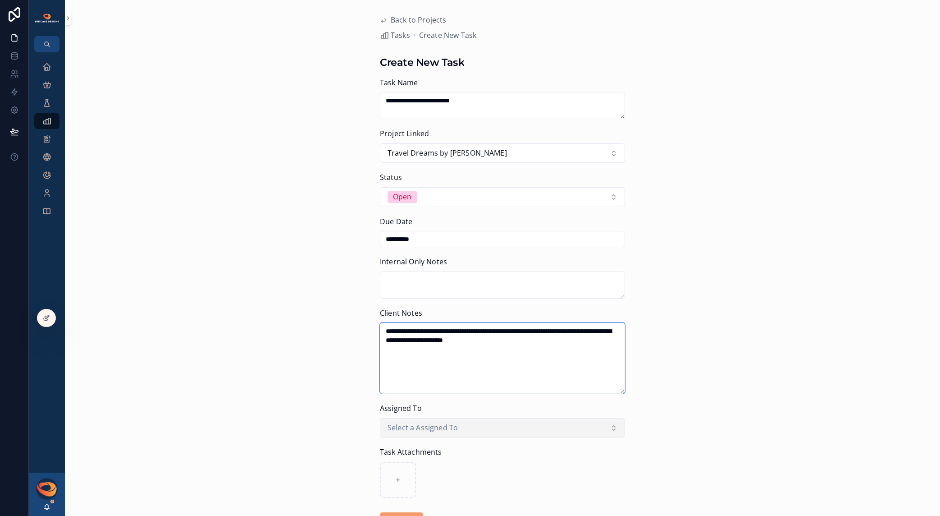
type textarea "**********"
click at [478, 434] on button "Select a Assigned To" at bounding box center [502, 428] width 245 height 20
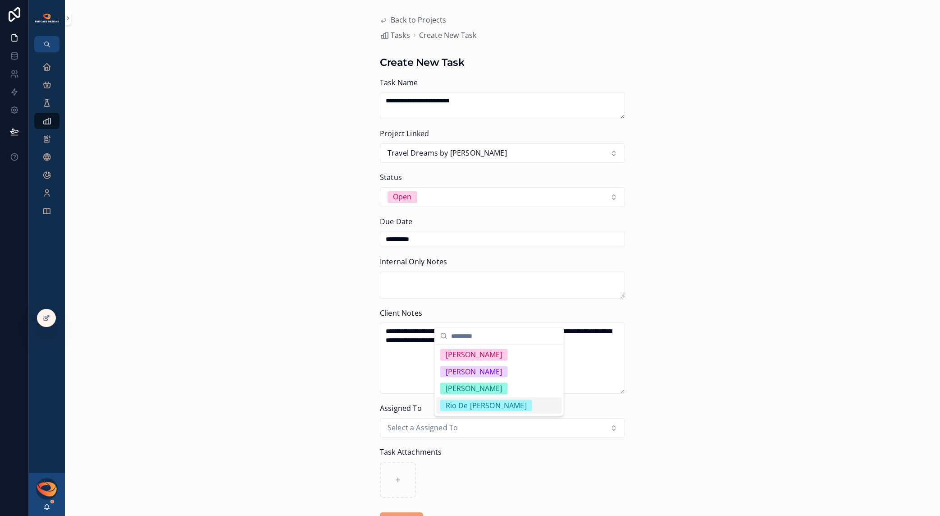
click at [481, 405] on div "Rio De [PERSON_NAME]" at bounding box center [486, 405] width 81 height 12
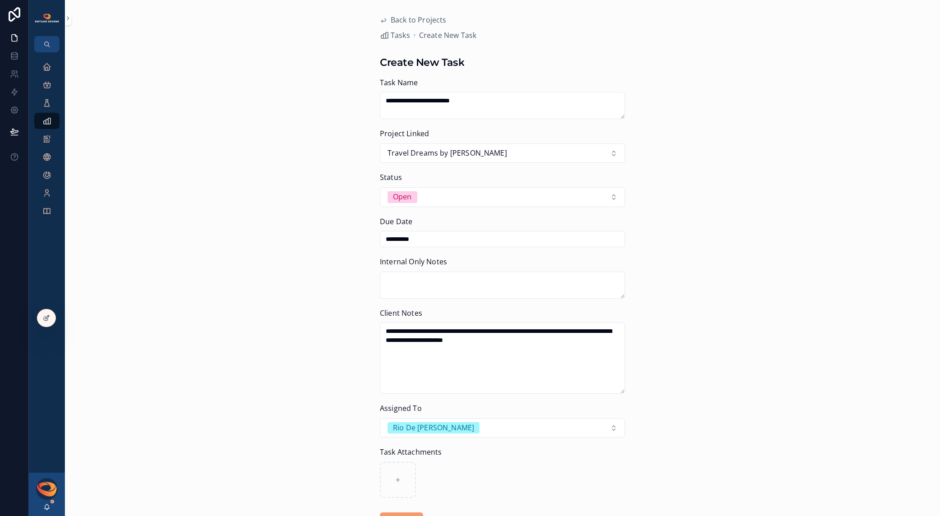
scroll to position [70, 0]
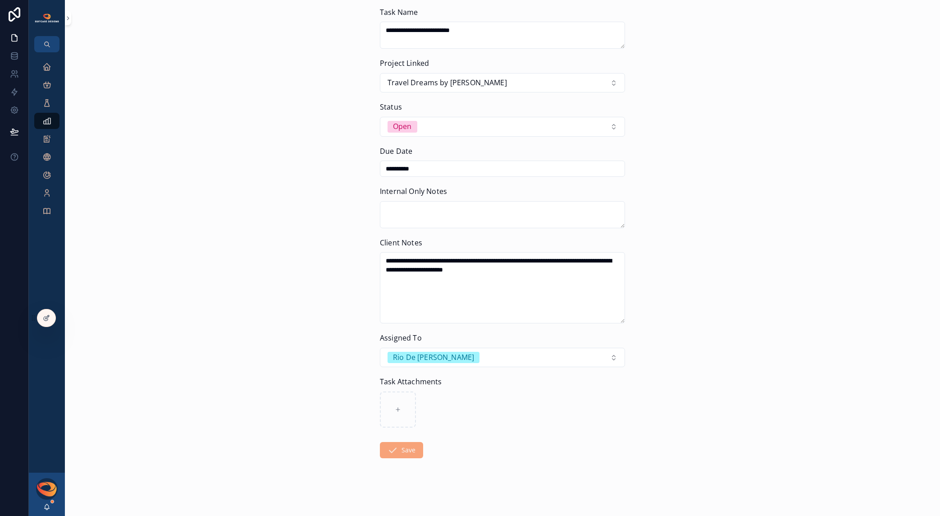
click at [404, 453] on button "Save" at bounding box center [401, 450] width 43 height 16
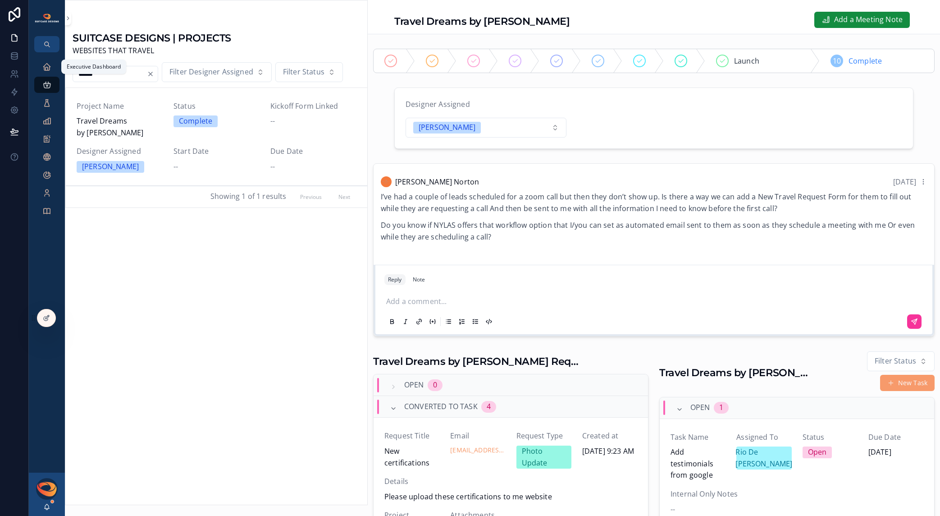
click at [48, 69] on icon "scrollable content" at bounding box center [46, 66] width 9 height 9
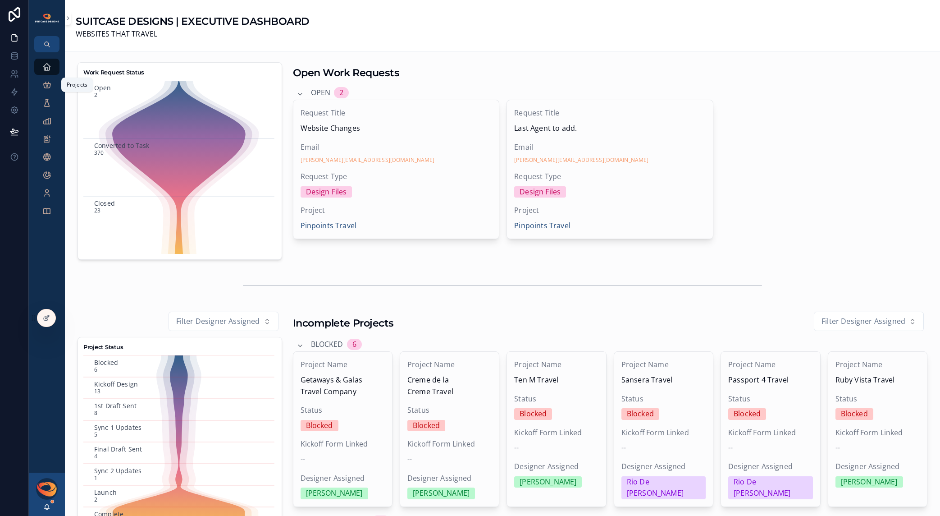
click at [47, 89] on icon "scrollable content" at bounding box center [46, 84] width 9 height 9
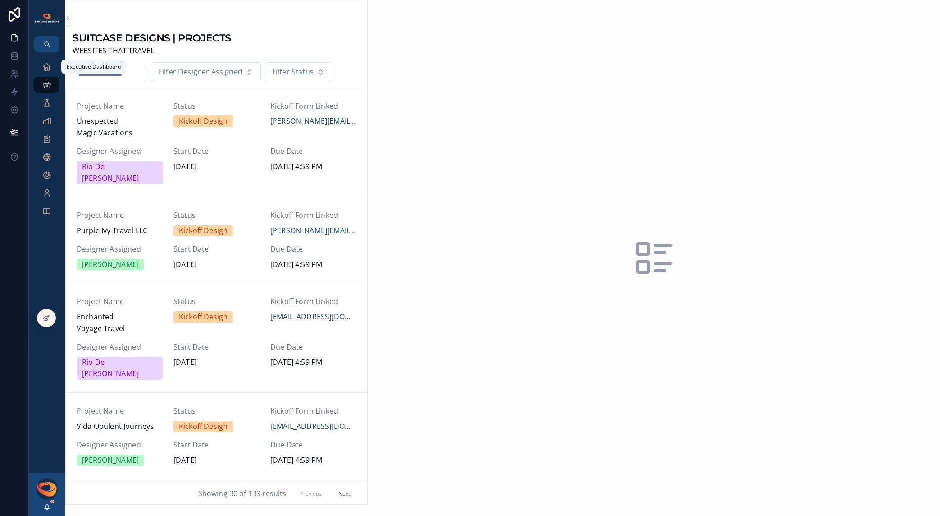
click at [50, 69] on icon "scrollable content" at bounding box center [46, 66] width 9 height 9
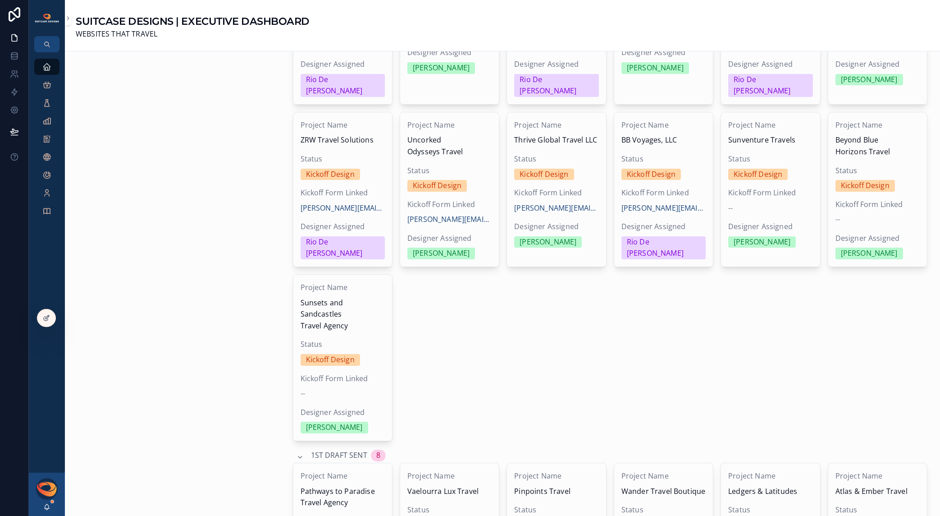
scroll to position [544, 0]
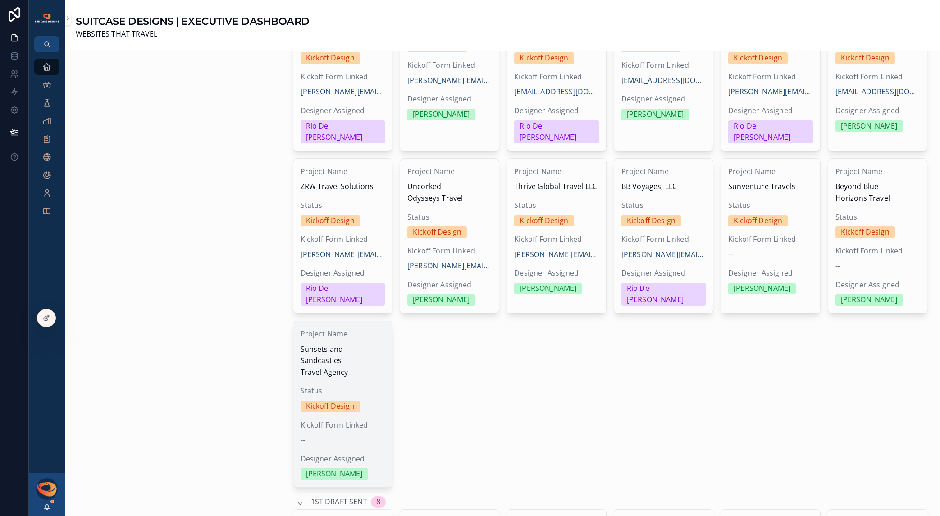
click at [349, 370] on div "Project Name Sunsets and Sandcastles Travel Agency Status Kickoff Design Kickof…" at bounding box center [342, 404] width 99 height 166
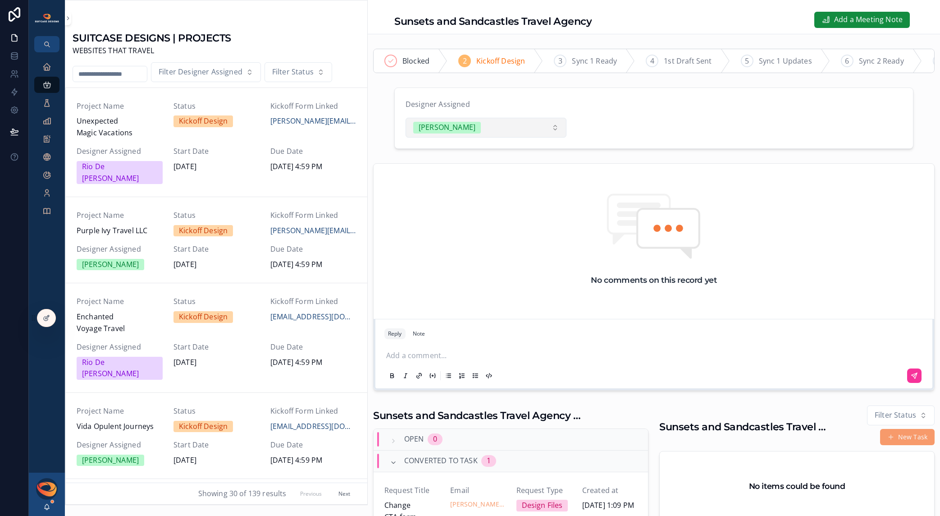
click at [546, 135] on button "[PERSON_NAME]" at bounding box center [486, 128] width 161 height 20
click at [479, 204] on div "Rio De [PERSON_NAME]" at bounding box center [482, 207] width 125 height 17
click at [47, 72] on div "Executive Dashboard" at bounding box center [47, 66] width 14 height 14
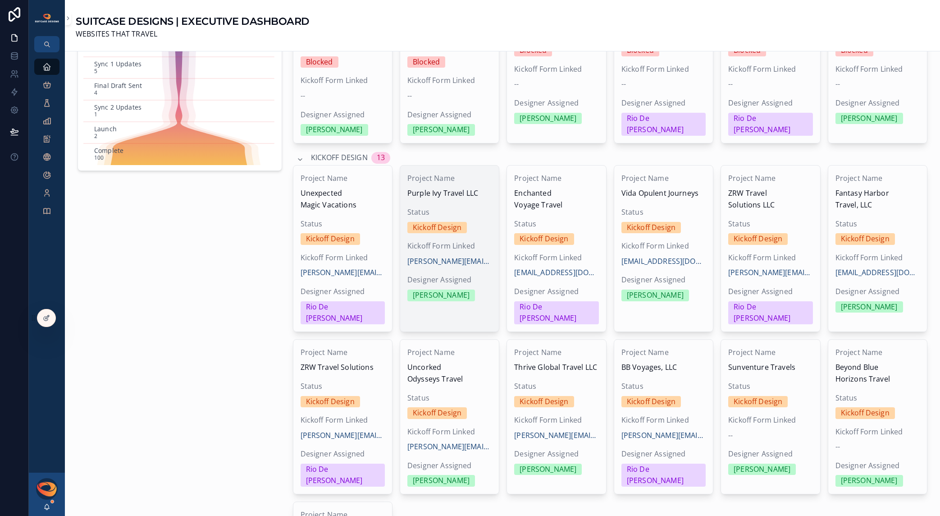
scroll to position [467, 0]
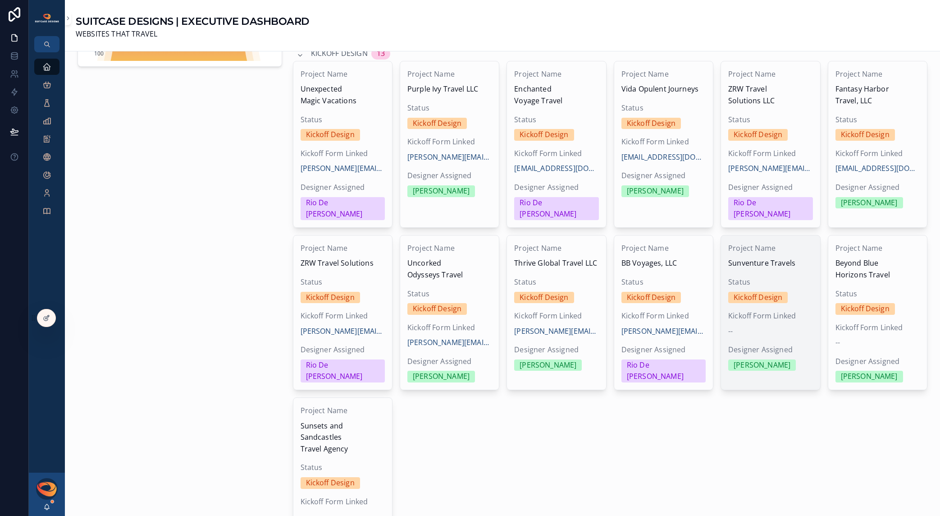
click at [792, 344] on span "Designer Assigned" at bounding box center [770, 350] width 84 height 12
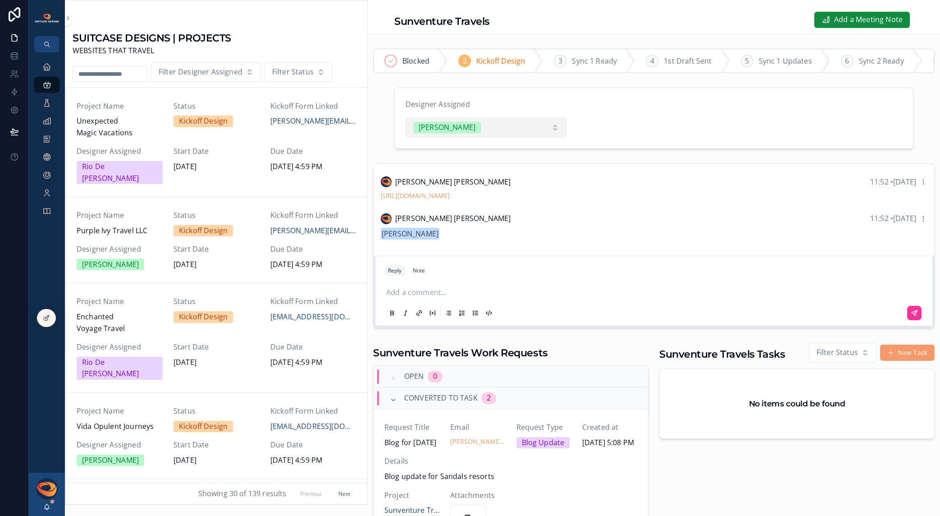
click at [531, 135] on button "[PERSON_NAME]" at bounding box center [486, 128] width 161 height 20
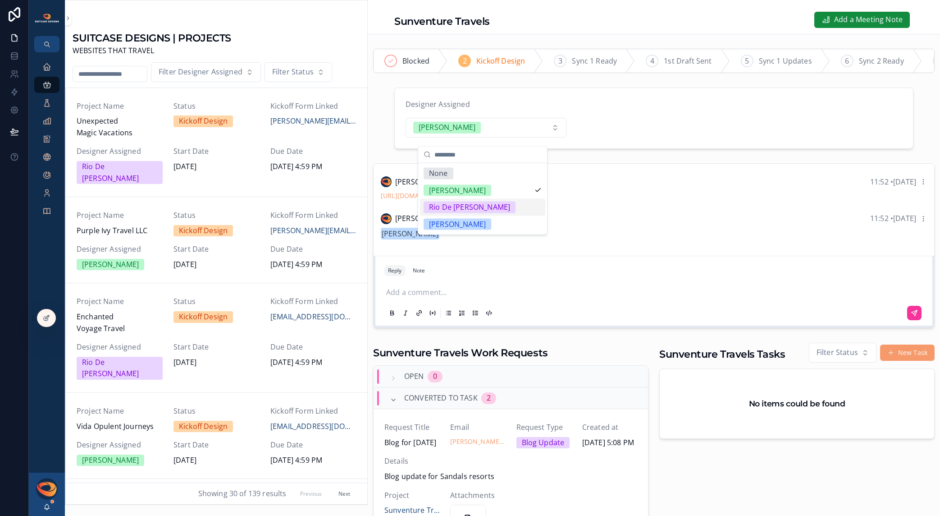
click at [485, 206] on div "Rio De [PERSON_NAME]" at bounding box center [482, 207] width 125 height 17
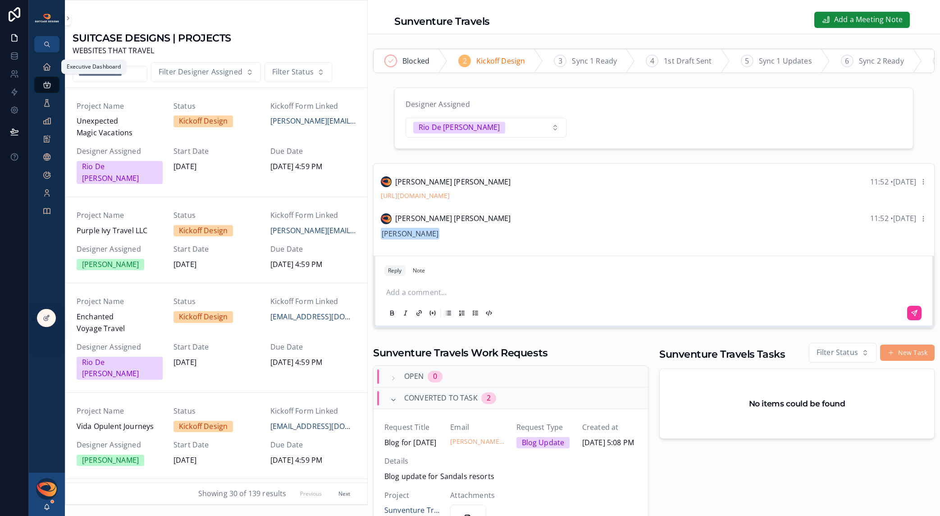
click at [46, 68] on icon "scrollable content" at bounding box center [46, 66] width 9 height 9
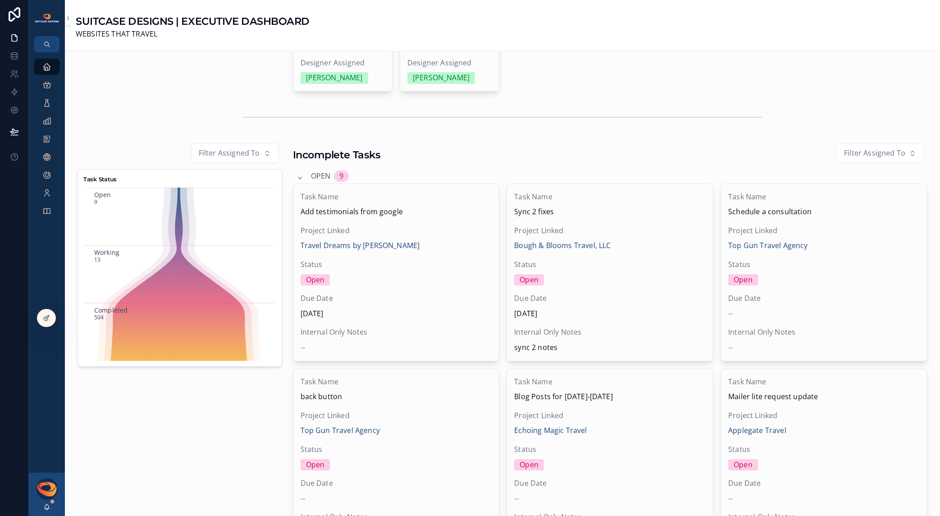
scroll to position [1992, 0]
